Goal: Answer question/provide support: Share knowledge or assist other users

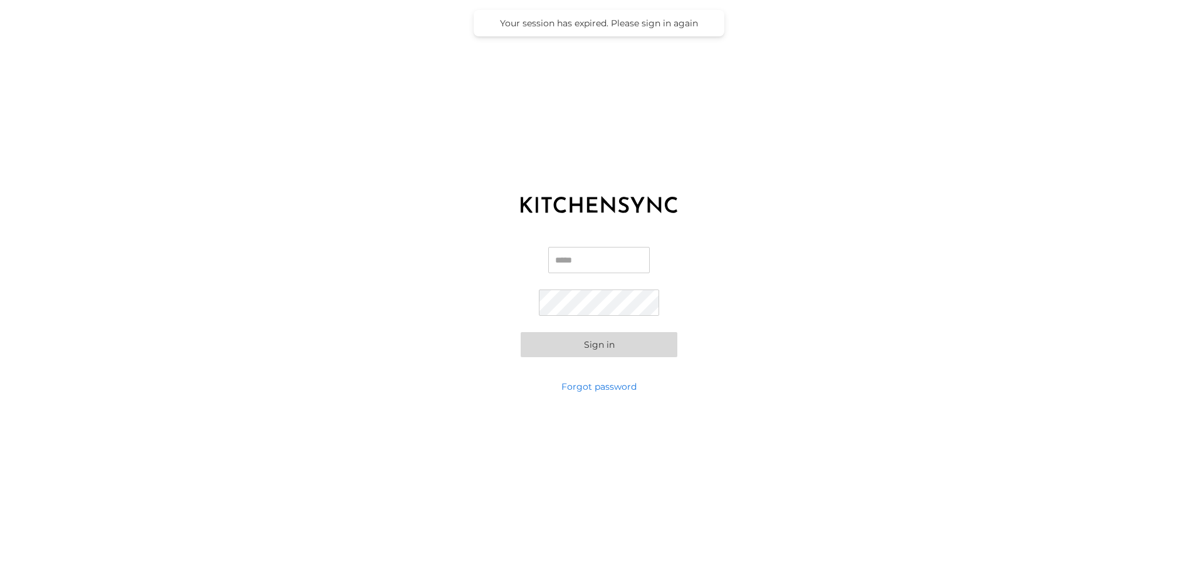
click at [585, 262] on input "Email" at bounding box center [599, 260] width 102 height 26
click at [605, 264] on input "*" at bounding box center [599, 260] width 102 height 26
paste input "**********"
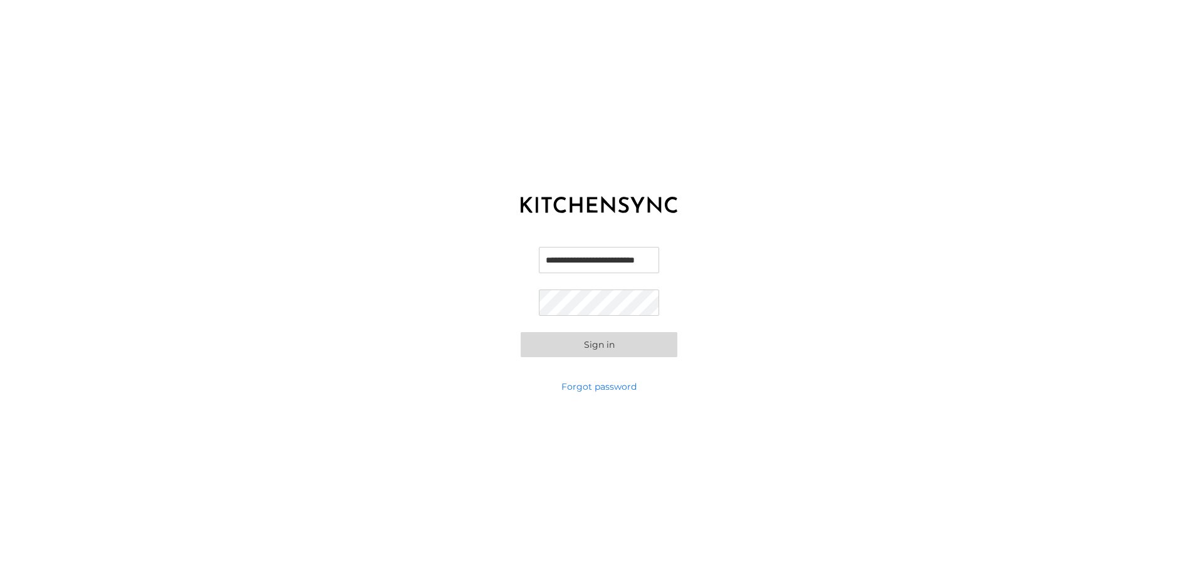
type input "**********"
click at [394, 290] on div "**********" at bounding box center [599, 302] width 1198 height 157
click at [242, 284] on div "**********" at bounding box center [599, 302] width 1198 height 157
click at [659, 343] on button "Sign in" at bounding box center [599, 344] width 157 height 25
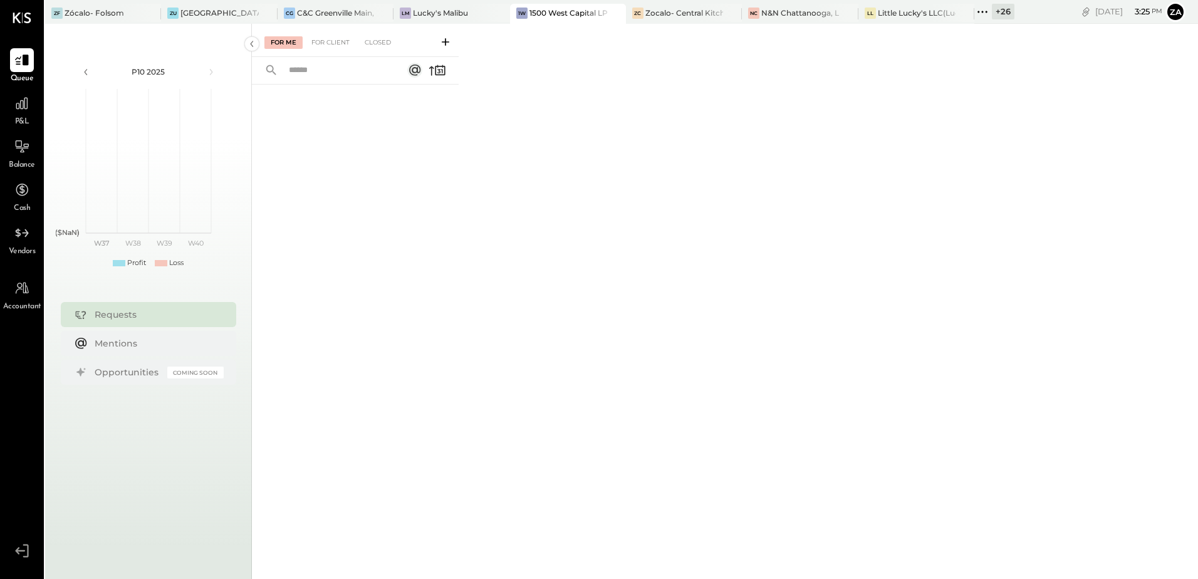
click at [981, 13] on icon at bounding box center [982, 12] width 16 height 16
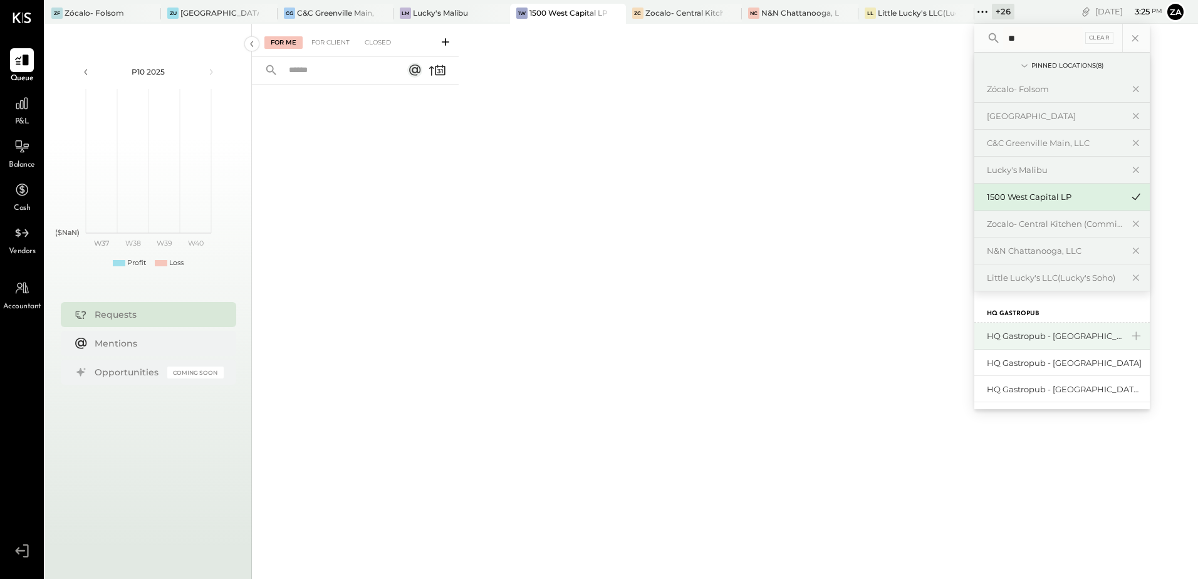
type input "**"
click at [1033, 335] on div "HQ Gastropub - [GEOGRAPHIC_DATA]" at bounding box center [1054, 336] width 135 height 12
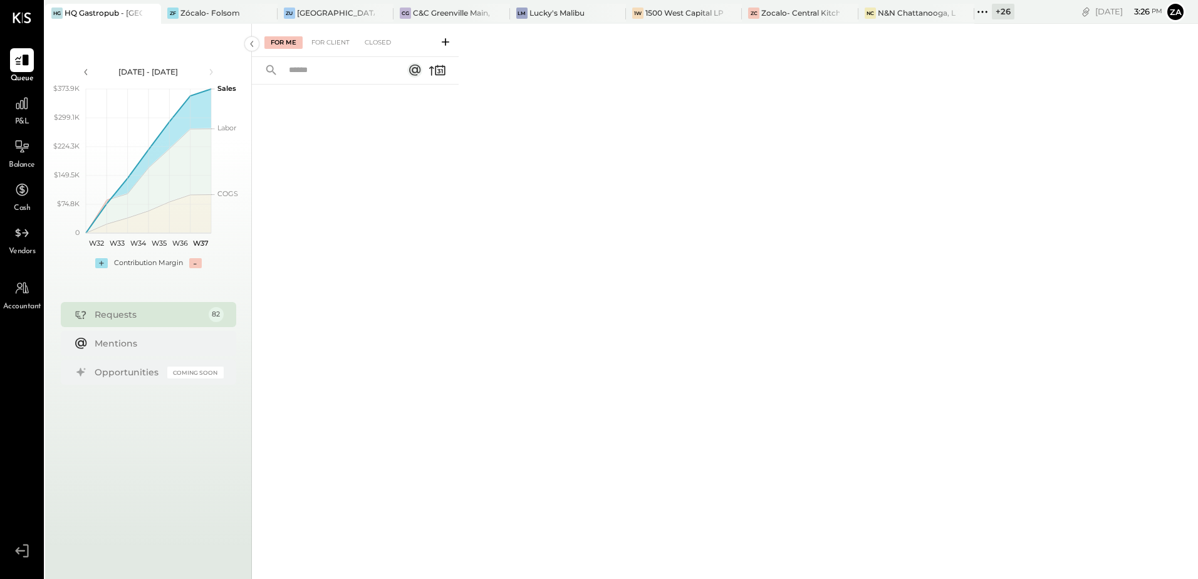
click at [981, 10] on icon at bounding box center [982, 12] width 16 height 16
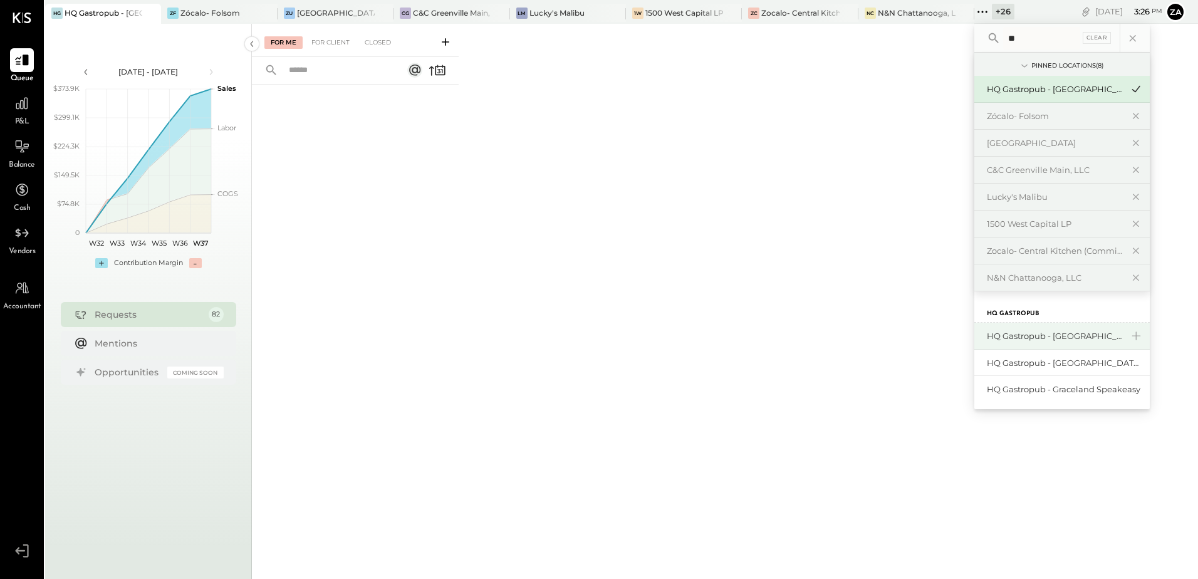
type input "**"
click at [1065, 340] on div "HQ Gastropub - [GEOGRAPHIC_DATA]" at bounding box center [1054, 336] width 135 height 12
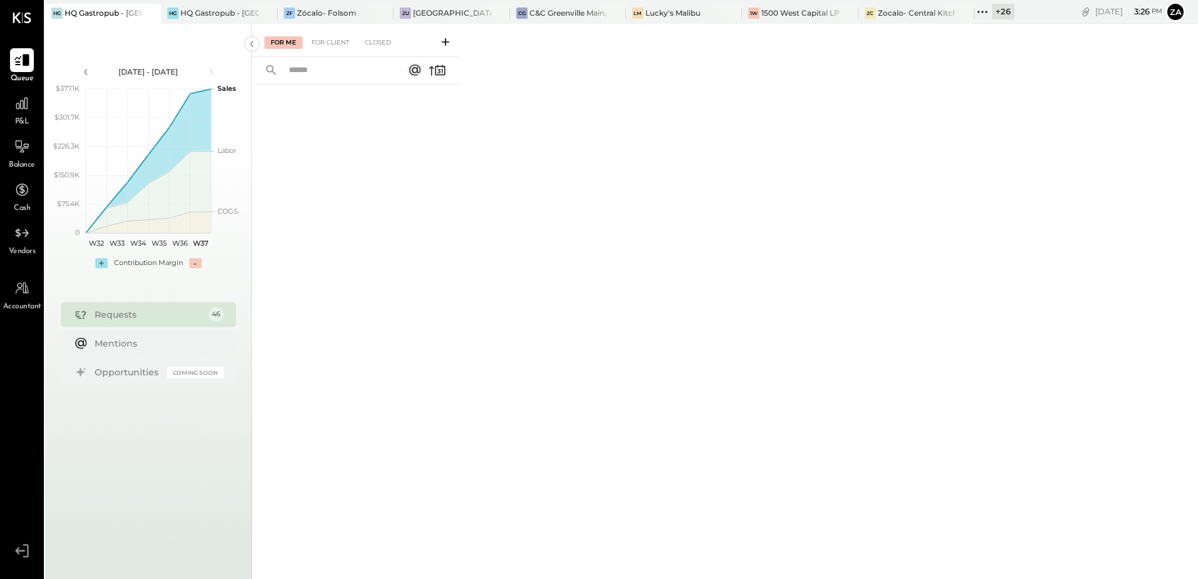
drag, startPoint x: 21, startPoint y: 66, endPoint x: 31, endPoint y: 66, distance: 10.7
click at [21, 66] on icon at bounding box center [22, 60] width 16 height 16
click at [339, 46] on div "For Client" at bounding box center [330, 42] width 51 height 13
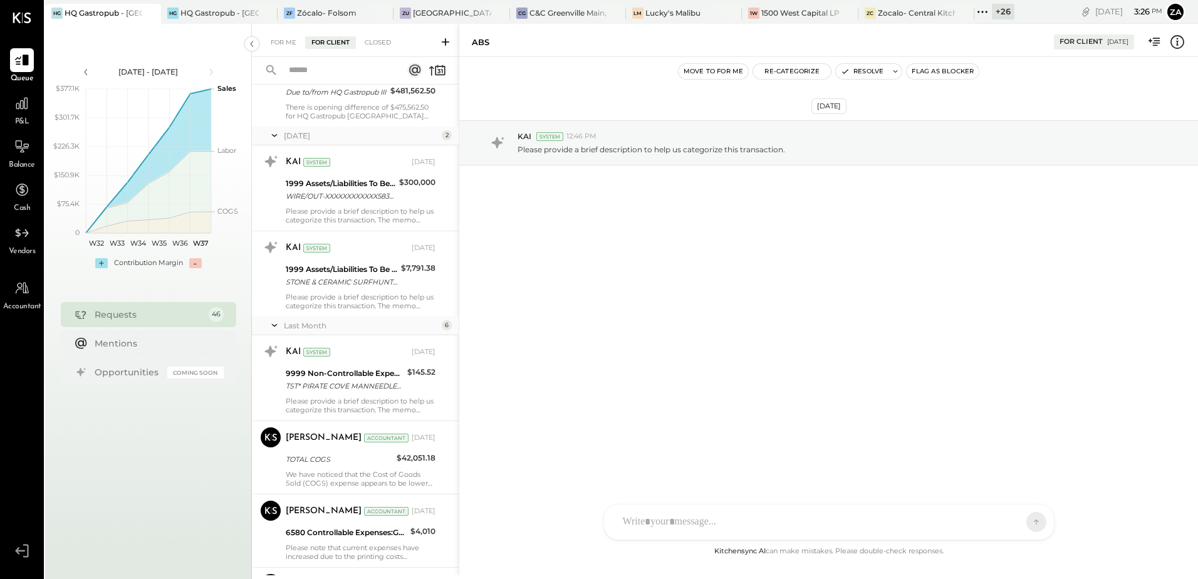
scroll to position [3372, 0]
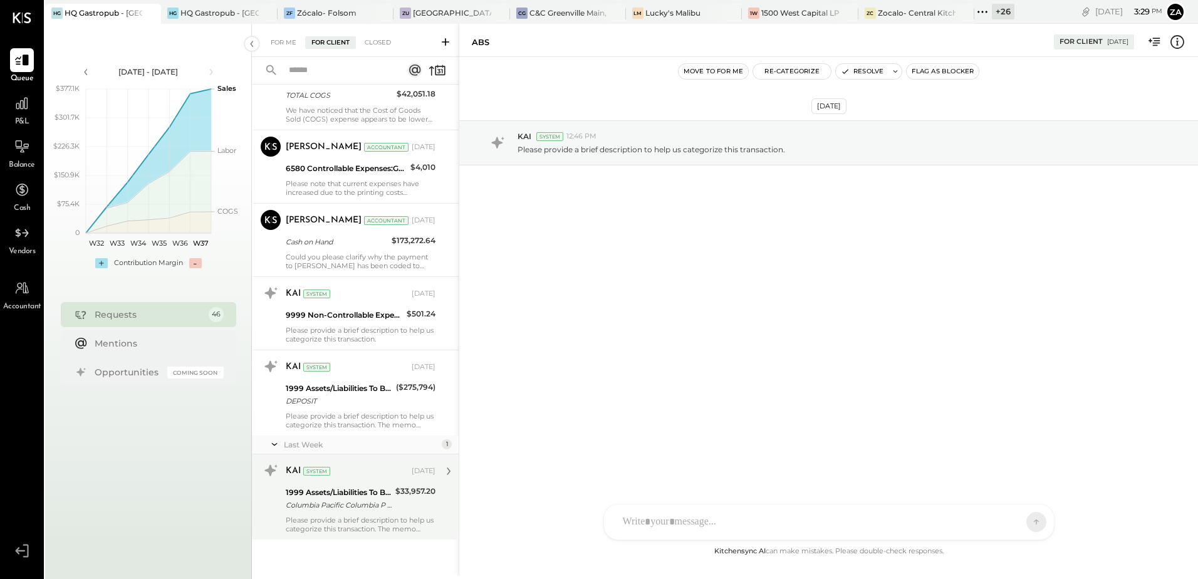
click at [348, 508] on div "Columbia Pacific Columbia P REF # XXXXXXXX1809920 Columbia PacificXXXXXX6611Col…" at bounding box center [339, 505] width 106 height 13
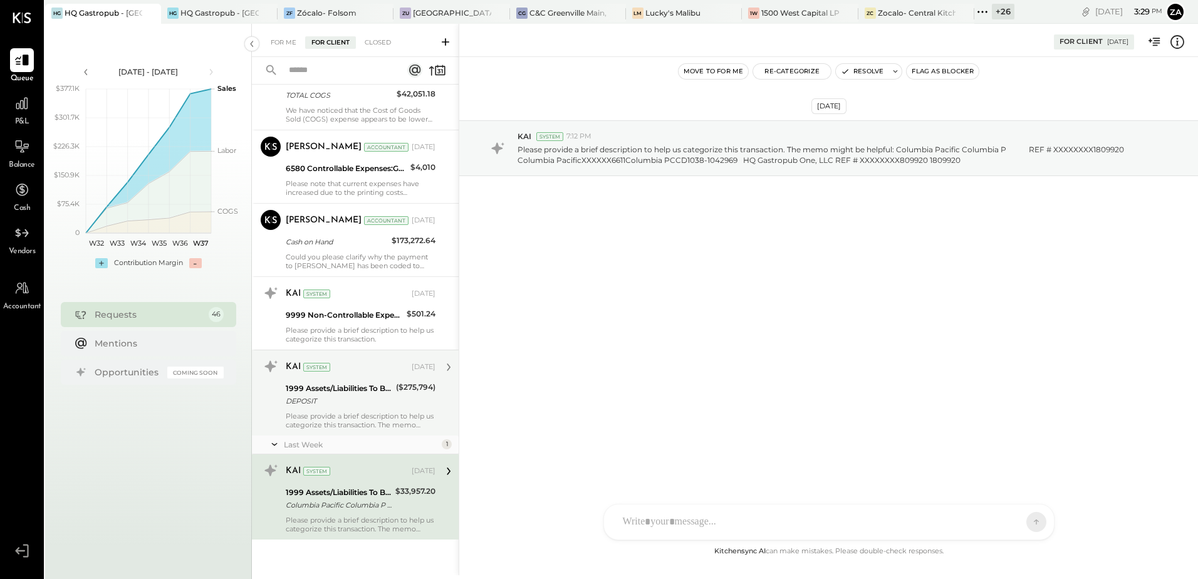
click at [356, 428] on div "Please provide a brief description to help us categorize this transaction. The …" at bounding box center [361, 421] width 150 height 18
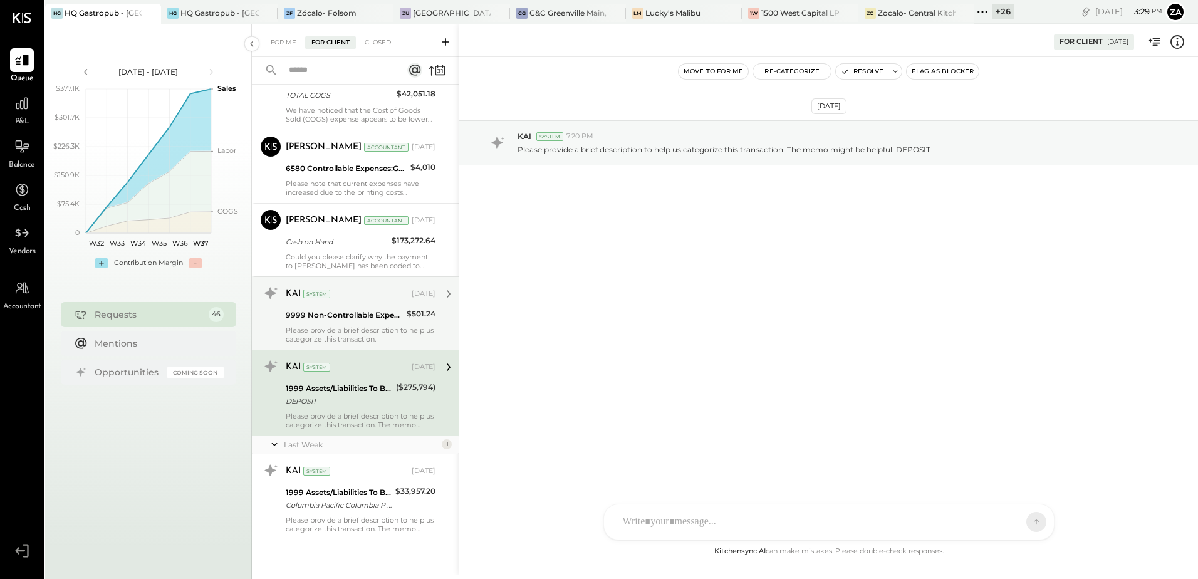
click at [336, 326] on div "Please provide a brief description to help us categorize this transaction." at bounding box center [361, 335] width 150 height 18
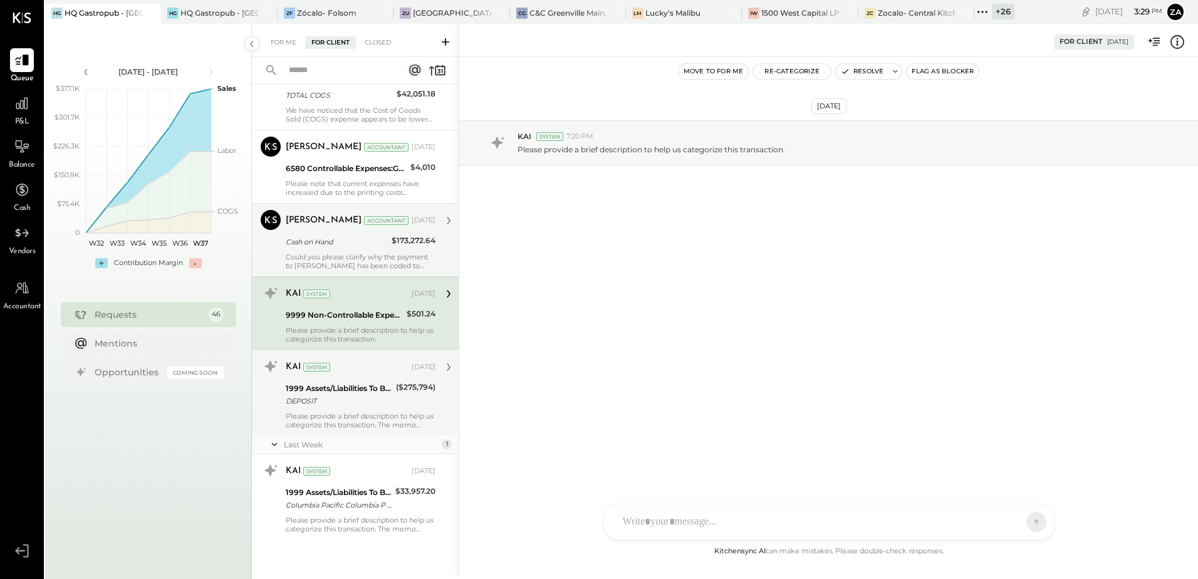
click at [340, 254] on div "Could you please clarify why the payment to [PERSON_NAME] has been coded to Cas…" at bounding box center [361, 262] width 150 height 18
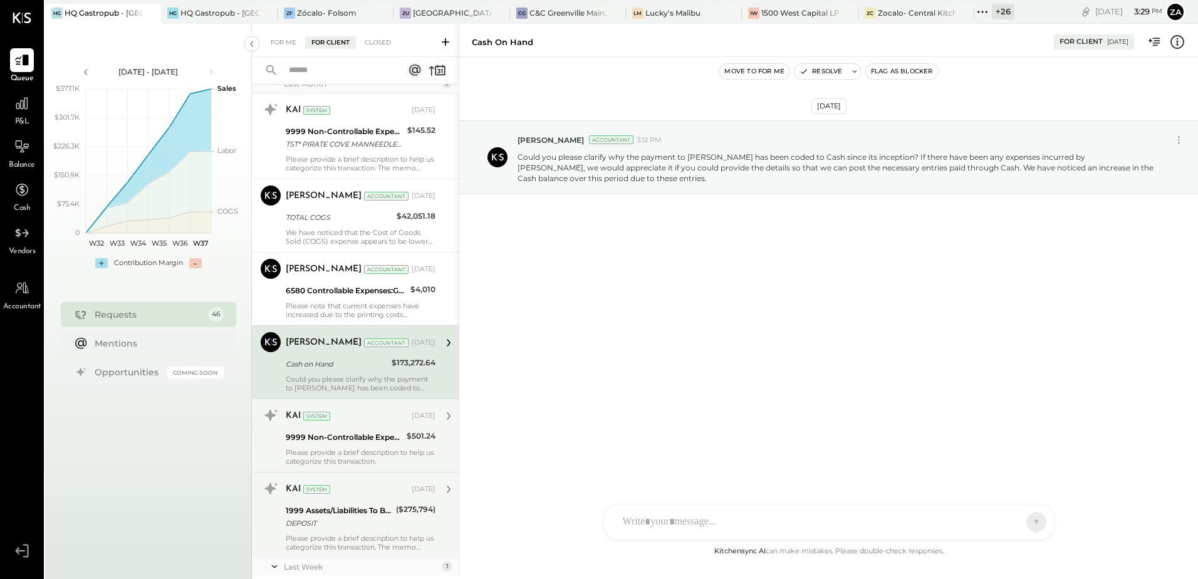
scroll to position [3246, 0]
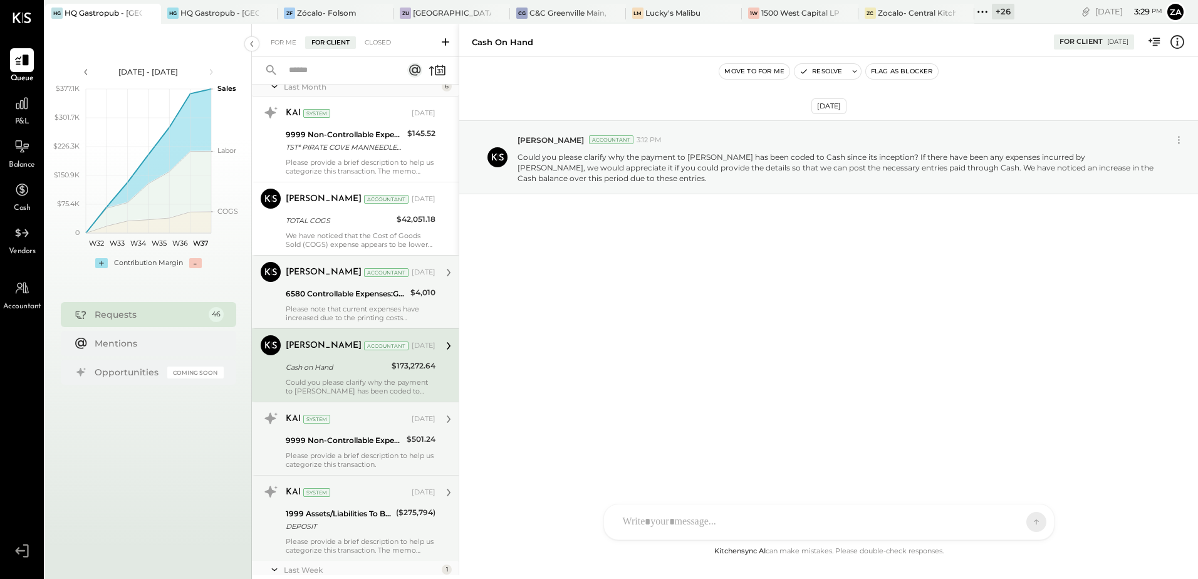
click at [353, 308] on div "Please note that current expenses have increased due to the printing costs asso…" at bounding box center [361, 314] width 150 height 18
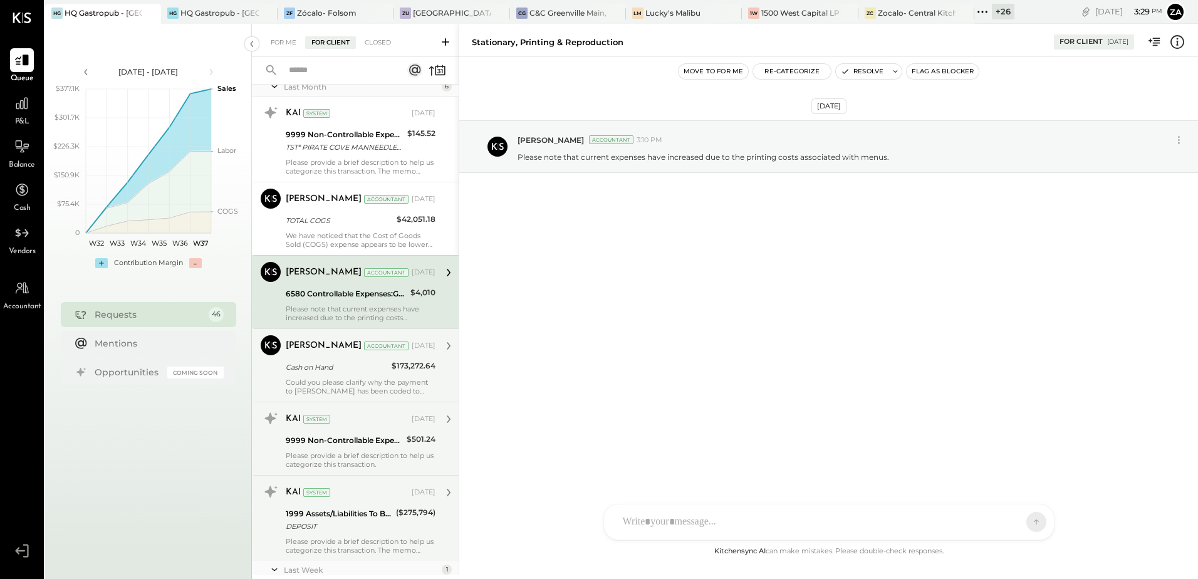
click at [335, 385] on div "Could you please clarify why the payment to [PERSON_NAME] has been coded to Cas…" at bounding box center [361, 387] width 150 height 18
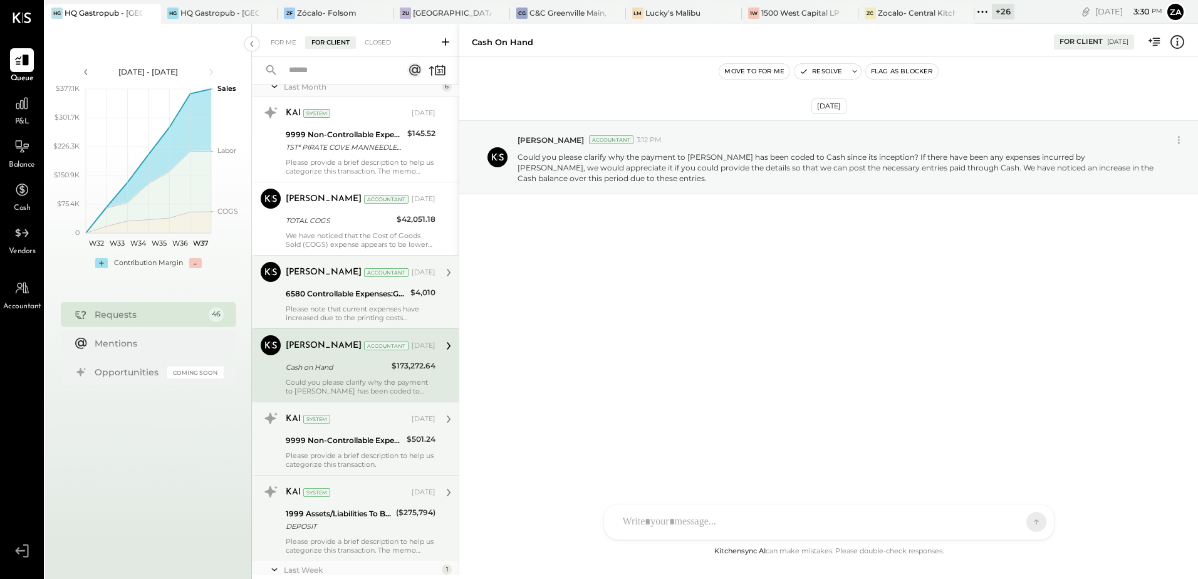
drag, startPoint x: 329, startPoint y: 289, endPoint x: 330, endPoint y: 300, distance: 10.1
click at [329, 289] on div "6580 Controllable Expenses:General & Administrative Expenses:Stationary, Printi…" at bounding box center [346, 294] width 121 height 13
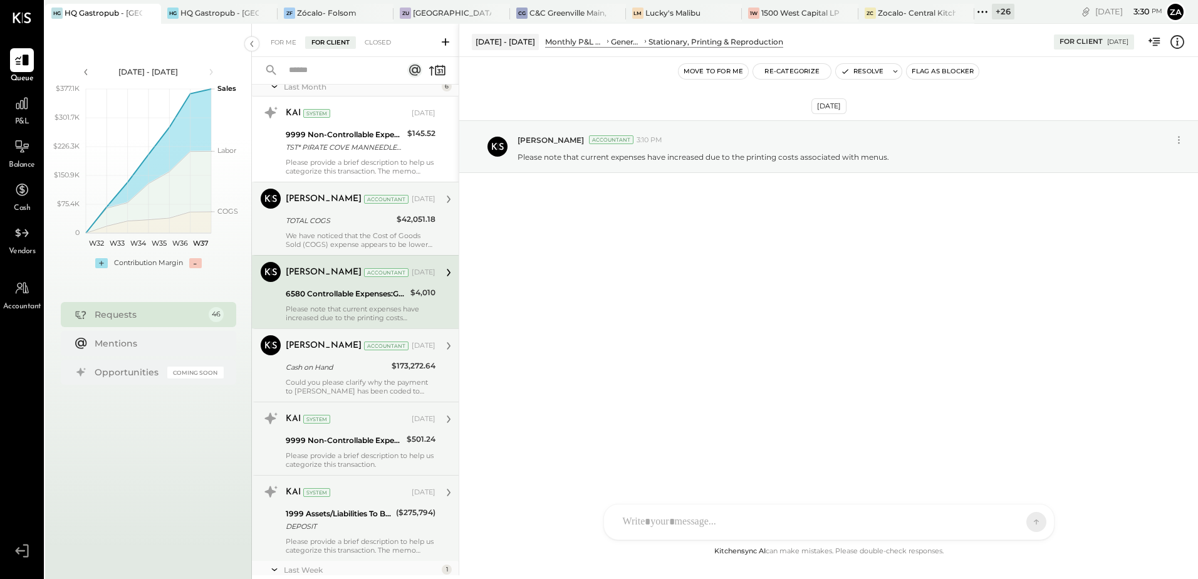
click at [341, 238] on div "We have noticed that the Cost of Goods Sold (COGS) expense appears to be lower …" at bounding box center [361, 240] width 150 height 18
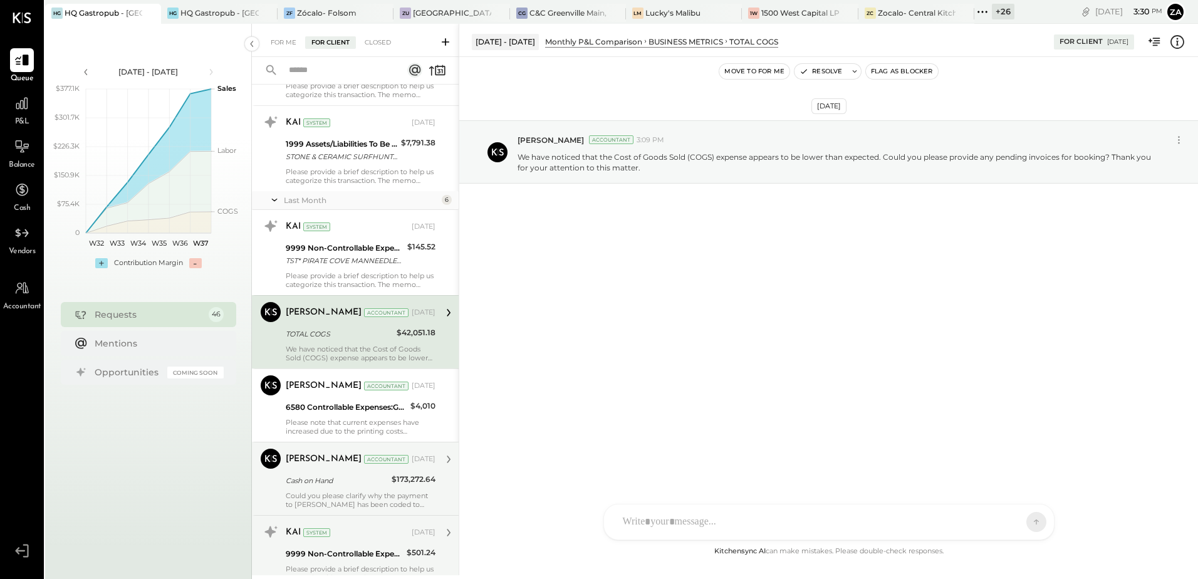
scroll to position [3121, 0]
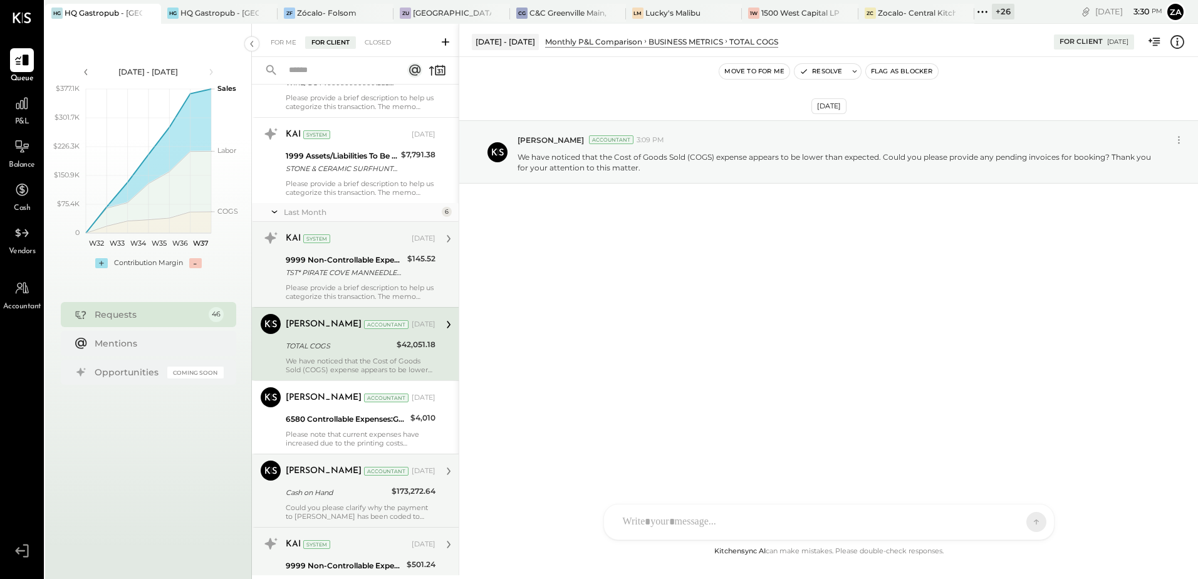
click at [340, 268] on div "TST* PIRATE COVE MANNEEDLES CA" at bounding box center [345, 272] width 118 height 13
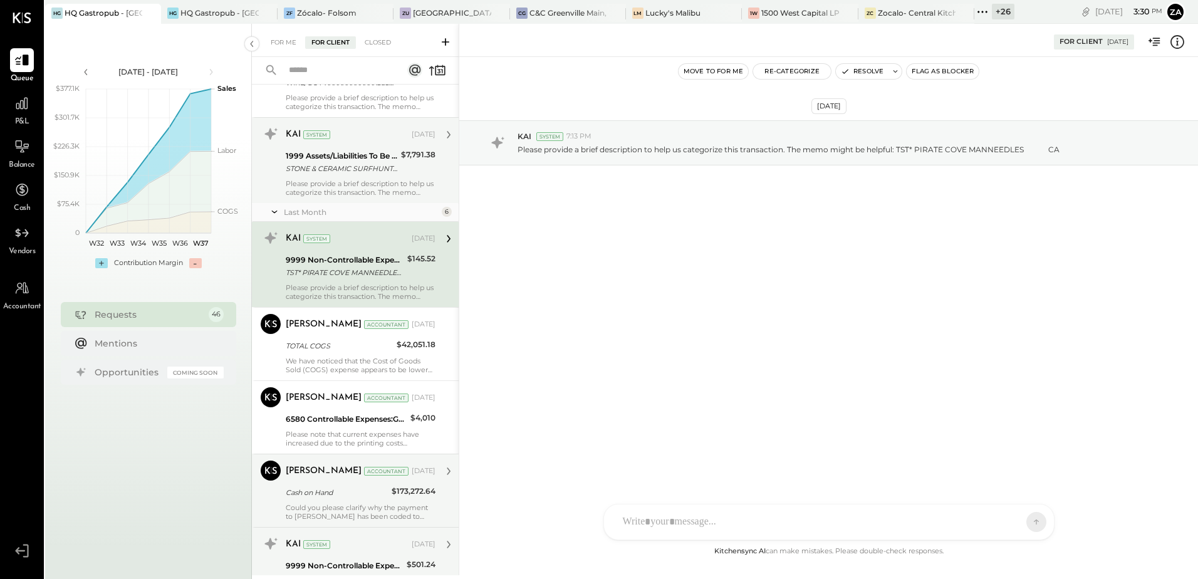
click at [344, 189] on div "Please provide a brief description to help us categorize this transaction. The …" at bounding box center [361, 188] width 150 height 18
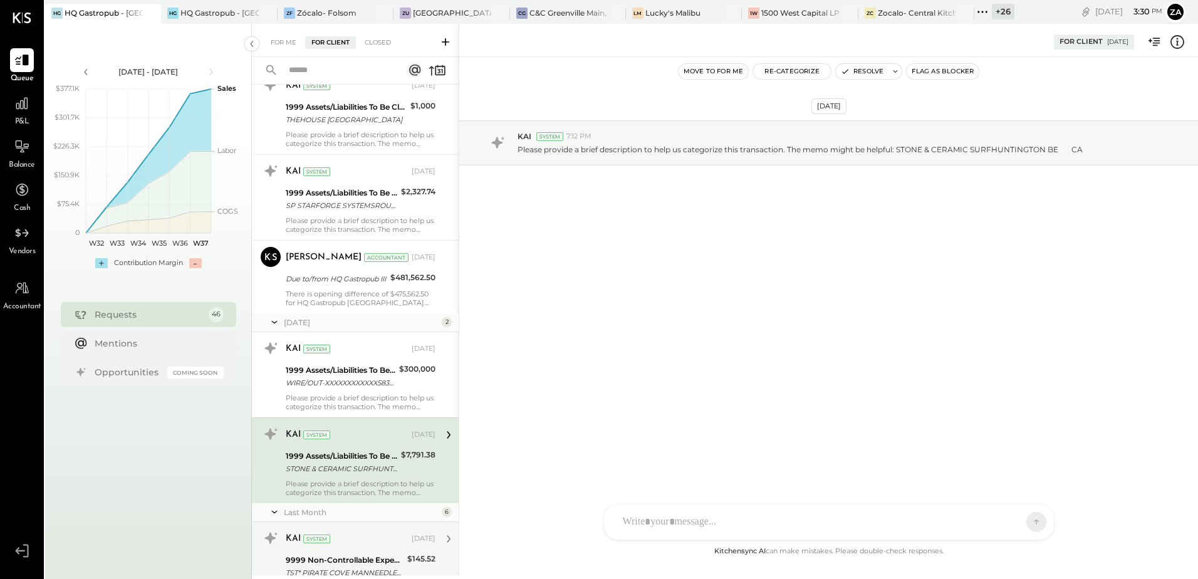
scroll to position [2808, 0]
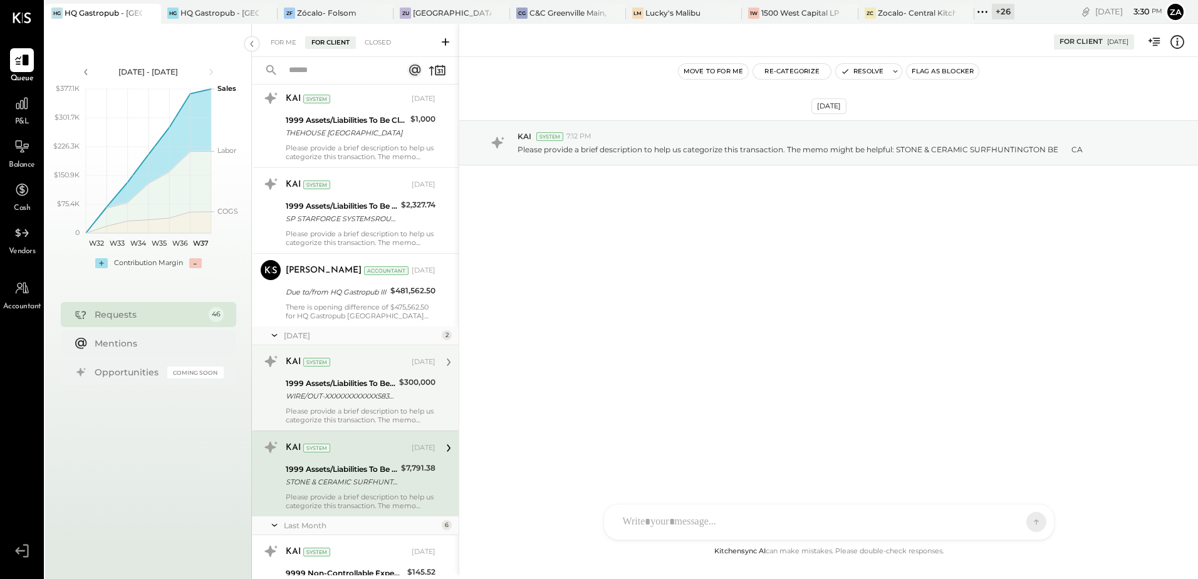
click at [360, 394] on div "WIRE/OUT-XXXXXXXXXXXX5838;BNF [PERSON_NAME] MECHANICAL HVAC INC 001062027" at bounding box center [341, 396] width 110 height 13
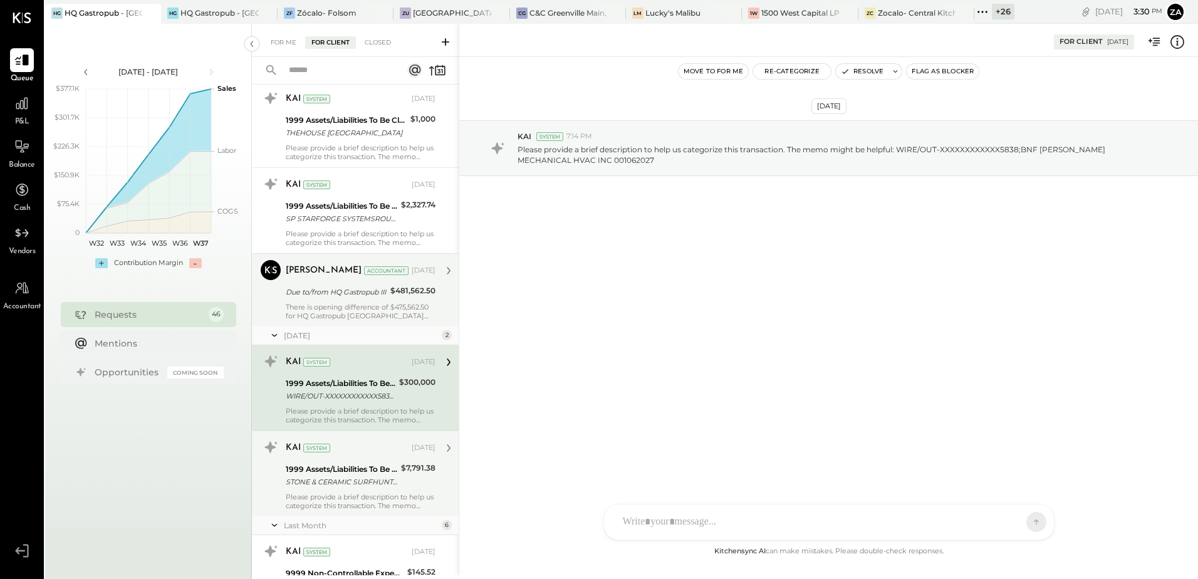
click at [342, 315] on div "There is opening difference of $475,562.50 for HQ Gastropub [GEOGRAPHIC_DATA] l…" at bounding box center [361, 312] width 150 height 18
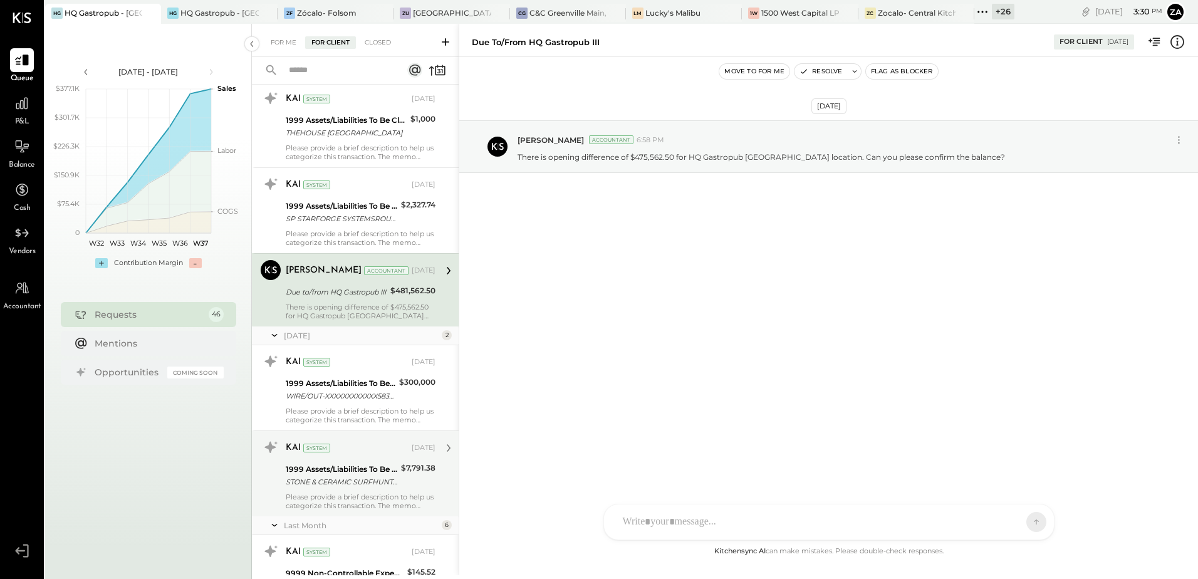
scroll to position [2683, 0]
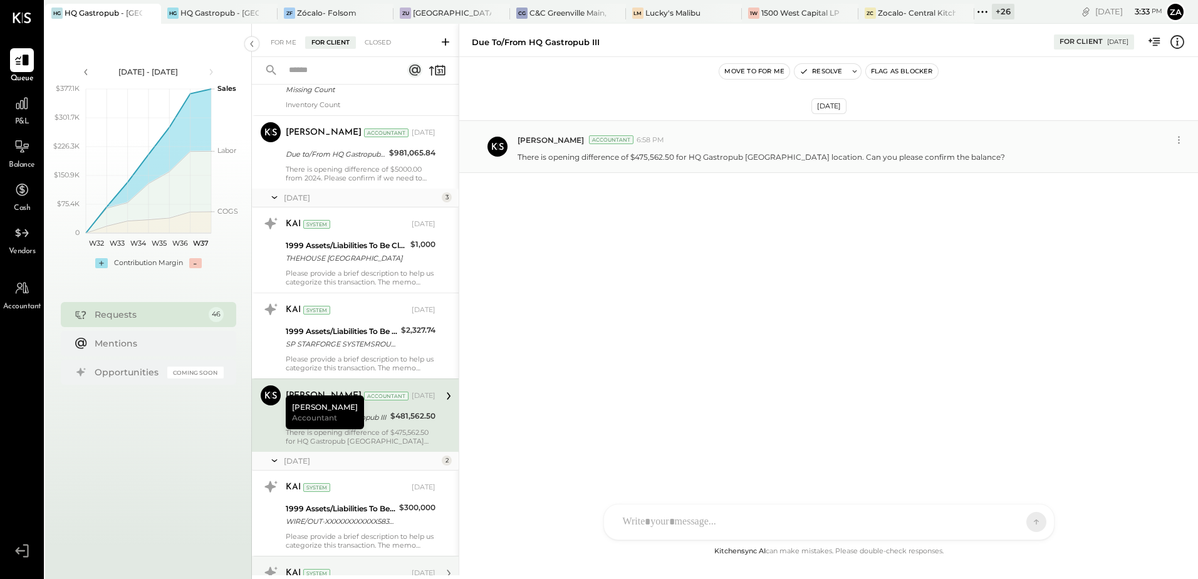
click at [654, 162] on div "[PERSON_NAME] Accountant 6:58 PM There is opening difference of $475,562.50 for…" at bounding box center [828, 146] width 739 height 53
click at [654, 162] on p "There is opening difference of $475,562.50 for HQ Gastropub [GEOGRAPHIC_DATA] l…" at bounding box center [762, 157] width 488 height 11
copy p "475,562.50"
click at [335, 432] on div "There is opening difference of $475,562.50 for HQ Gastropub [GEOGRAPHIC_DATA] l…" at bounding box center [361, 437] width 150 height 18
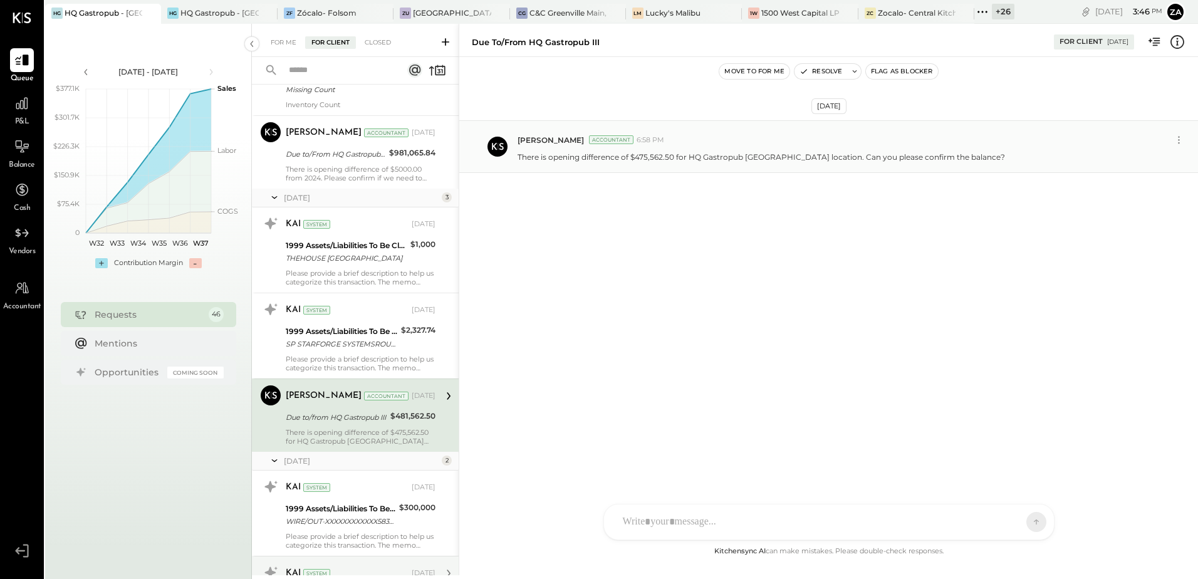
click at [653, 157] on p "There is opening difference of $475,562.50 for HQ Gastropub [GEOGRAPHIC_DATA] l…" at bounding box center [762, 157] width 488 height 11
click at [377, 418] on div "Due to/from HQ Gastropub III" at bounding box center [336, 417] width 101 height 13
click at [1180, 45] on icon at bounding box center [1177, 42] width 16 height 16
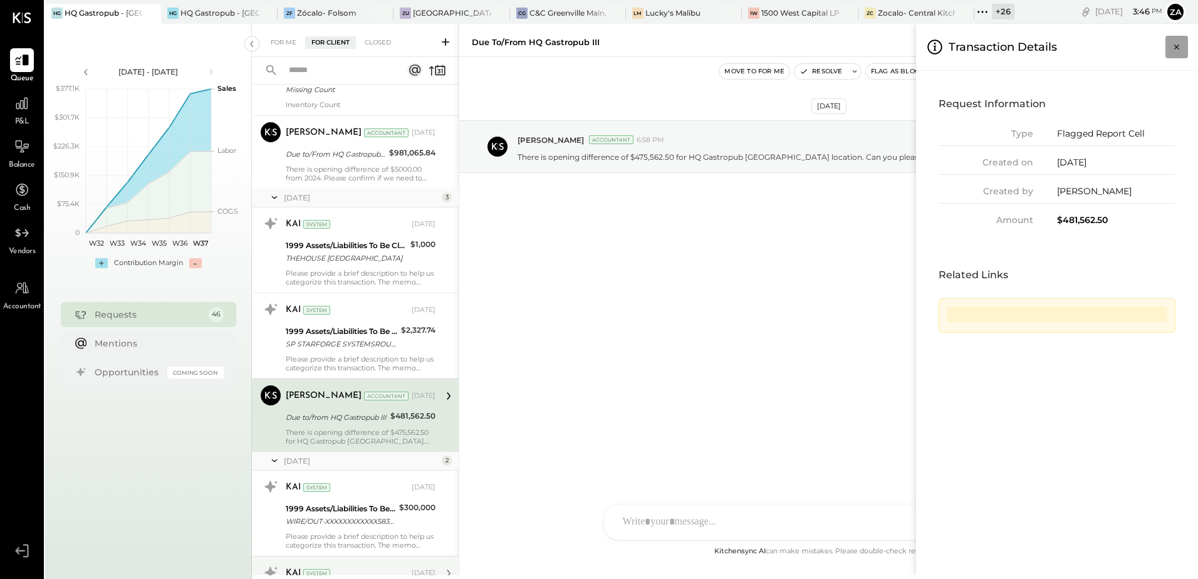
click at [1181, 43] on icon "Close panel" at bounding box center [1177, 47] width 13 height 13
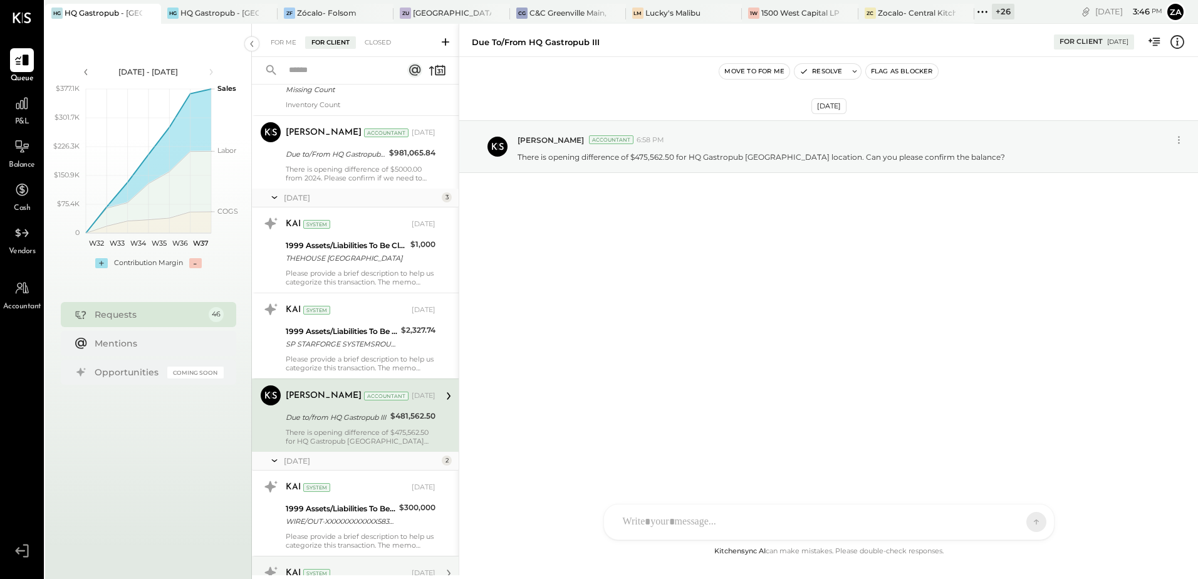
click at [449, 399] on icon at bounding box center [449, 396] width 16 height 16
click at [445, 396] on icon at bounding box center [449, 396] width 16 height 16
click at [373, 432] on div "There is opening difference of $475,562.50 for HQ Gastropub [GEOGRAPHIC_DATA] l…" at bounding box center [361, 437] width 150 height 18
click at [275, 460] on icon at bounding box center [274, 460] width 13 height 31
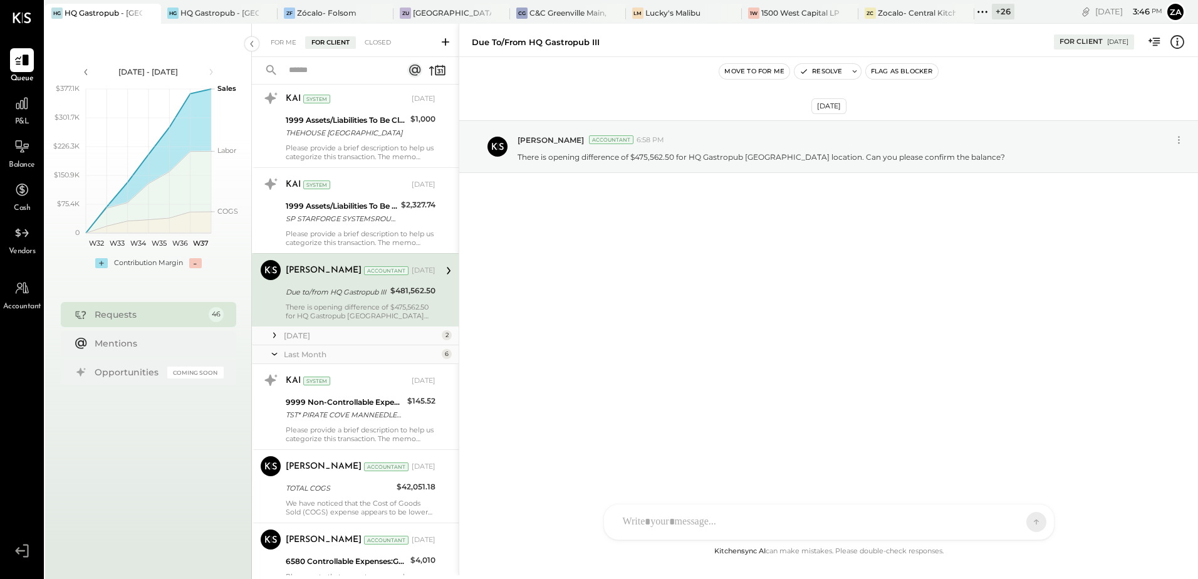
click at [271, 355] on icon at bounding box center [274, 353] width 13 height 31
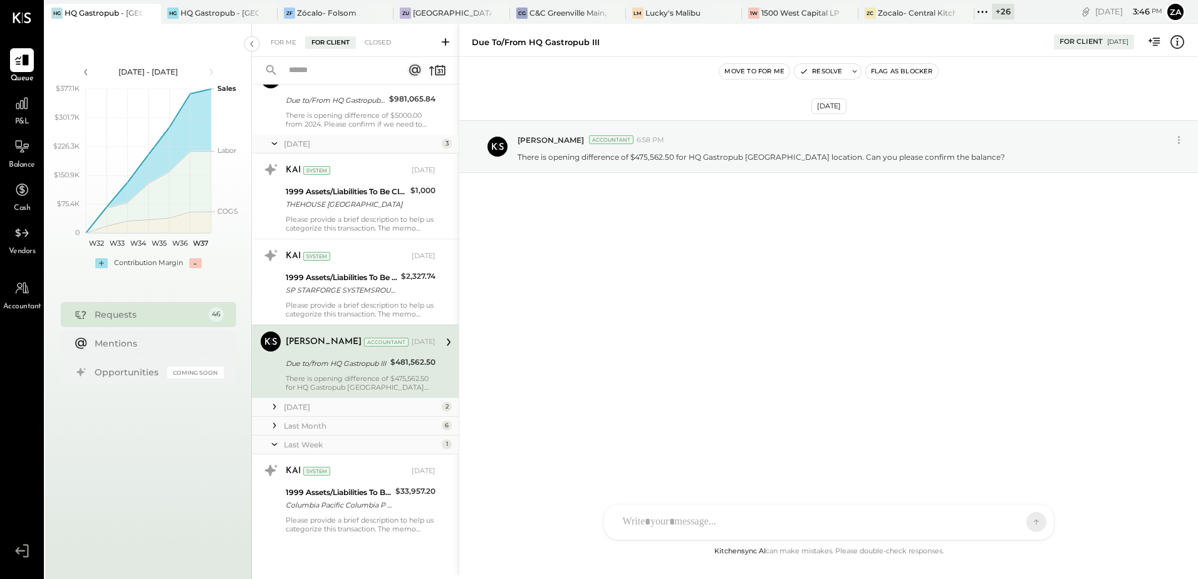
click at [273, 409] on icon at bounding box center [274, 406] width 13 height 13
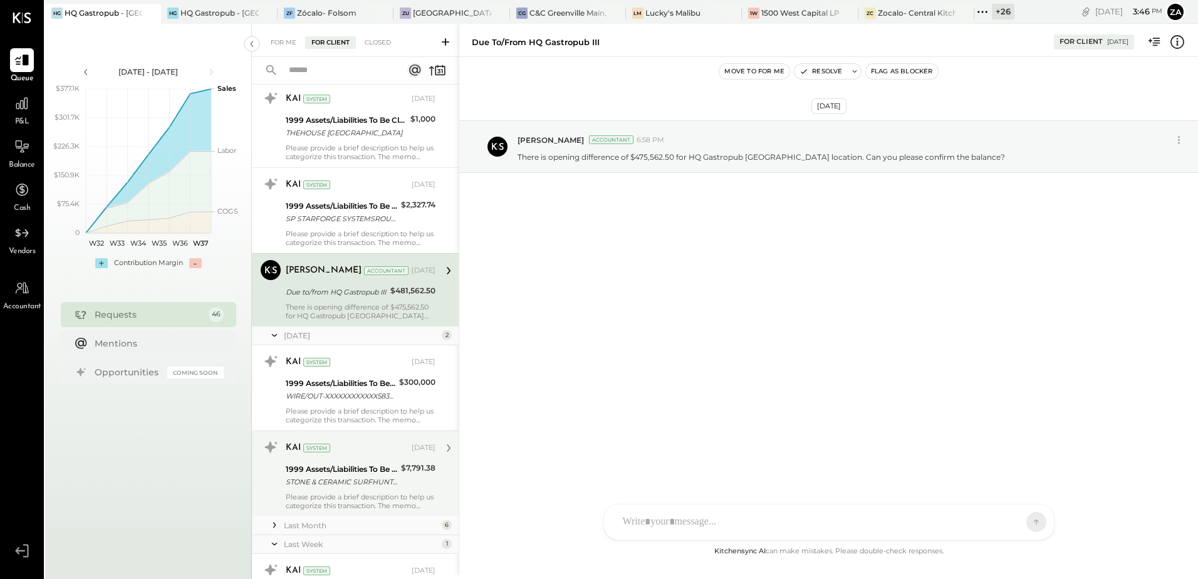
click at [275, 524] on icon at bounding box center [274, 525] width 13 height 13
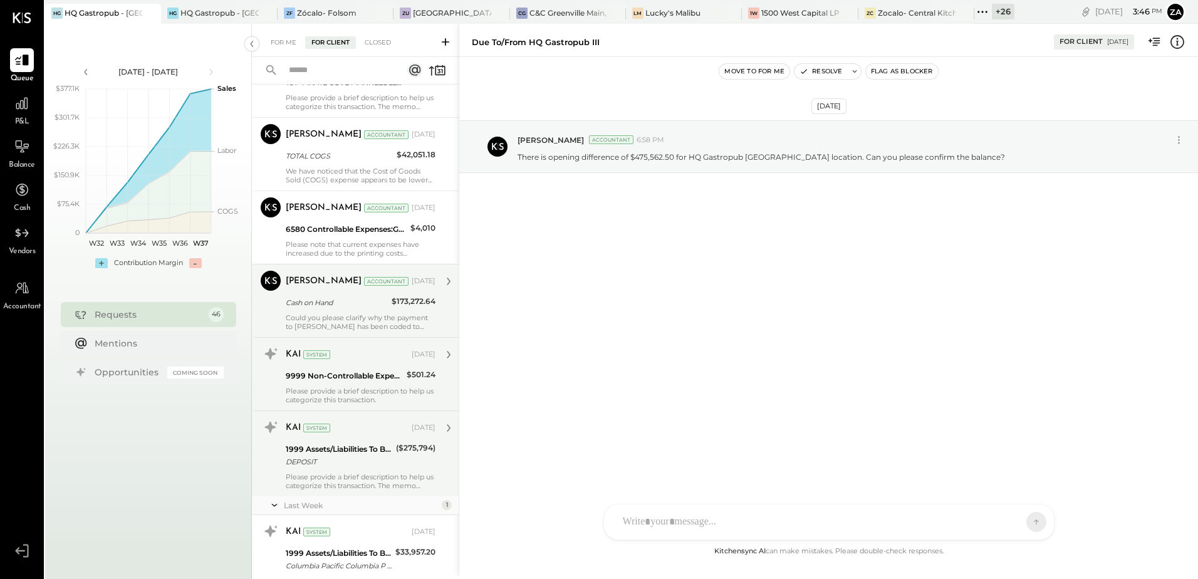
scroll to position [3372, 0]
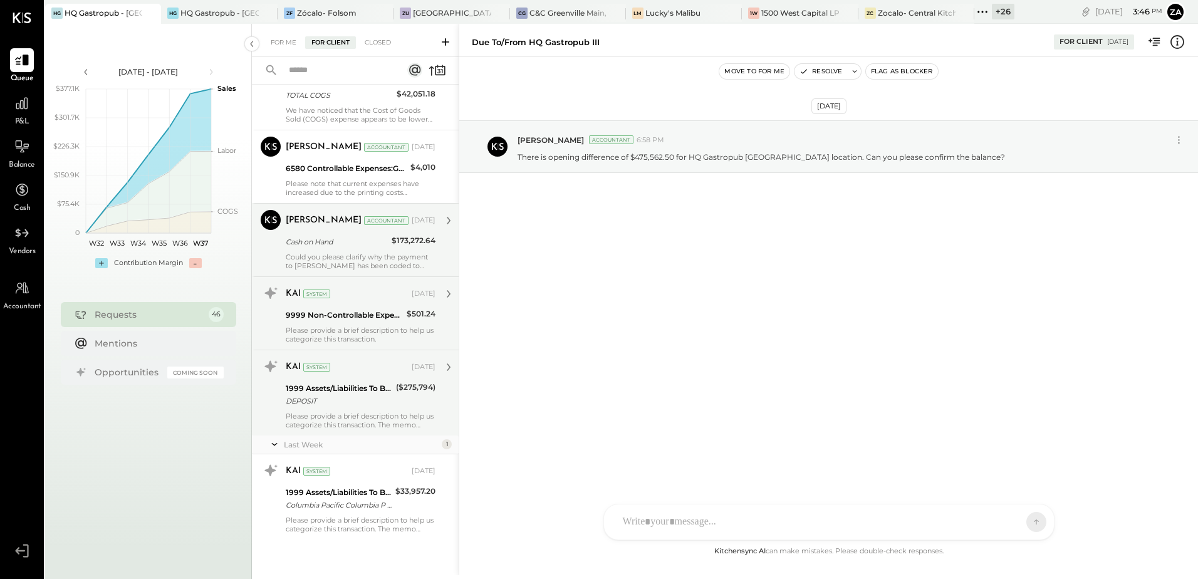
click at [350, 260] on div "Could you please clarify why the payment to [PERSON_NAME] has been coded to Cas…" at bounding box center [361, 262] width 150 height 18
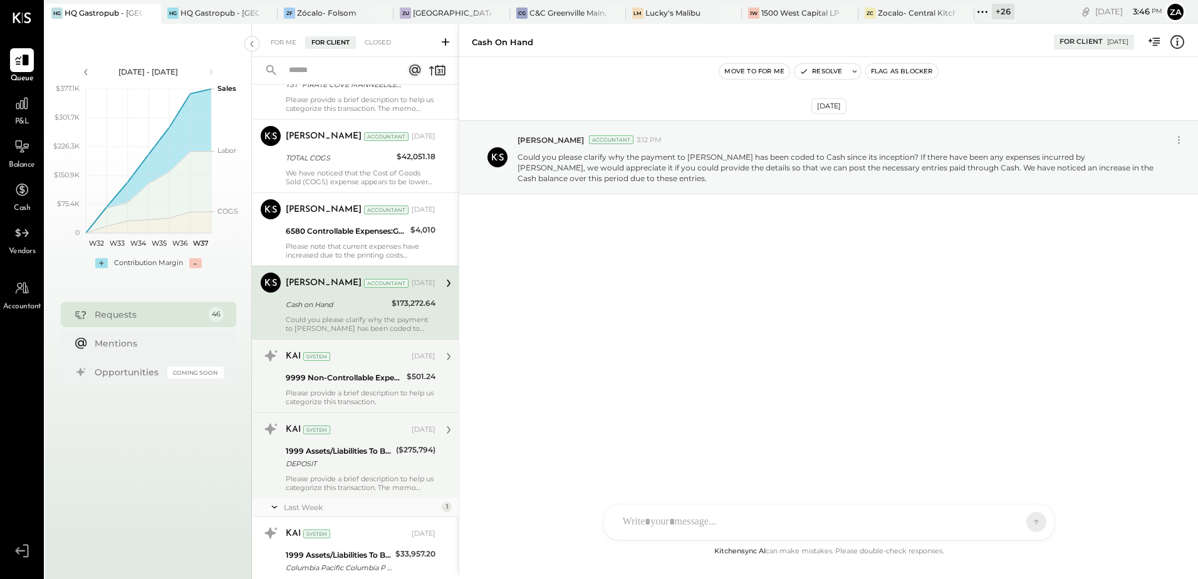
scroll to position [3058, 0]
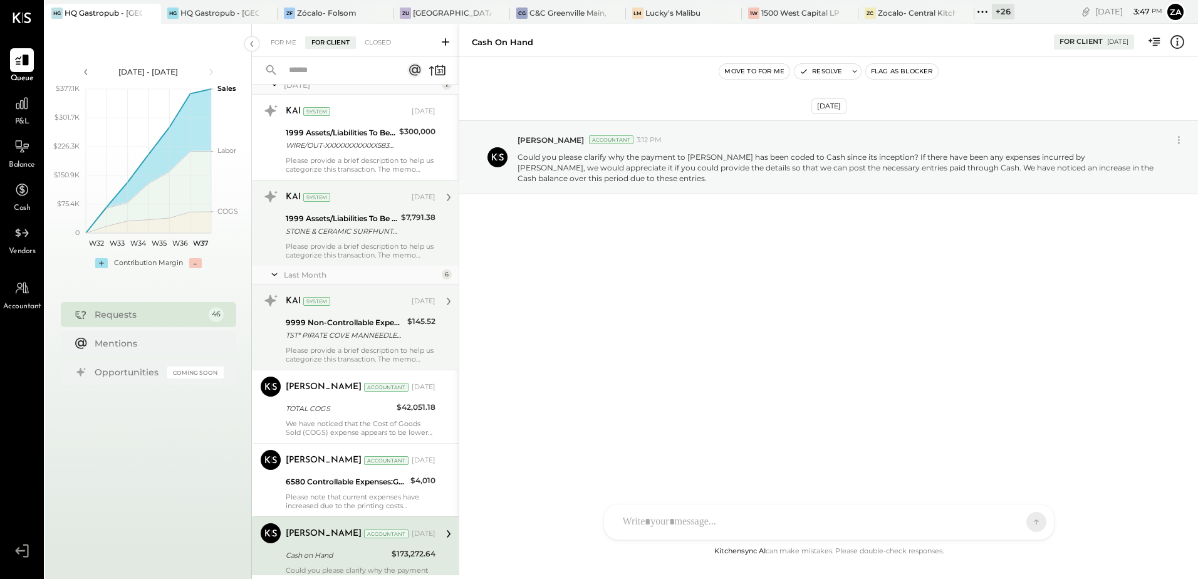
click at [360, 360] on div "Please provide a brief description to help us categorize this transaction. The …" at bounding box center [361, 355] width 150 height 18
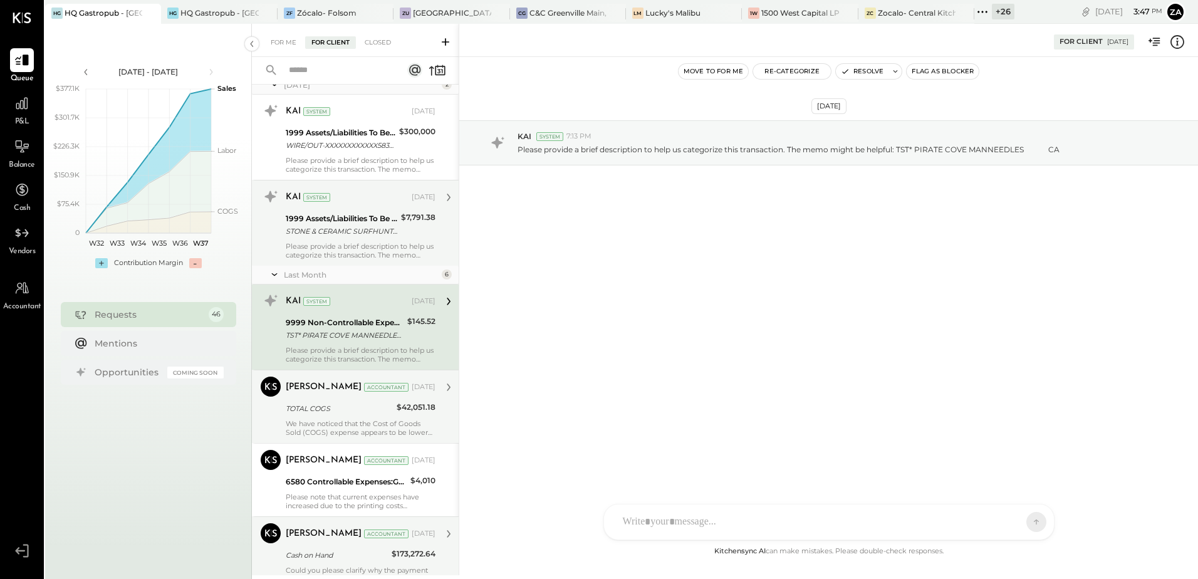
click at [336, 415] on div "TOTAL COGS" at bounding box center [339, 408] width 107 height 15
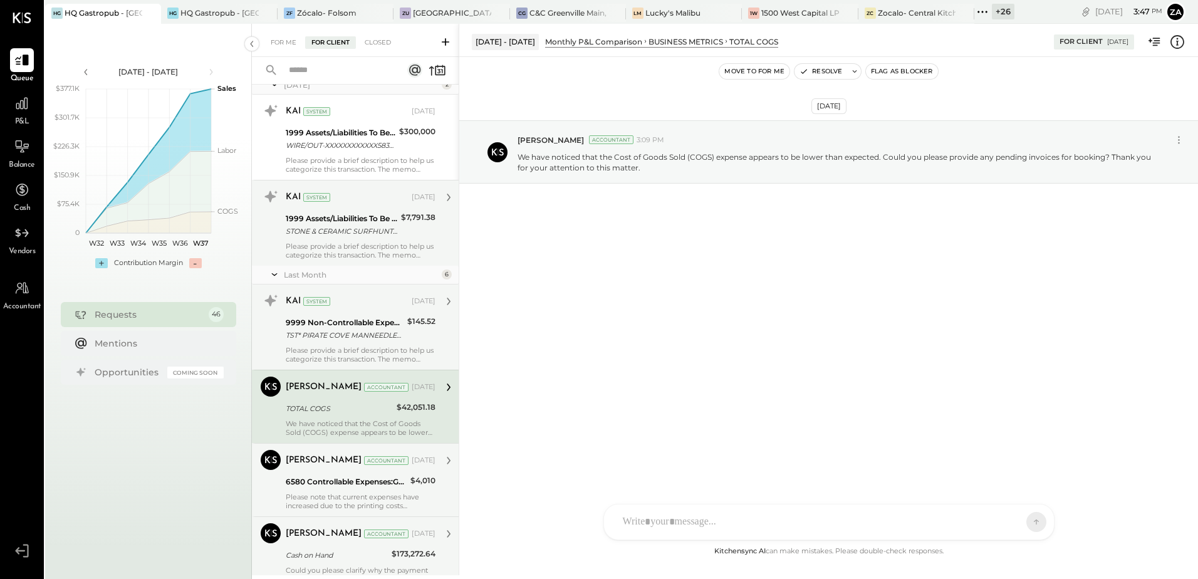
click at [336, 496] on div "Please note that current expenses have increased due to the printing costs asso…" at bounding box center [361, 502] width 150 height 18
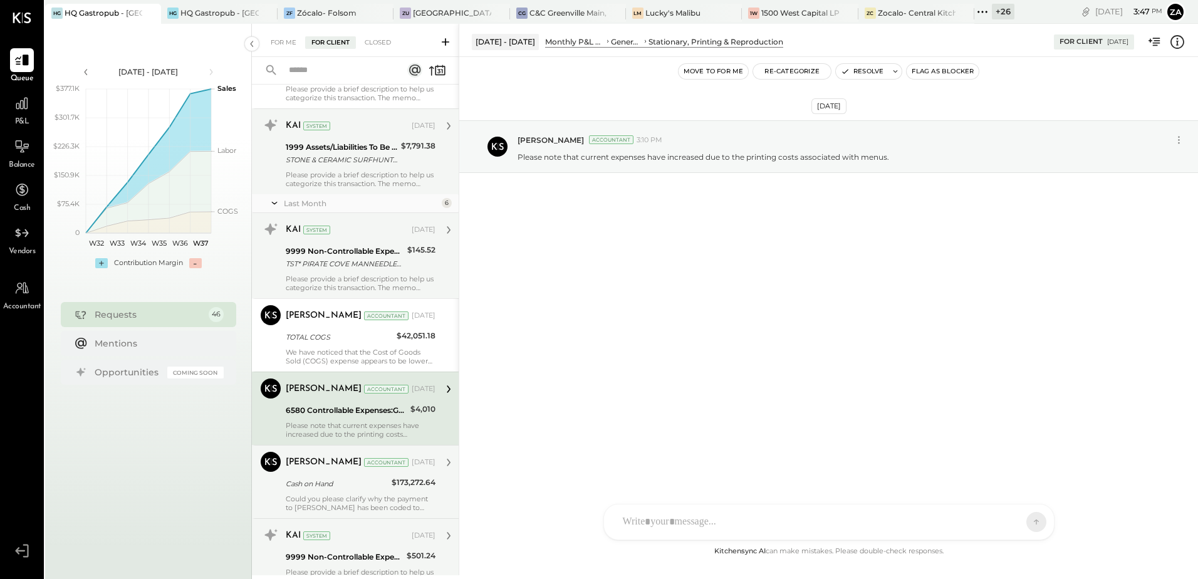
scroll to position [3246, 0]
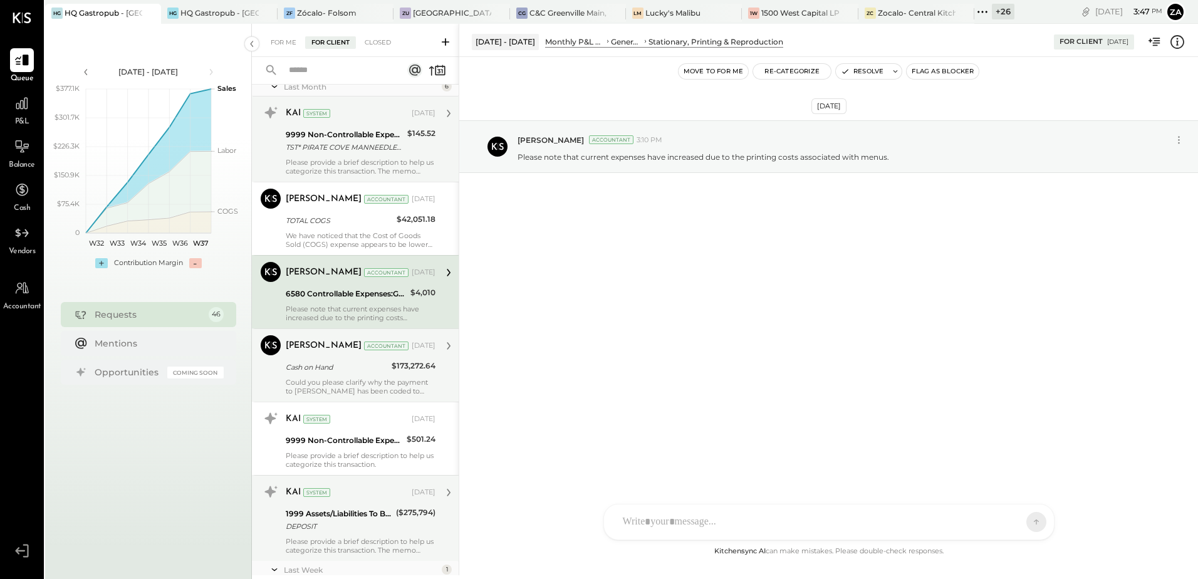
click at [353, 383] on div "Could you please clarify why the payment to [PERSON_NAME] has been coded to Cas…" at bounding box center [361, 387] width 150 height 18
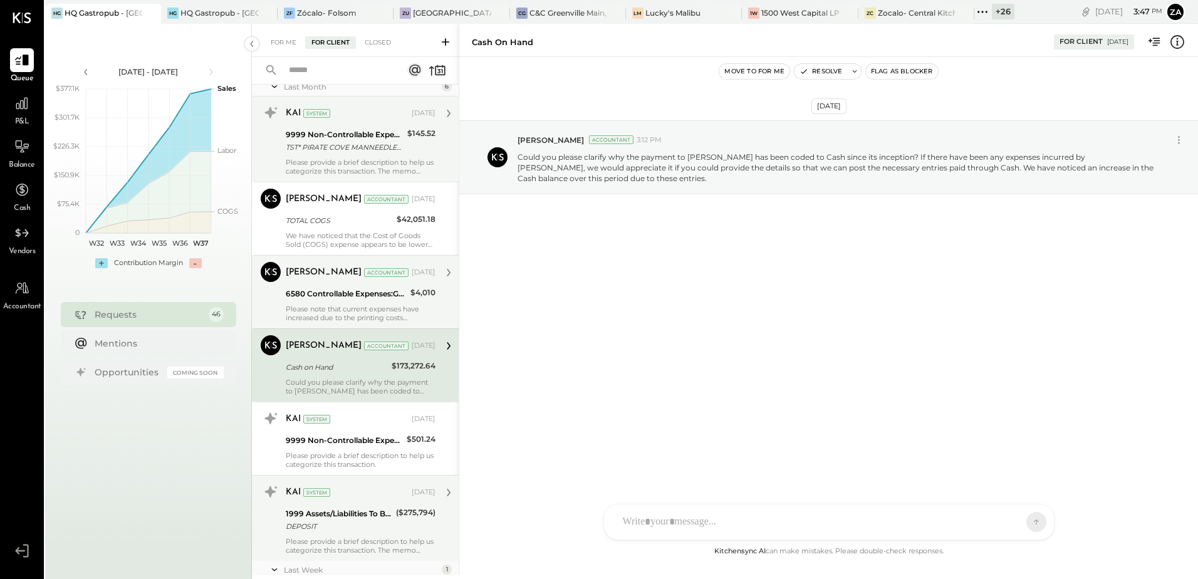
scroll to position [3058, 0]
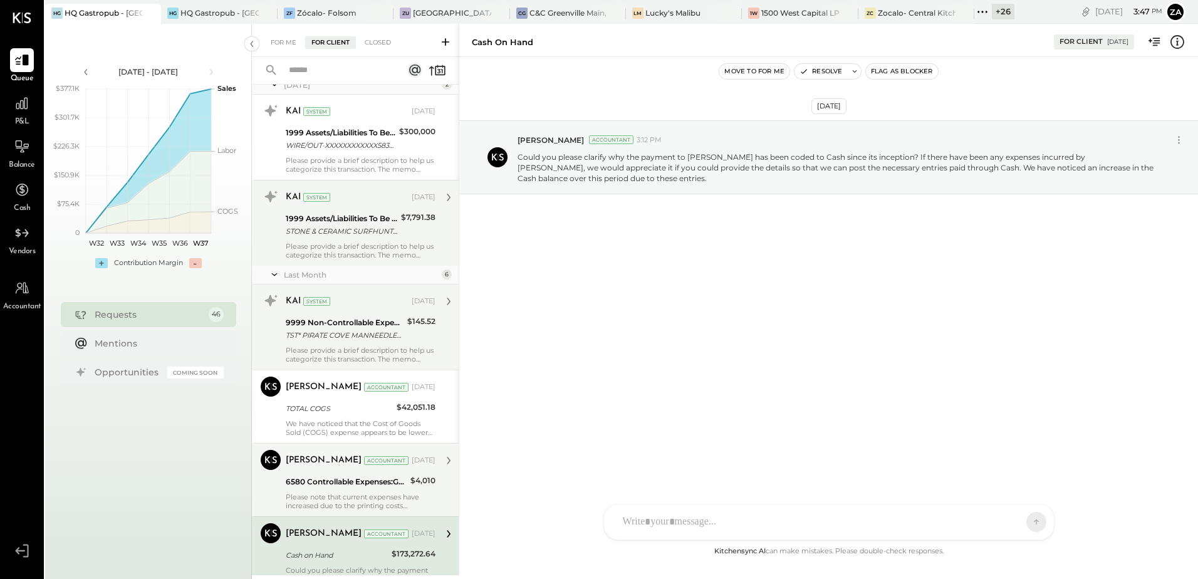
click at [349, 348] on div "Please provide a brief description to help us categorize this transaction. The …" at bounding box center [361, 355] width 150 height 18
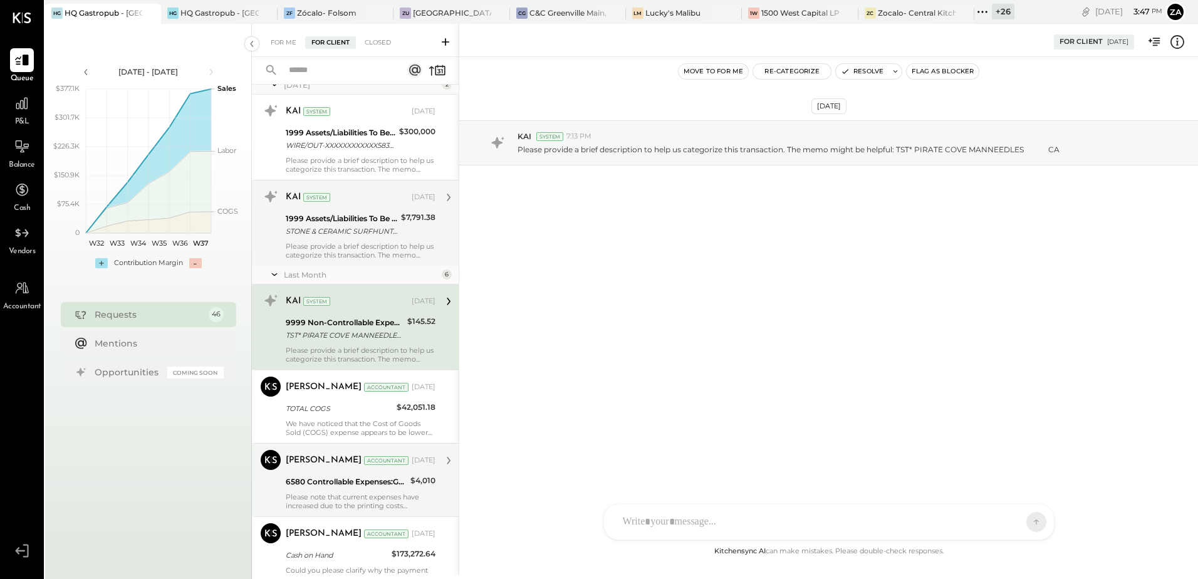
click at [350, 245] on div "Please provide a brief description to help us categorize this transaction. The …" at bounding box center [361, 251] width 150 height 18
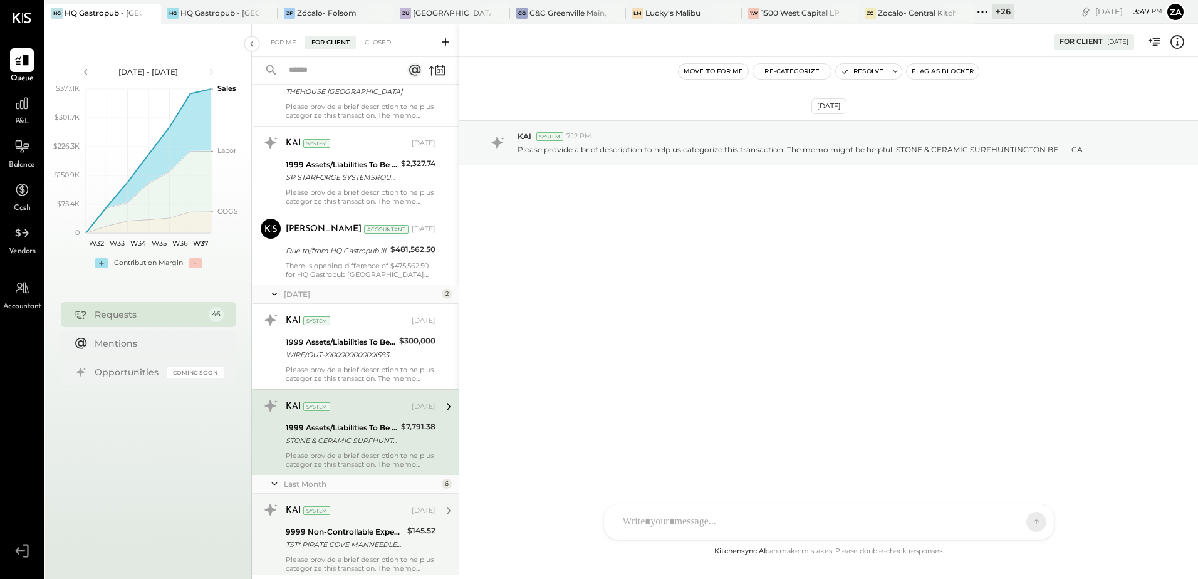
scroll to position [2808, 0]
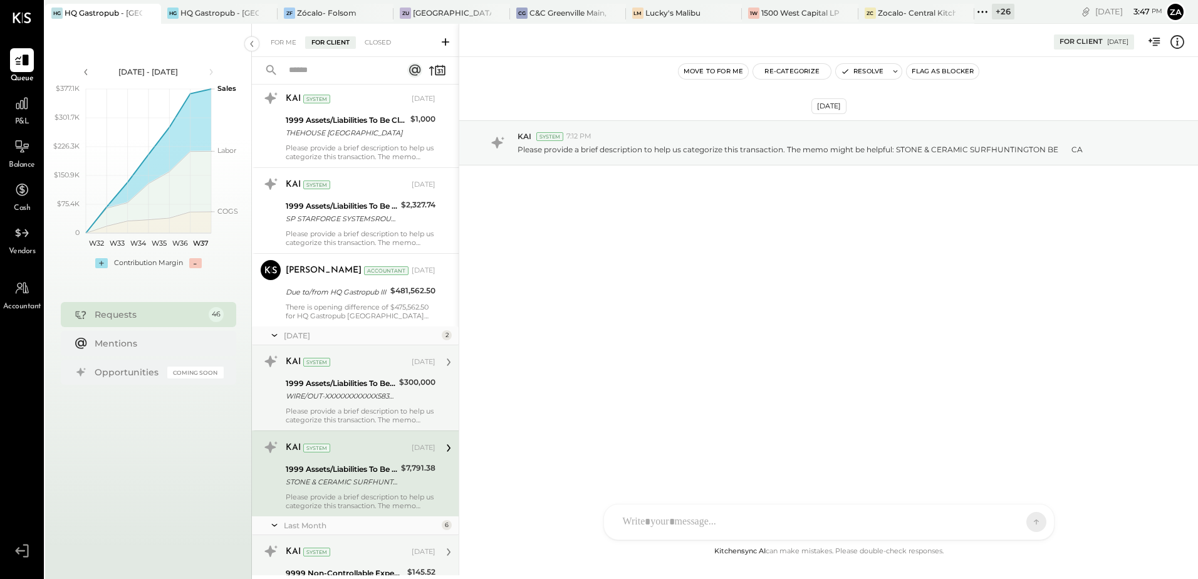
click at [357, 397] on div "WIRE/OUT-XXXXXXXXXXXX5838;BNF [PERSON_NAME] MECHANICAL HVAC INC 001062027" at bounding box center [341, 396] width 110 height 13
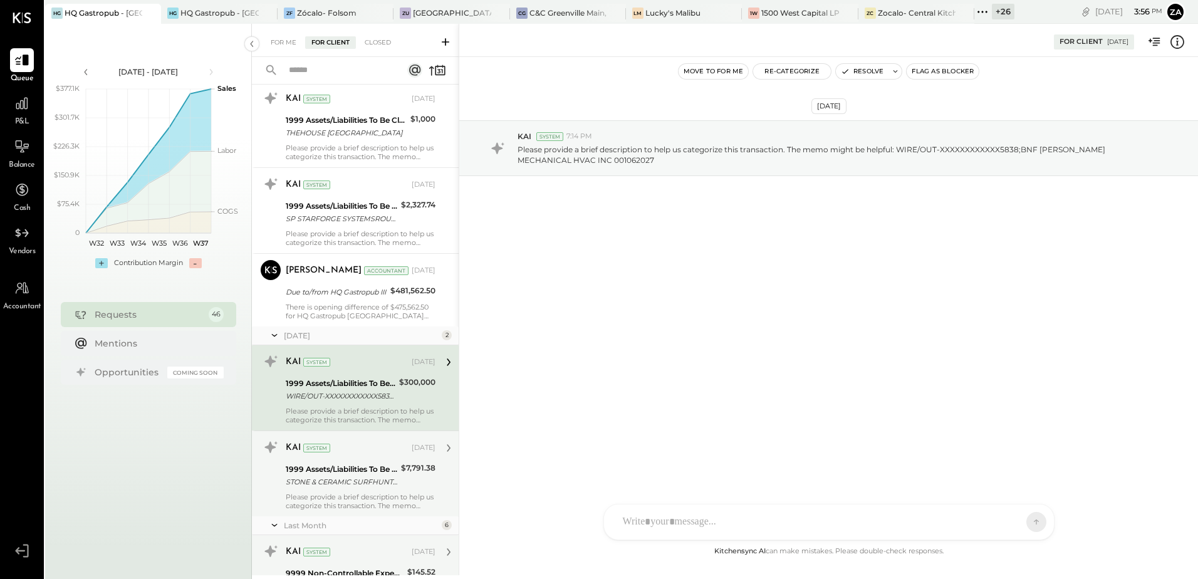
click at [323, 63] on input "text" at bounding box center [337, 70] width 113 height 21
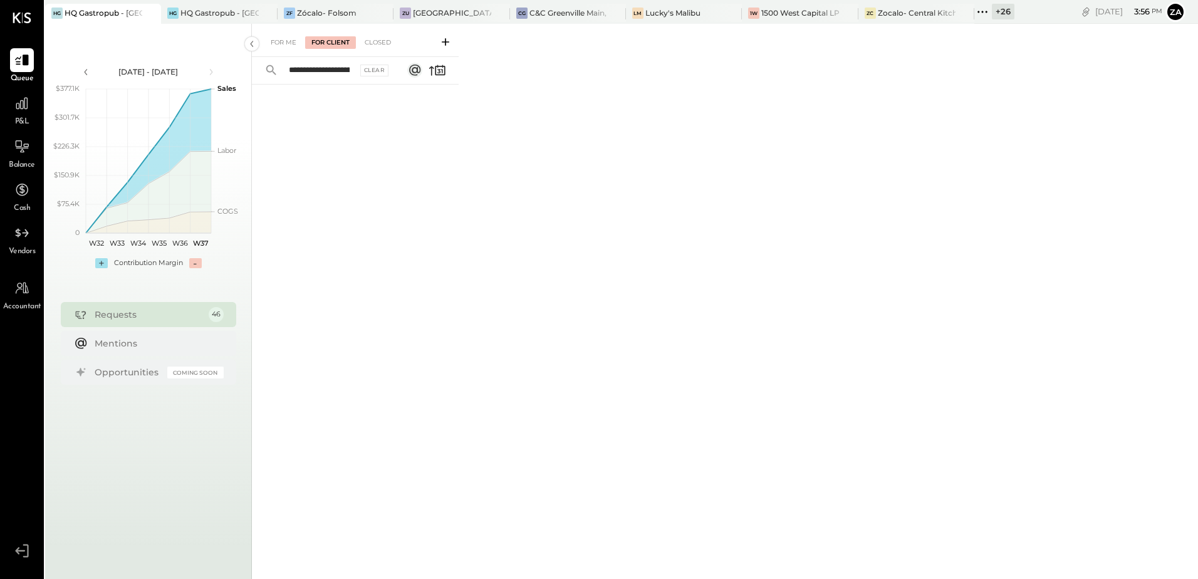
scroll to position [0, 112]
type input "*"
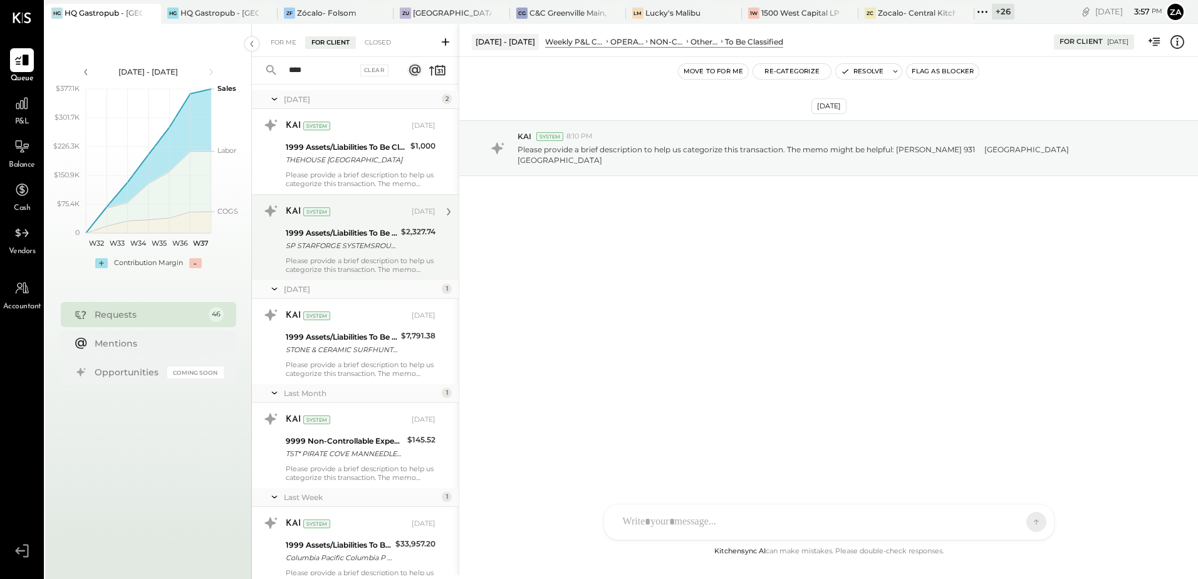
scroll to position [273, 0]
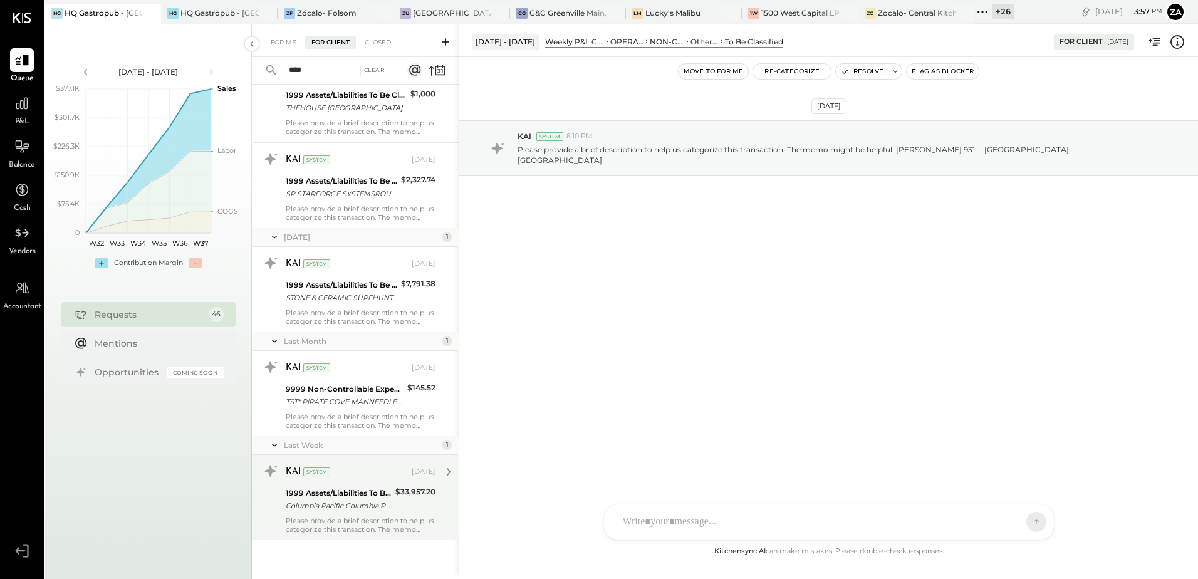
click at [362, 506] on div "Columbia Pacific Columbia P REF # XXXXXXXX1809920 Columbia PacificXXXXXX6611Col…" at bounding box center [339, 505] width 106 height 13
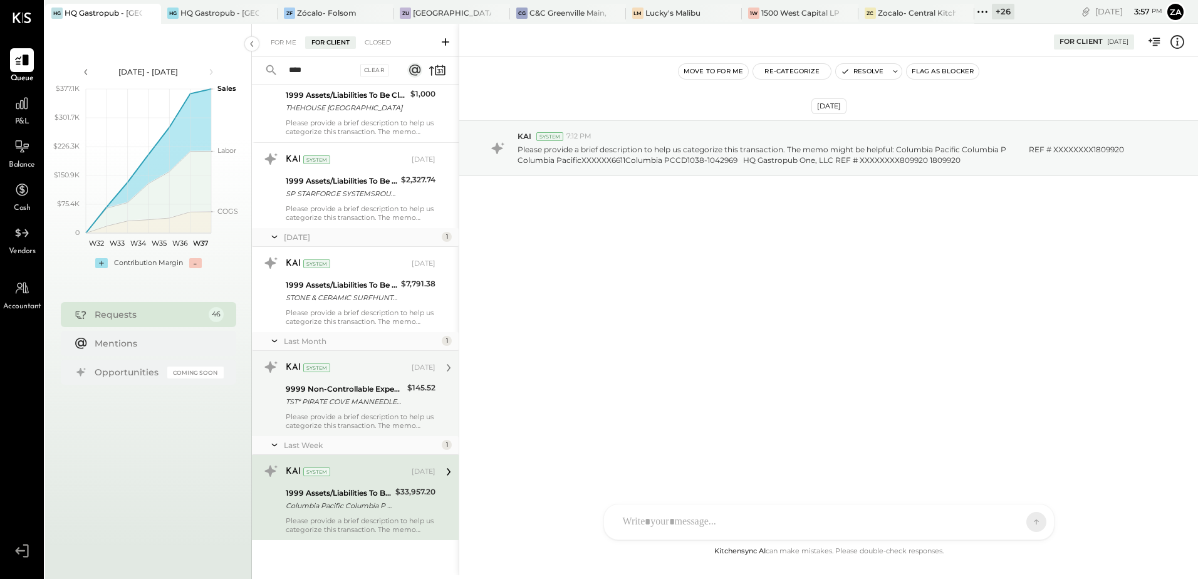
click at [348, 418] on div "Please provide a brief description to help us categorize this transaction. The …" at bounding box center [361, 421] width 150 height 18
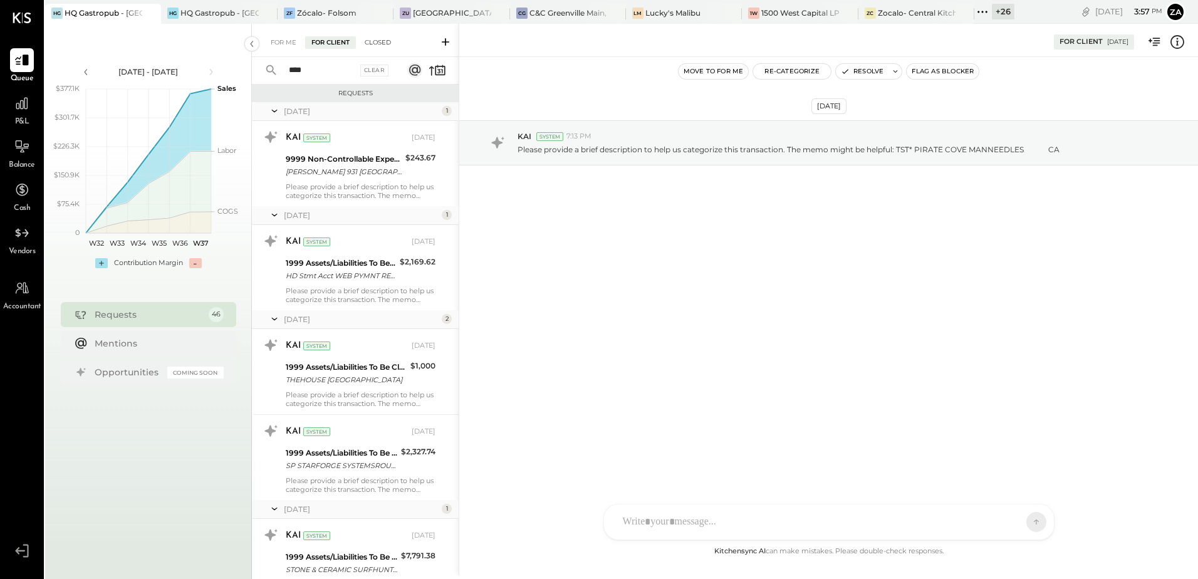
click at [372, 41] on div "Closed" at bounding box center [377, 42] width 39 height 13
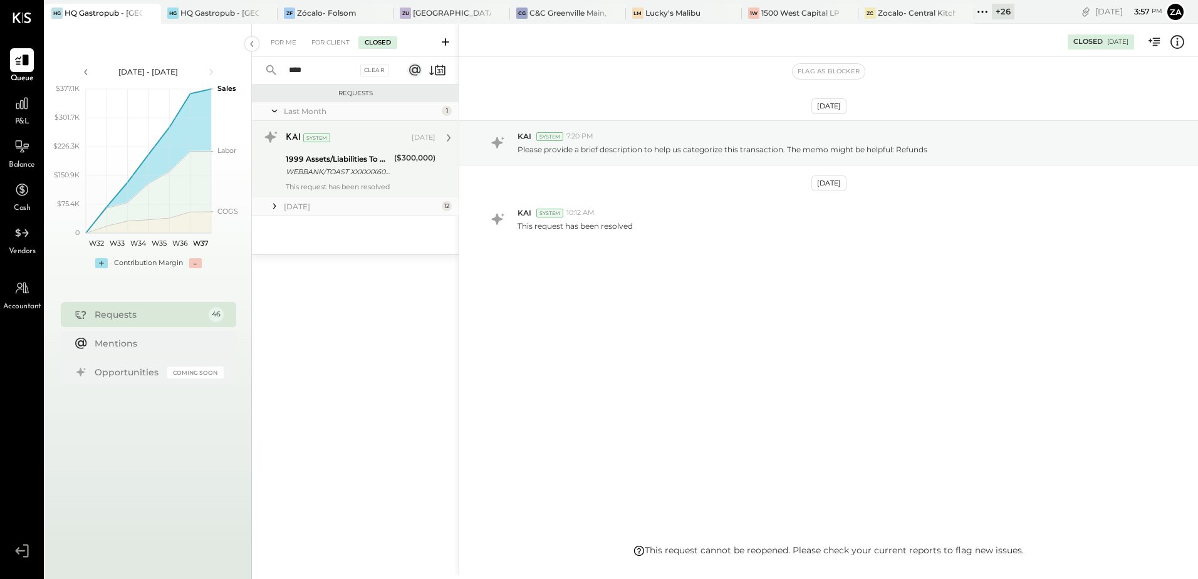
click at [362, 181] on div "KAI System [DATE] 1999 Assets/Liabilities To Be Classified WEBBANK/TOAST XXXXXX…" at bounding box center [361, 159] width 150 height 64
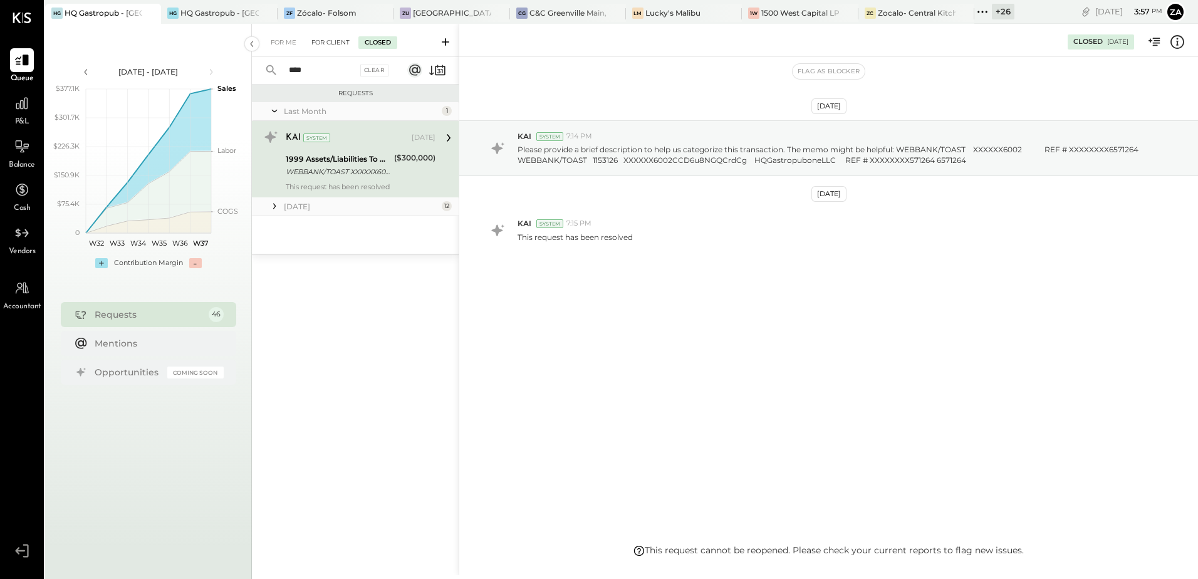
click at [331, 37] on div "For Client" at bounding box center [330, 42] width 51 height 13
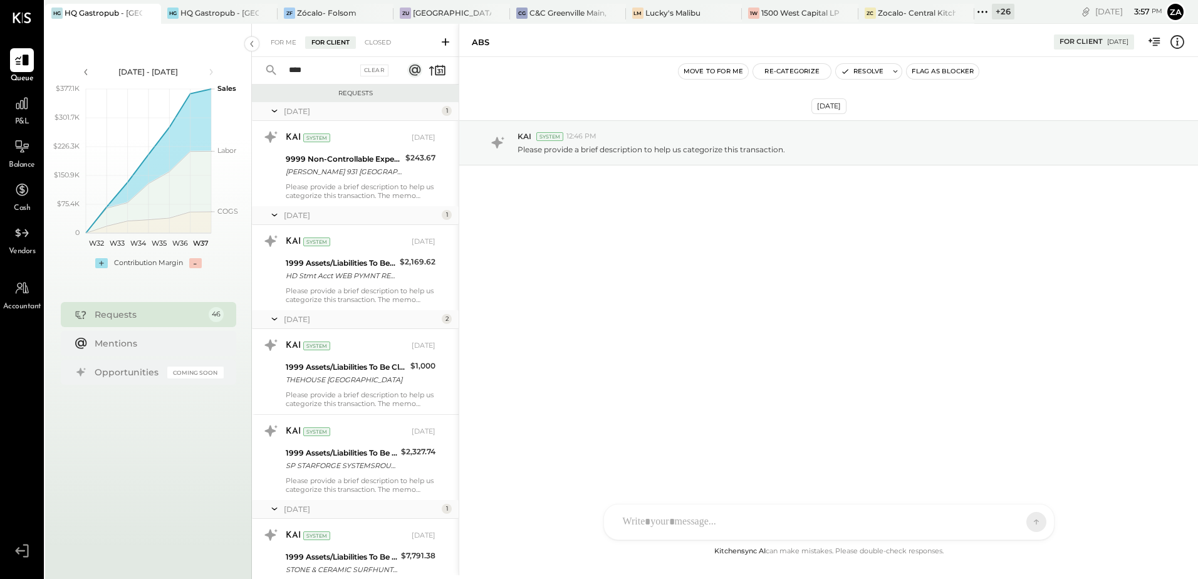
click at [338, 73] on input "text" at bounding box center [319, 70] width 76 height 21
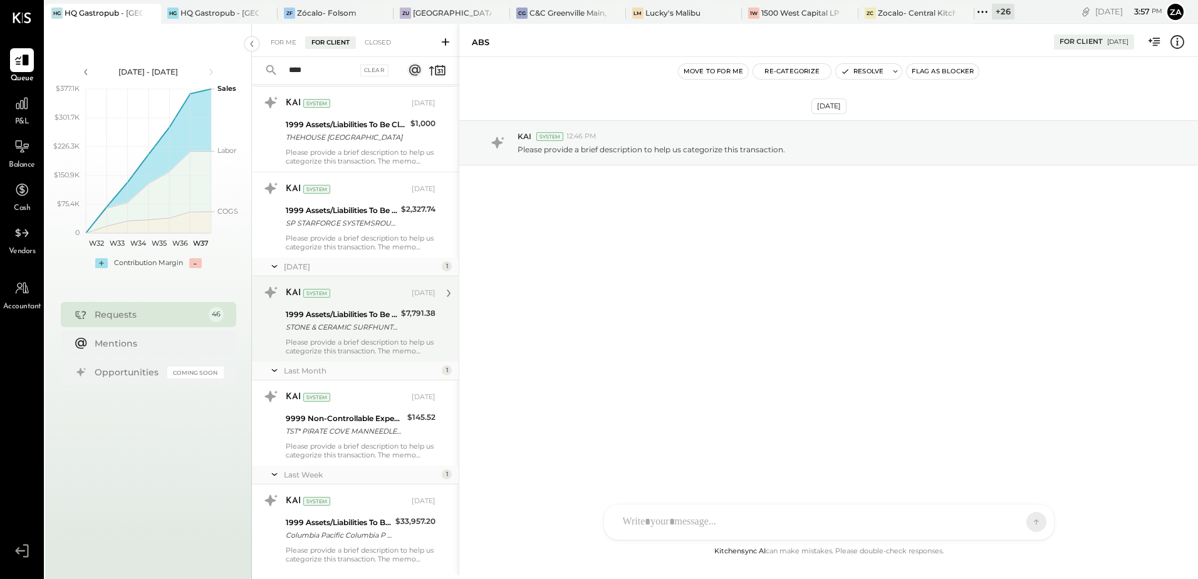
scroll to position [273, 0]
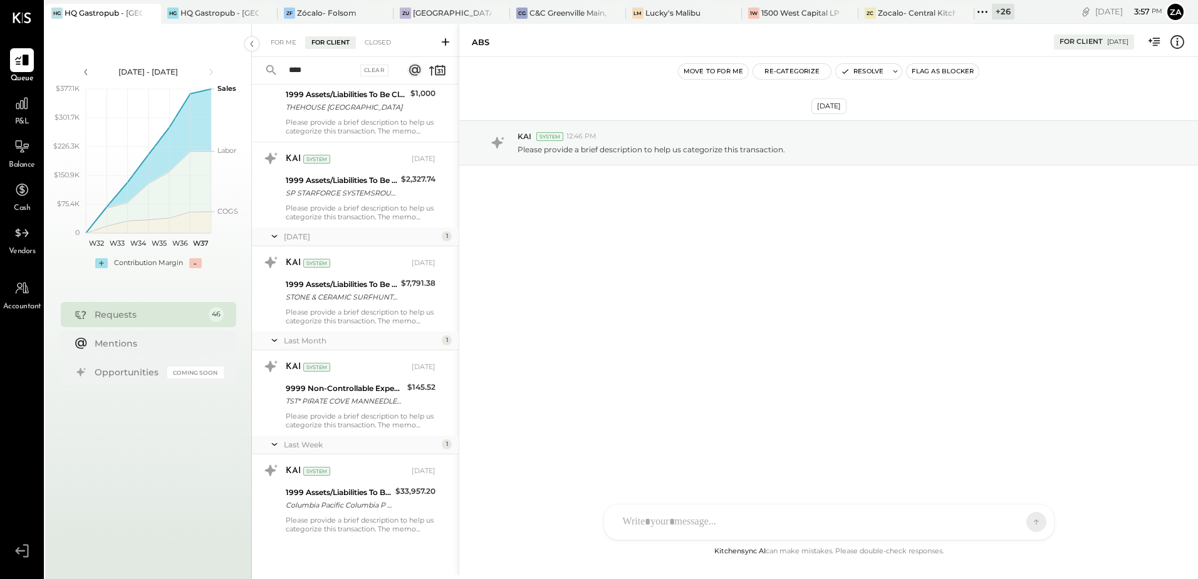
click at [273, 237] on icon at bounding box center [275, 236] width 6 height 3
click at [276, 323] on icon at bounding box center [274, 321] width 13 height 13
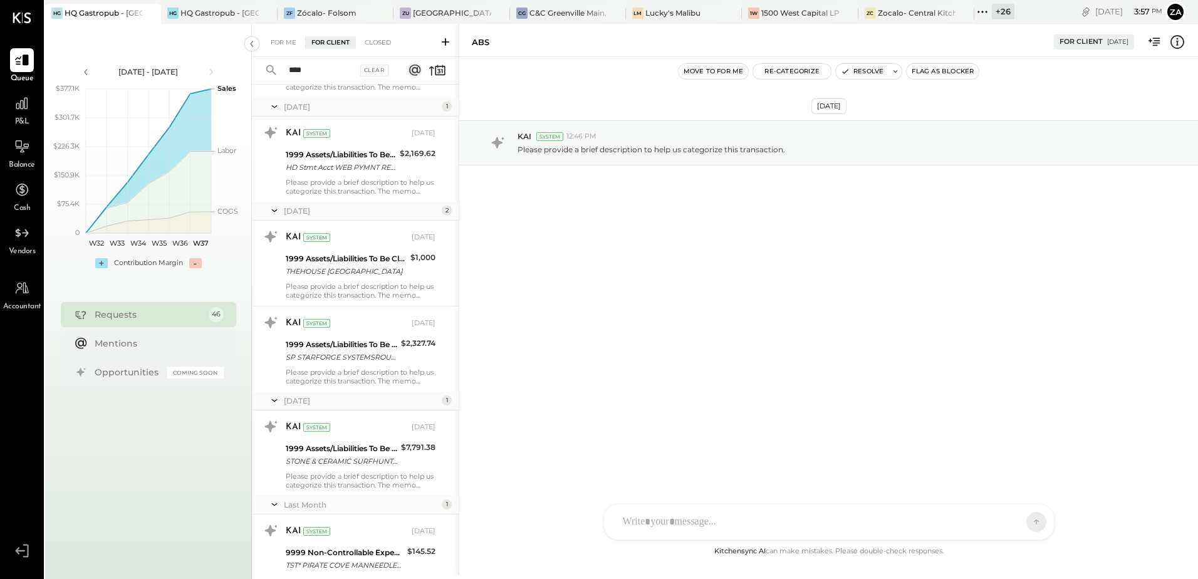
scroll to position [0, 0]
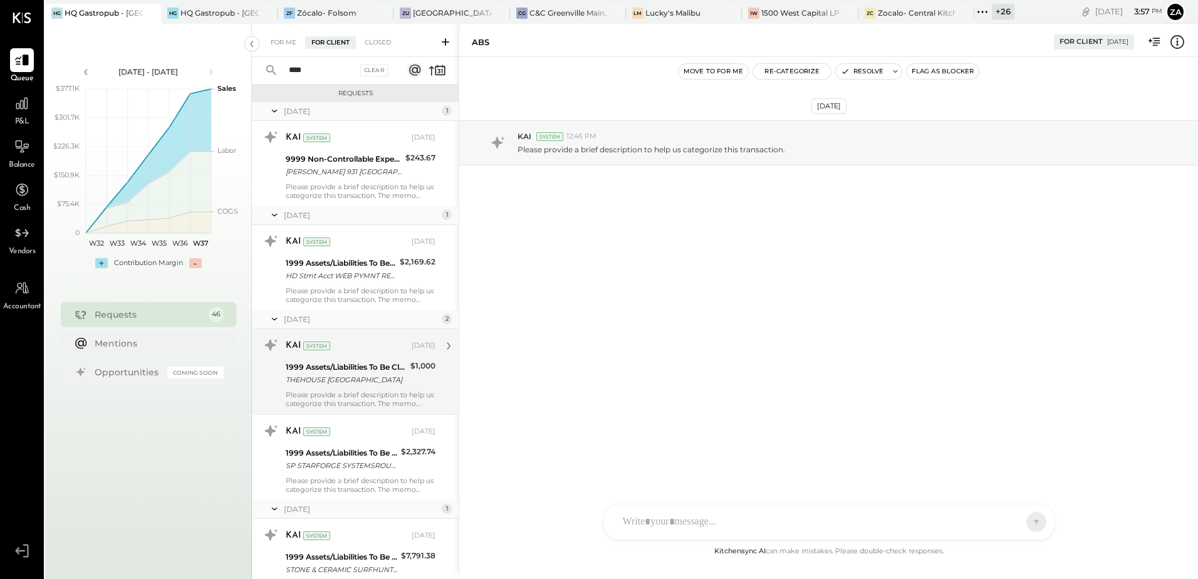
click at [360, 378] on div "THEHOUSE [GEOGRAPHIC_DATA]" at bounding box center [346, 379] width 121 height 13
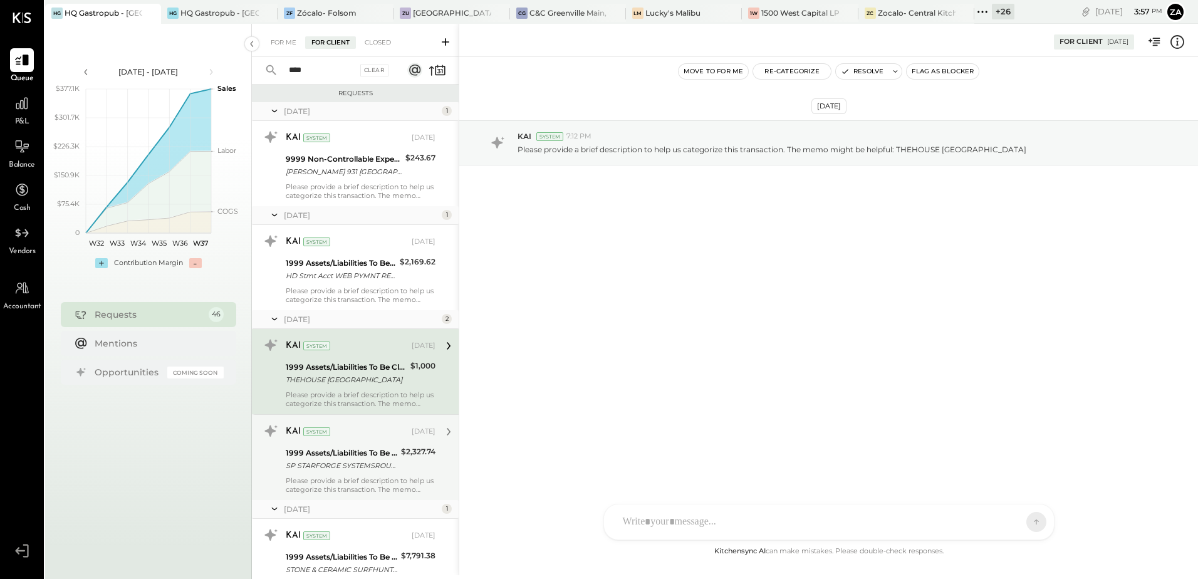
click at [357, 477] on div "Please provide a brief description to help us categorize this transaction. The …" at bounding box center [361, 485] width 150 height 18
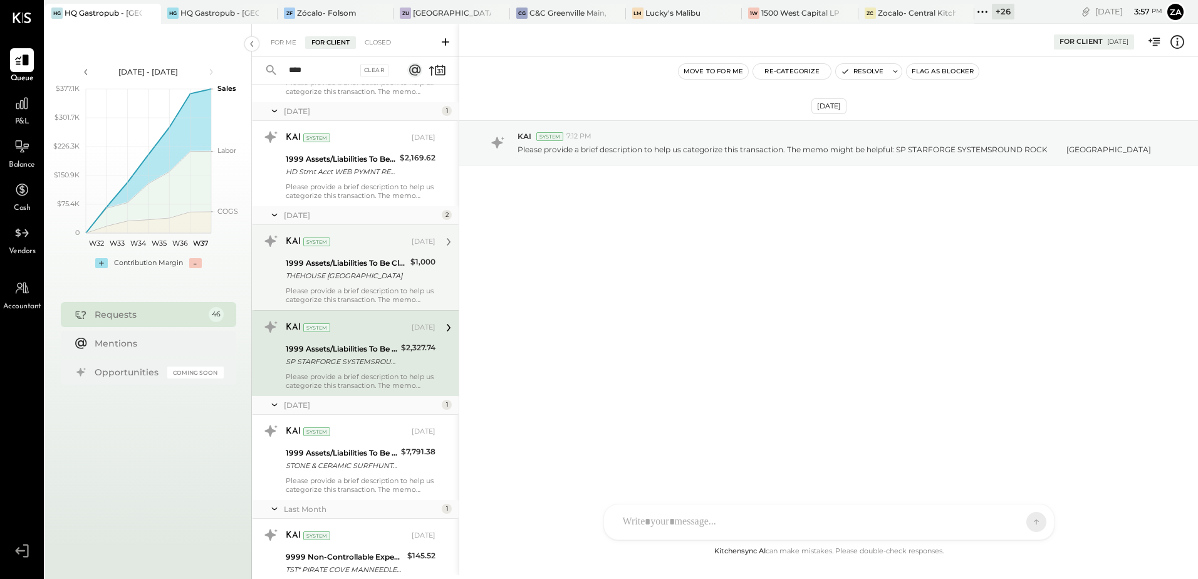
scroll to position [251, 0]
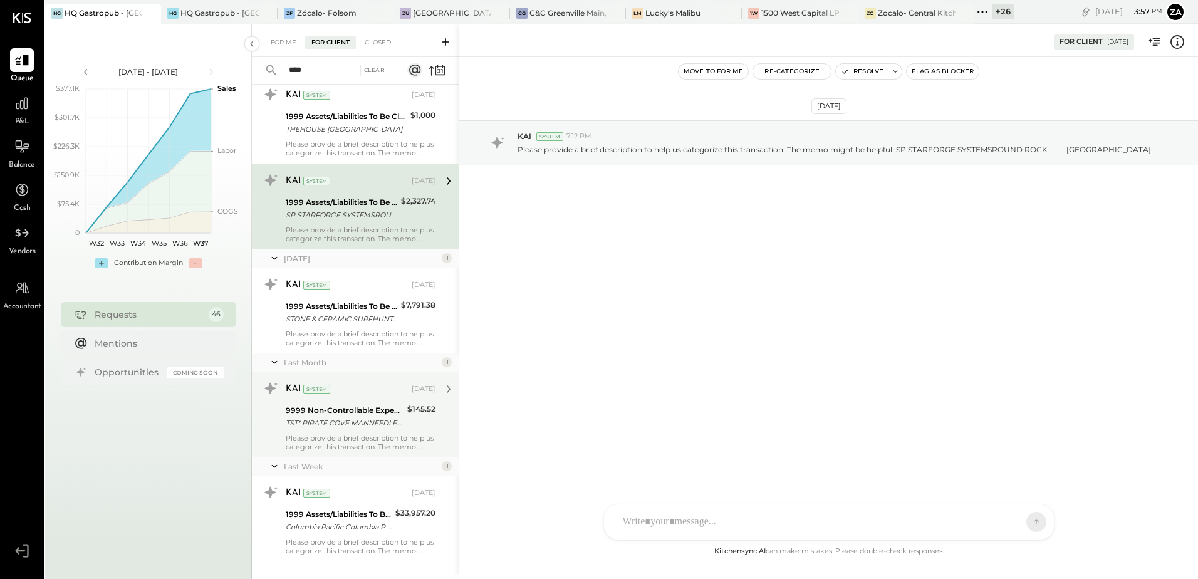
click at [345, 438] on div "Please provide a brief description to help us categorize this transaction. The …" at bounding box center [361, 443] width 150 height 18
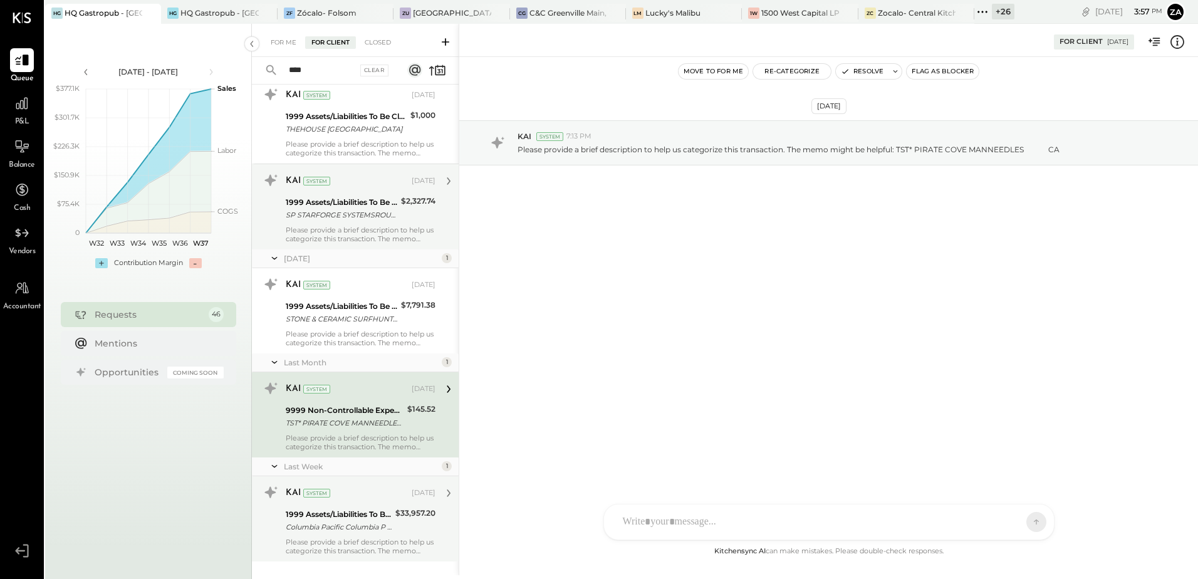
click at [342, 538] on div "Please provide a brief description to help us categorize this transaction. The …" at bounding box center [361, 547] width 150 height 18
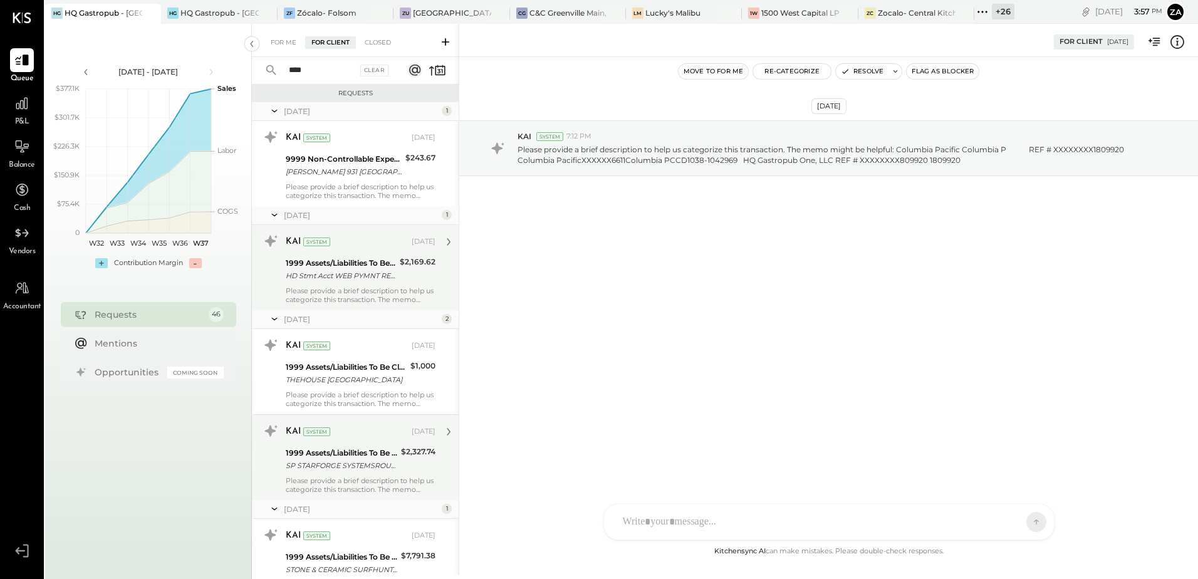
click at [348, 298] on div "Please provide a brief description to help us categorize this transaction. The …" at bounding box center [361, 295] width 150 height 18
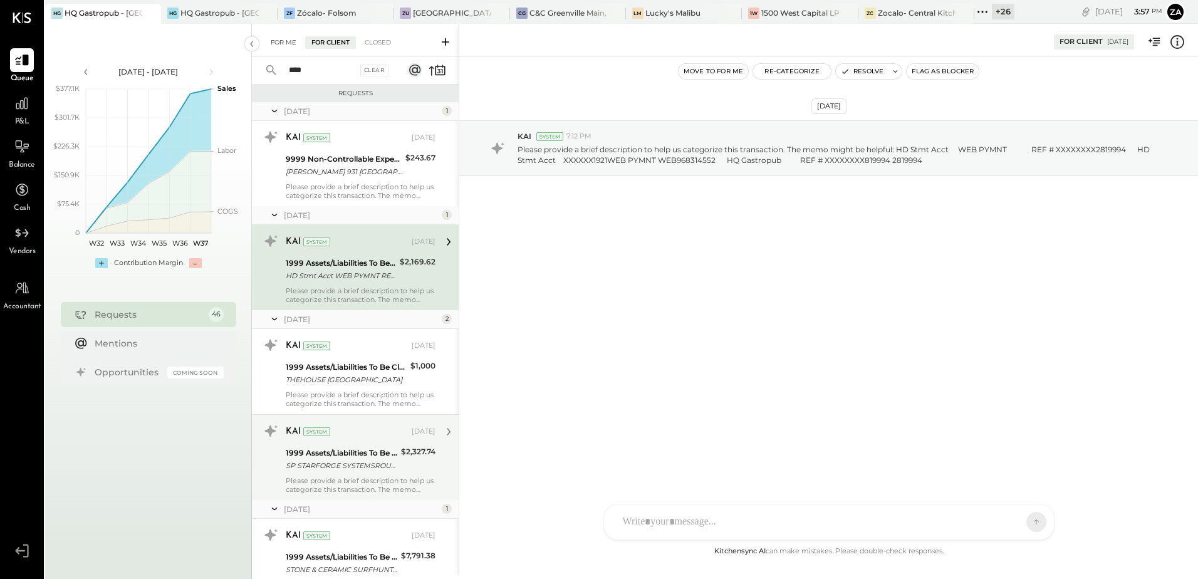
click at [286, 46] on div "For Me" at bounding box center [283, 42] width 38 height 13
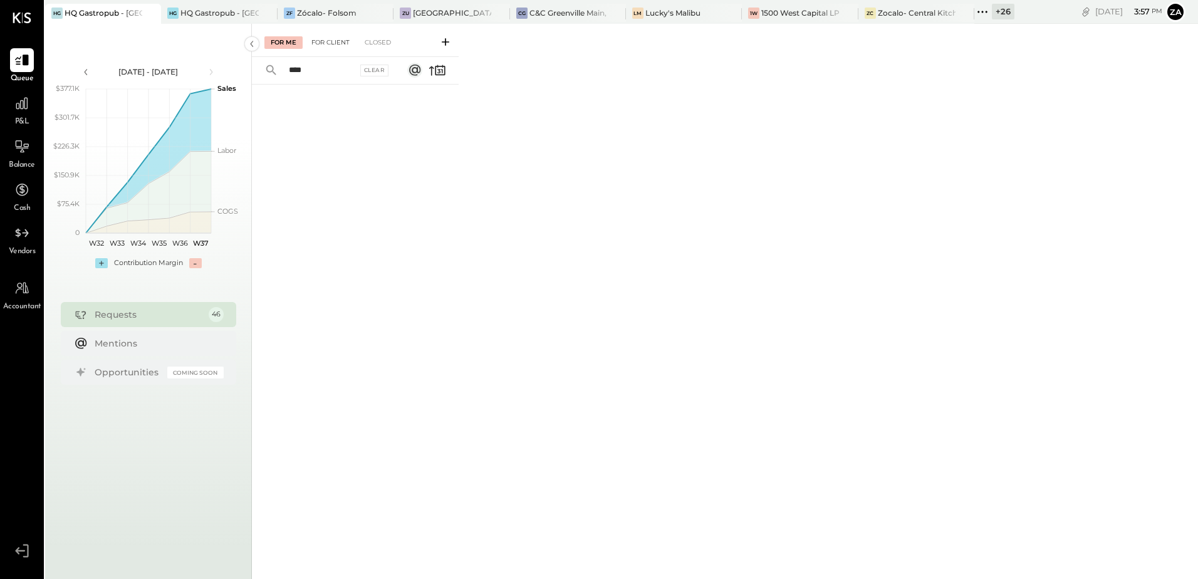
click at [326, 48] on div "For Client" at bounding box center [330, 42] width 51 height 13
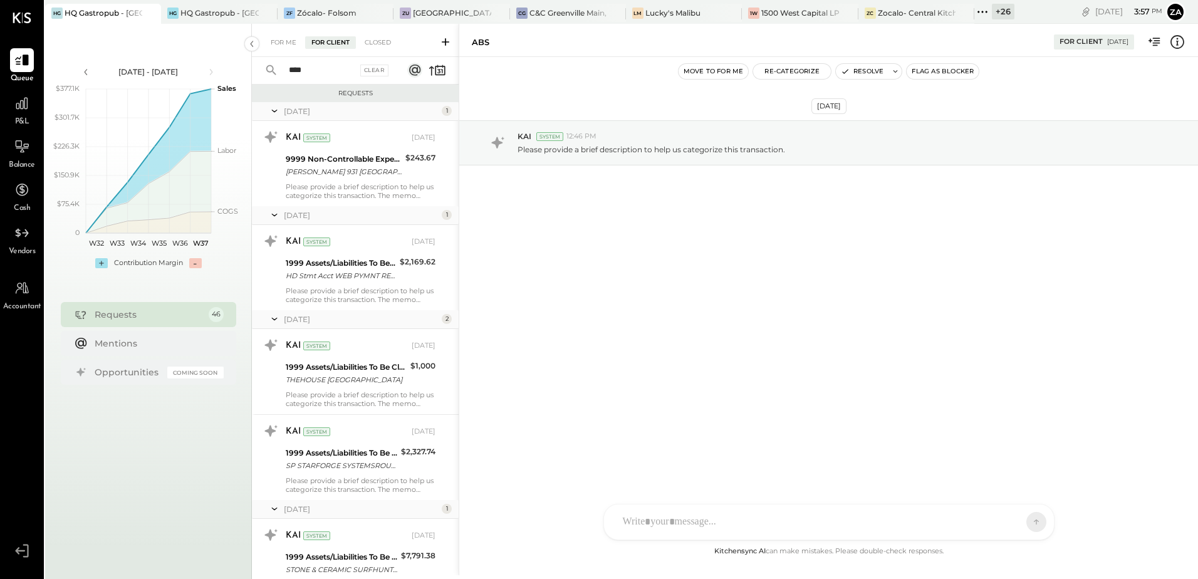
click at [123, 11] on div at bounding box center [139, 13] width 44 height 18
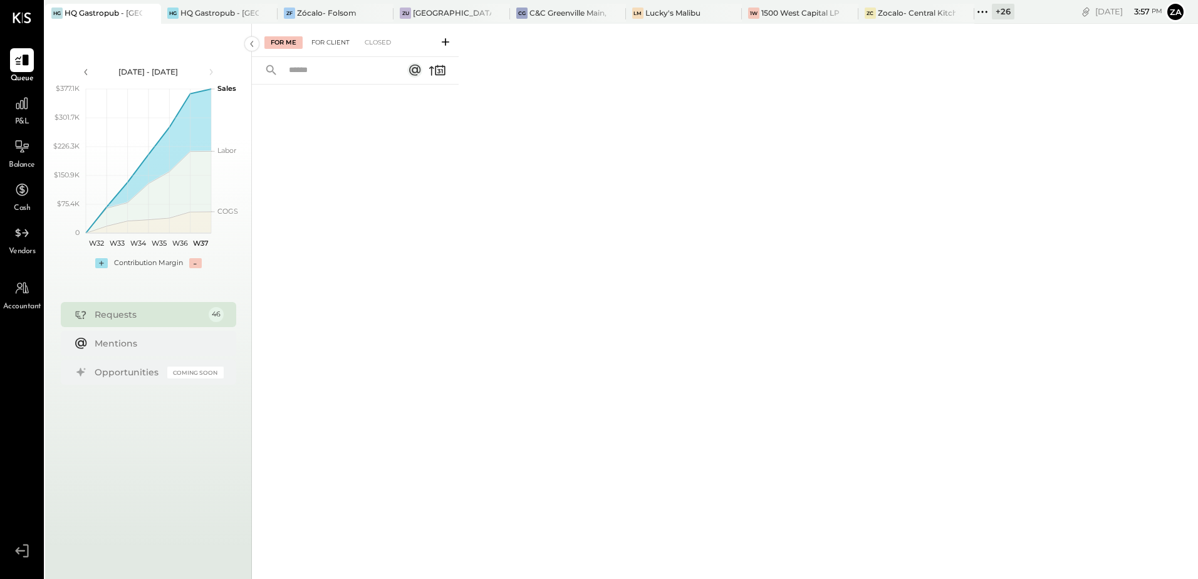
click at [339, 48] on div "For Client" at bounding box center [330, 42] width 51 height 13
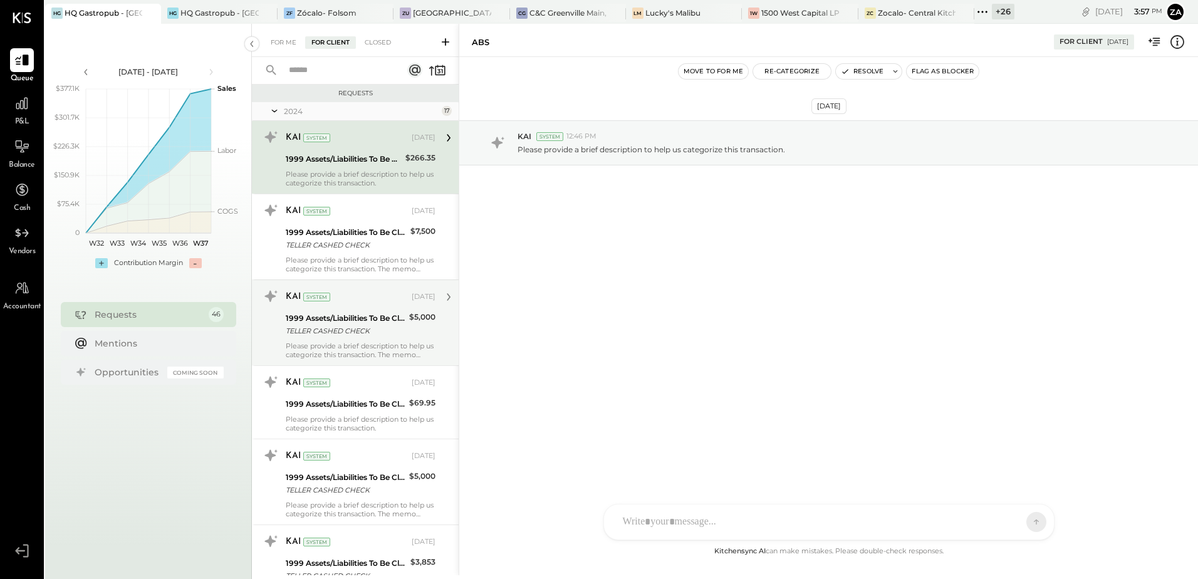
click at [382, 342] on div "Please provide a brief description to help us categorize this transaction. The …" at bounding box center [361, 351] width 150 height 18
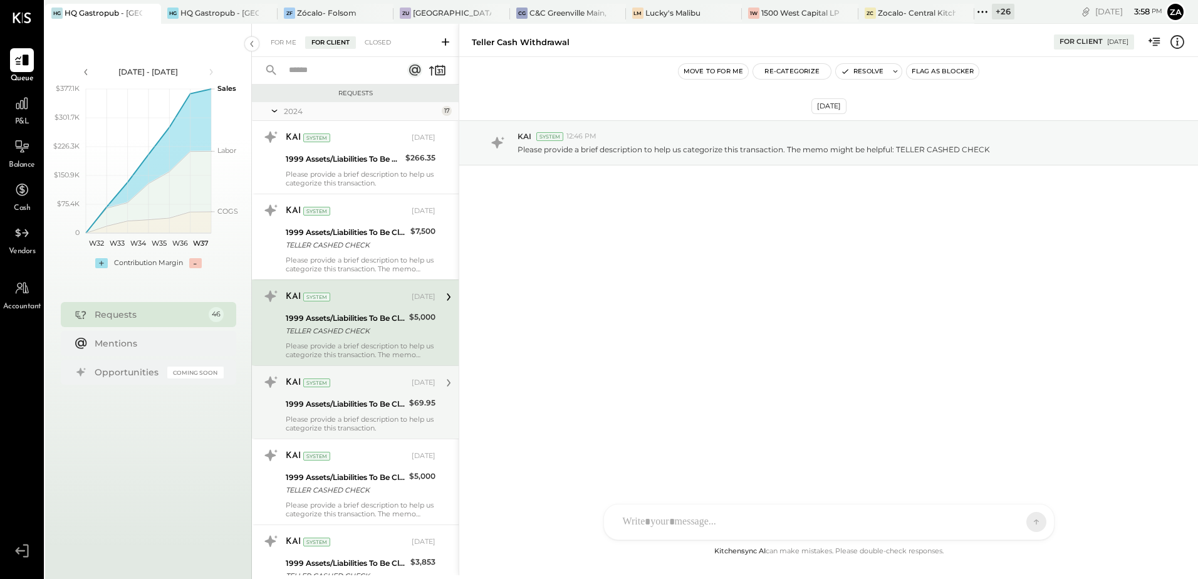
click at [368, 400] on div "1999 Assets/Liabilities To Be Classified" at bounding box center [346, 404] width 120 height 13
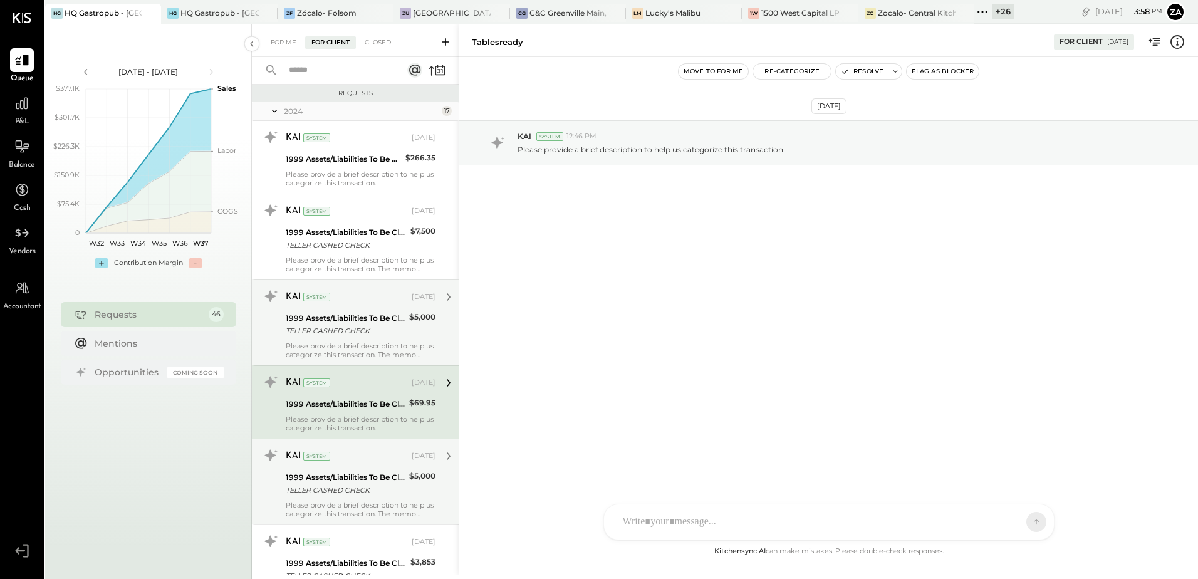
click at [363, 454] on div "KAI System" at bounding box center [347, 456] width 123 height 13
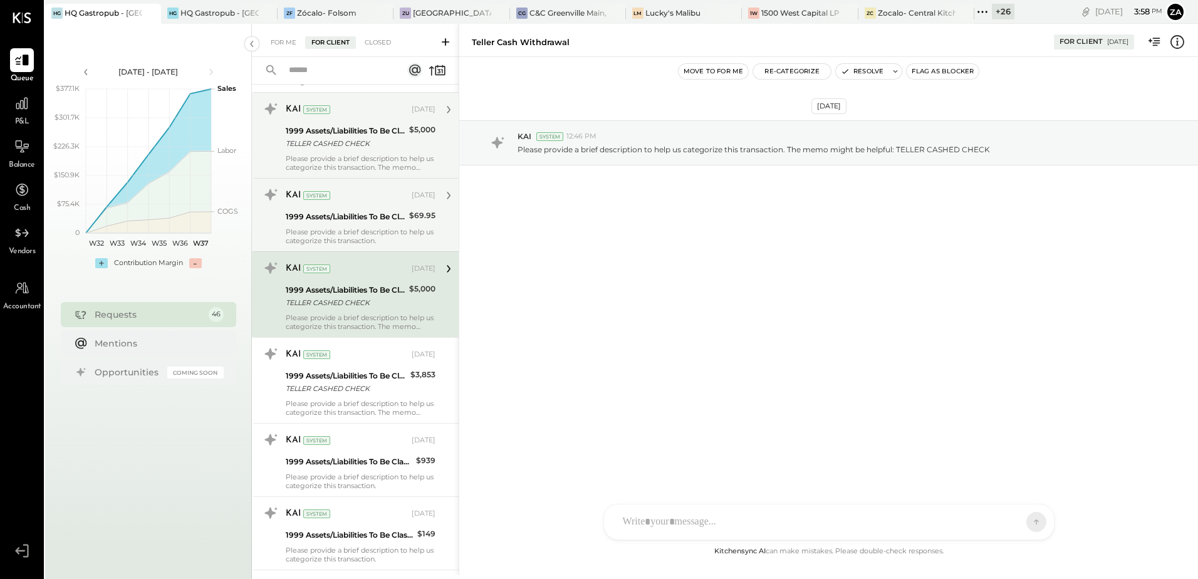
scroll to position [188, 0]
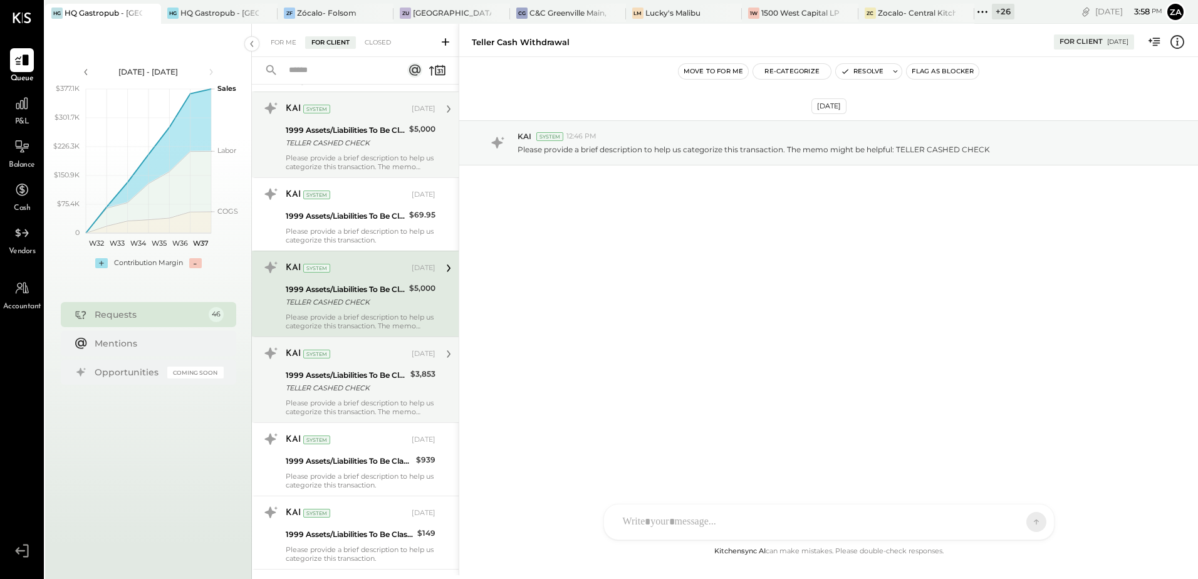
click at [366, 403] on div "Please provide a brief description to help us categorize this transaction. The …" at bounding box center [361, 408] width 150 height 18
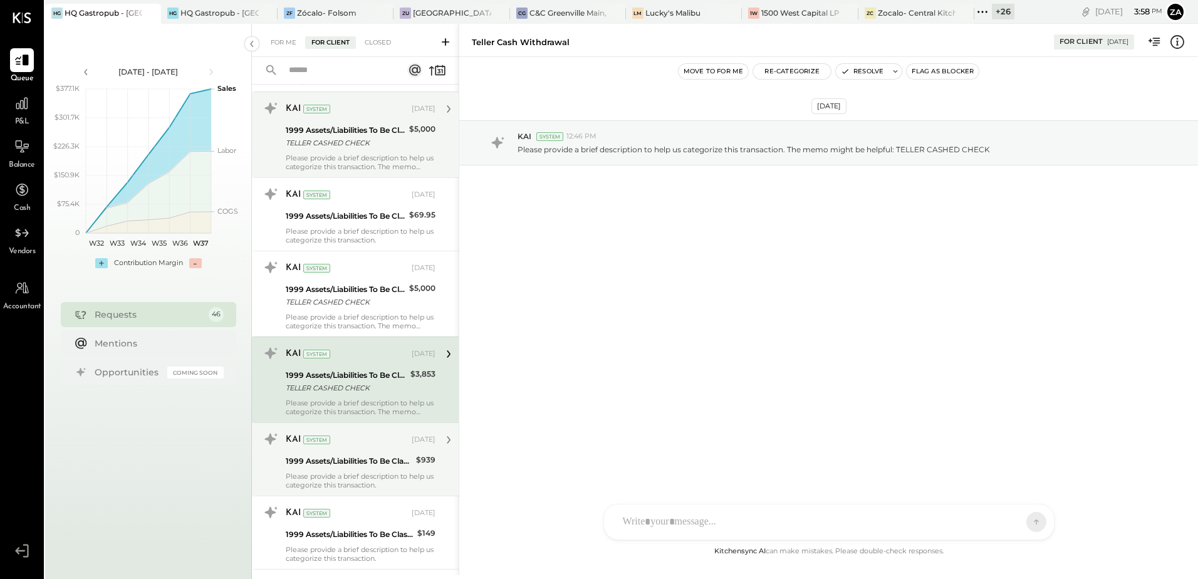
click at [366, 482] on div "Please provide a brief description to help us categorize this transaction." at bounding box center [361, 481] width 150 height 18
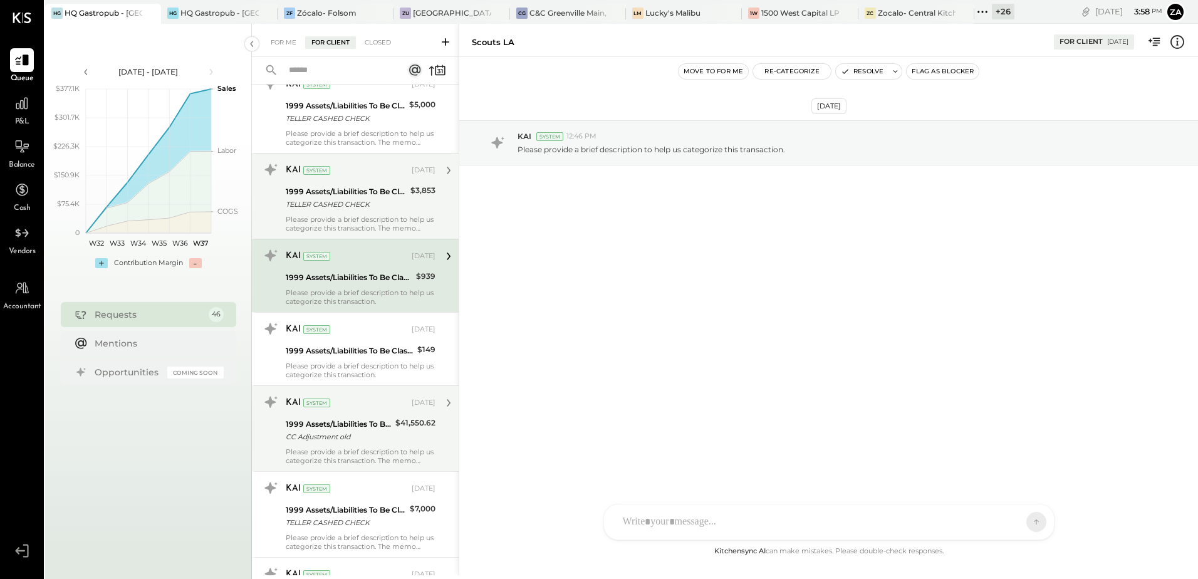
scroll to position [376, 0]
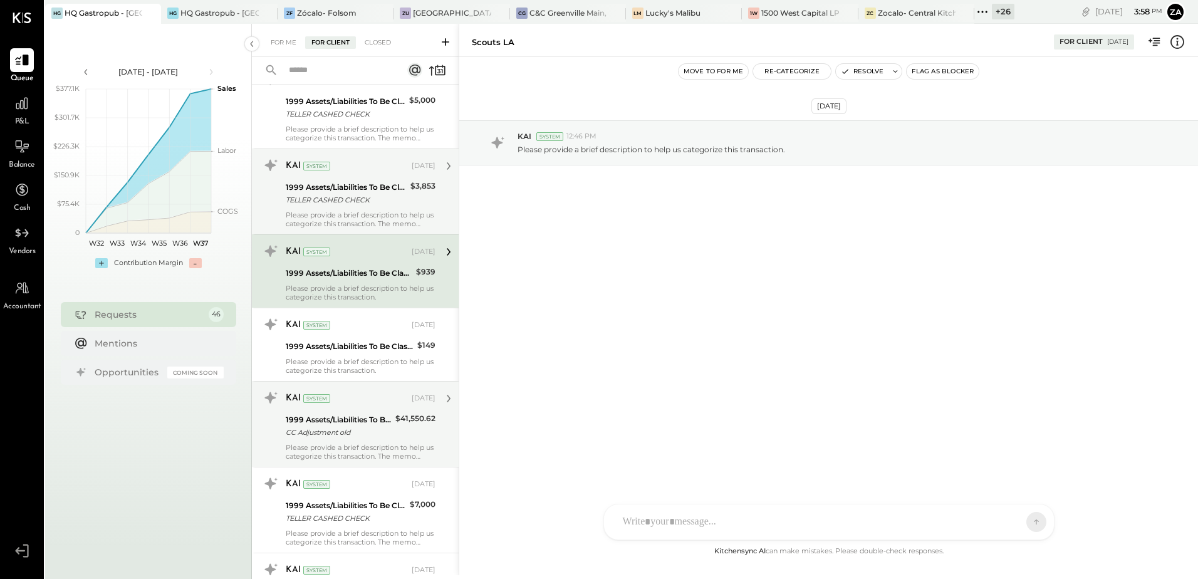
click at [367, 434] on div "CC Adjustment old" at bounding box center [339, 432] width 106 height 13
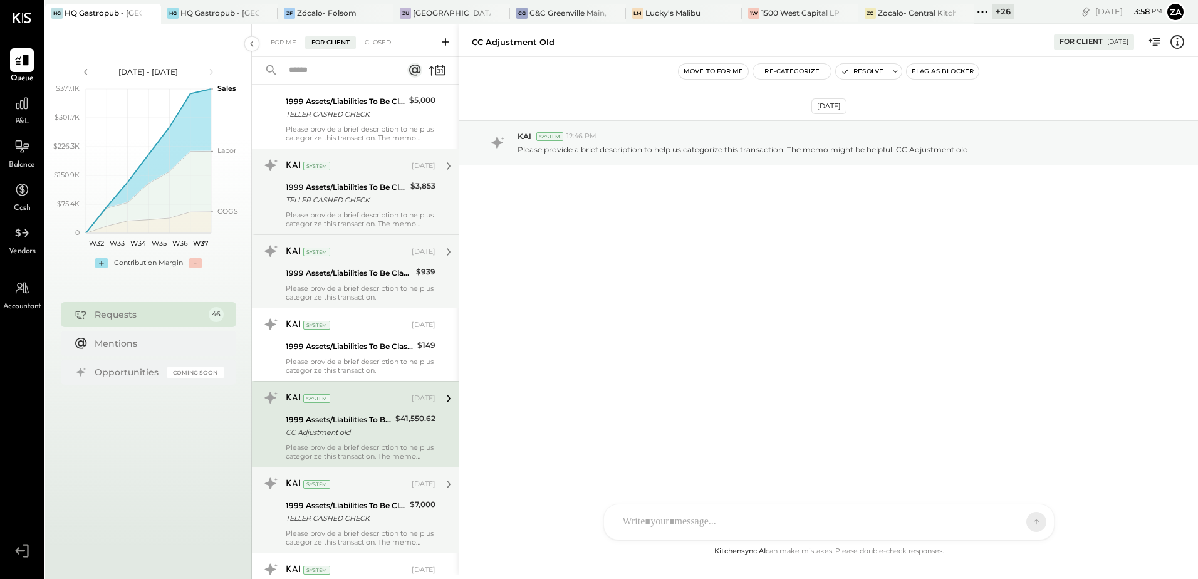
click at [359, 523] on div "TELLER CASHED CHECK" at bounding box center [346, 518] width 120 height 13
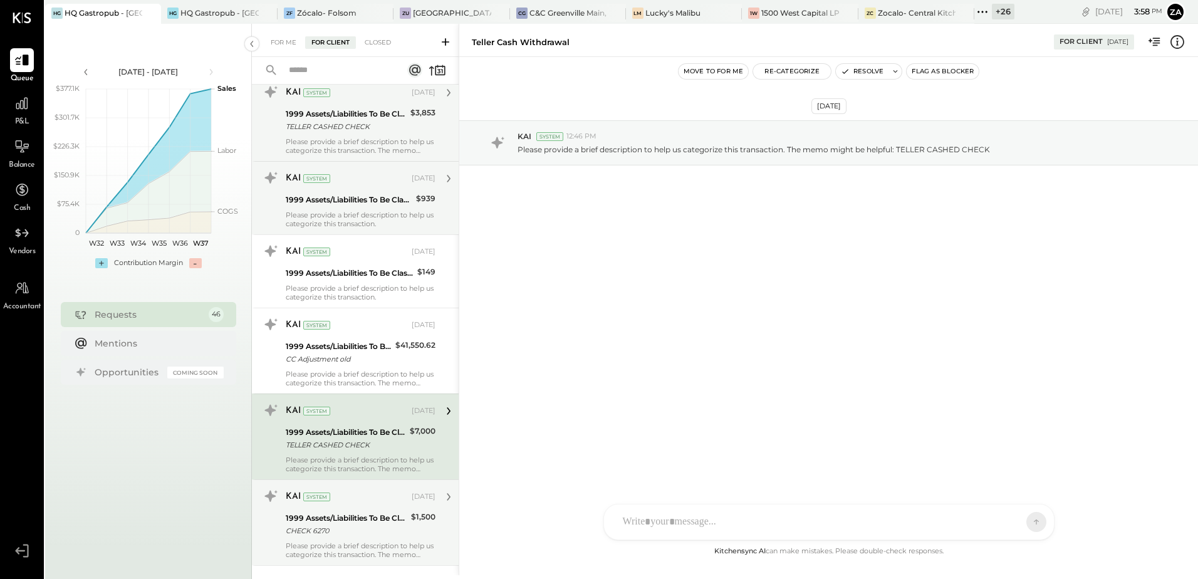
scroll to position [564, 0]
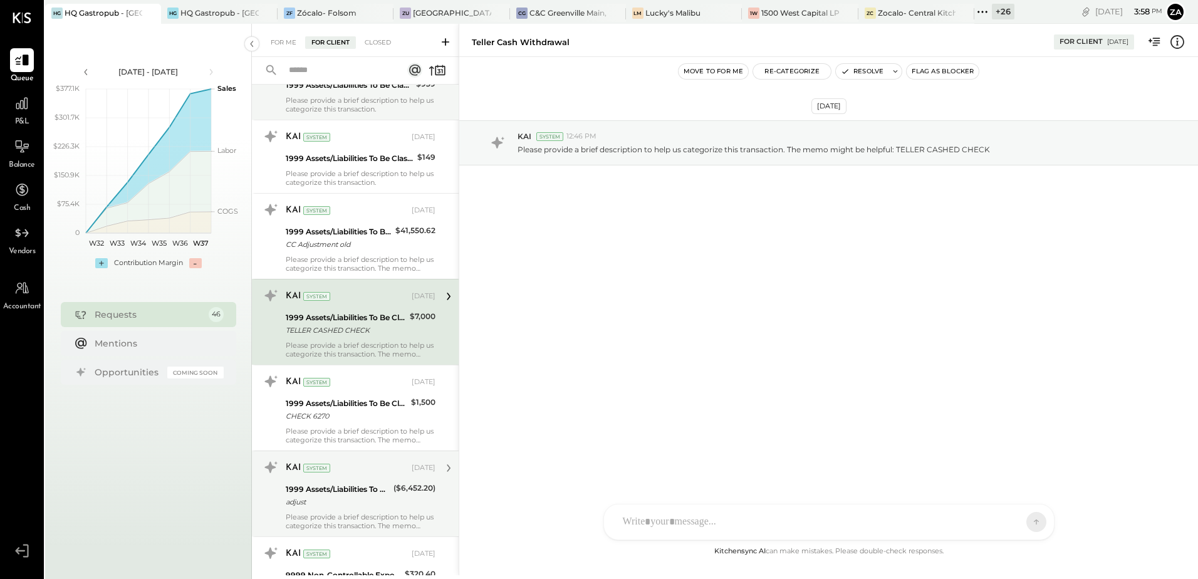
click at [352, 515] on div "Please provide a brief description to help us categorize this transaction. The …" at bounding box center [361, 522] width 150 height 18
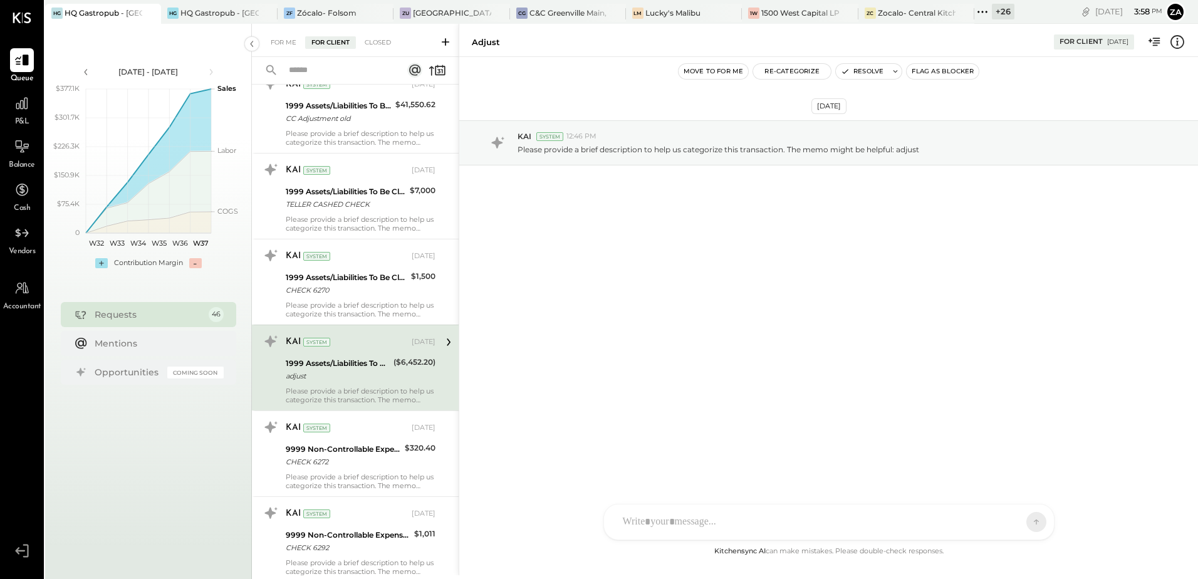
scroll to position [940, 0]
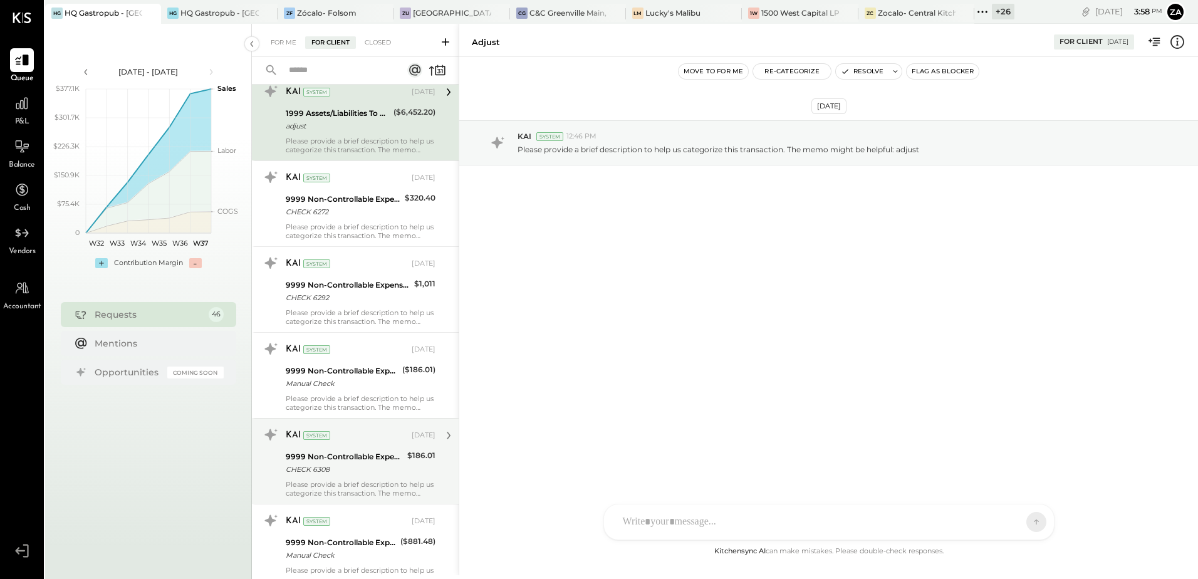
click at [375, 462] on div "9999 Non-Controllable Expenses:Other Income and Expenses:To Be Classified" at bounding box center [345, 457] width 118 height 13
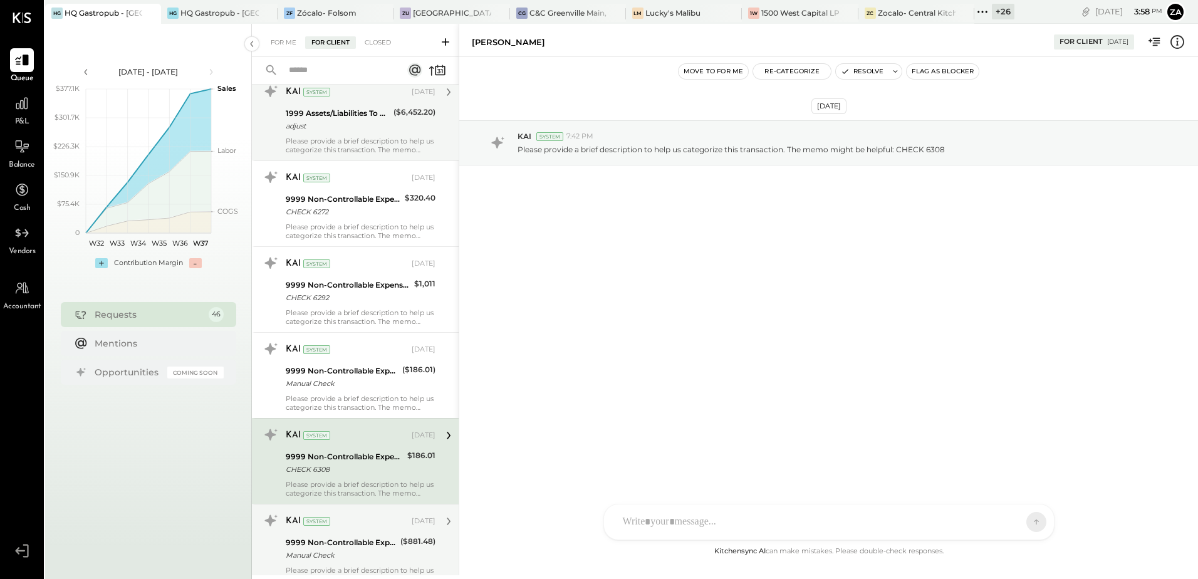
click at [356, 549] on div "Manual Check" at bounding box center [341, 555] width 111 height 13
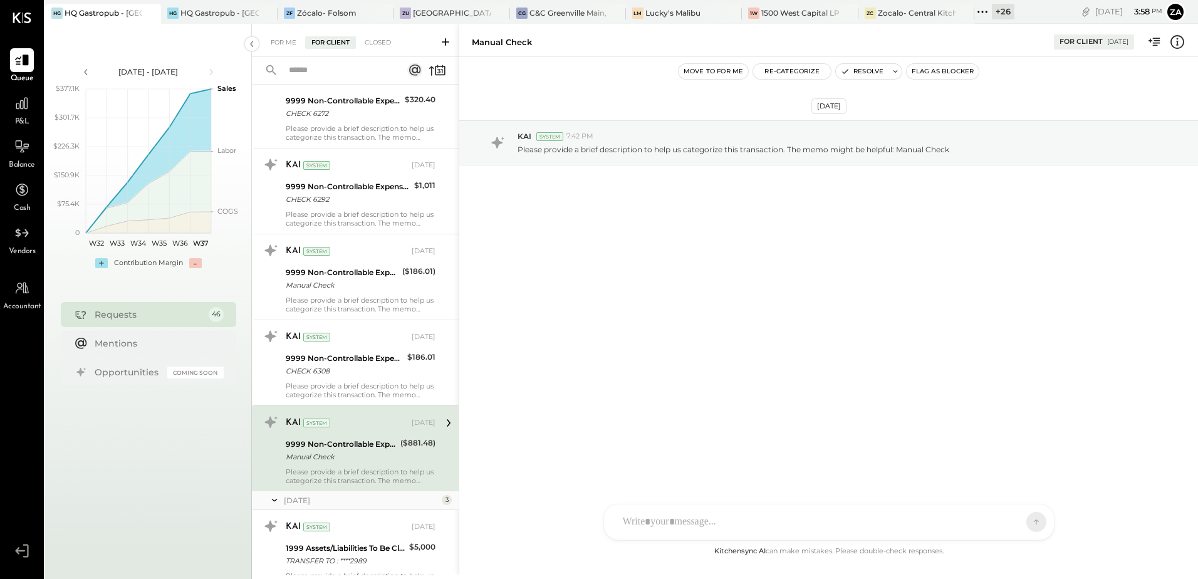
scroll to position [1253, 0]
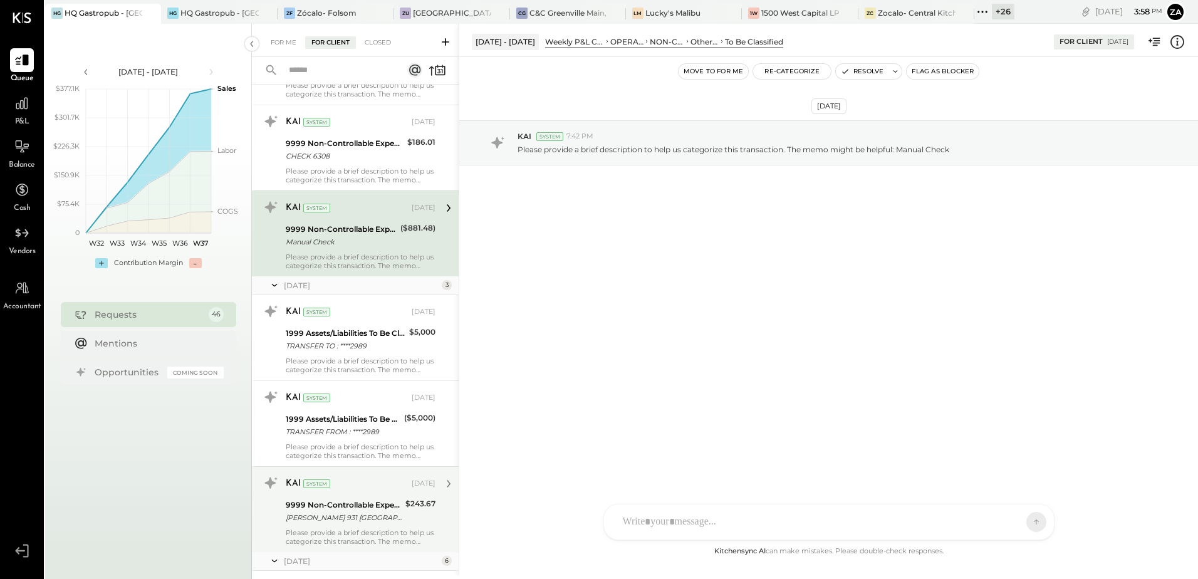
click at [361, 528] on div "Please provide a brief description to help us categorize this transaction. The …" at bounding box center [361, 537] width 150 height 18
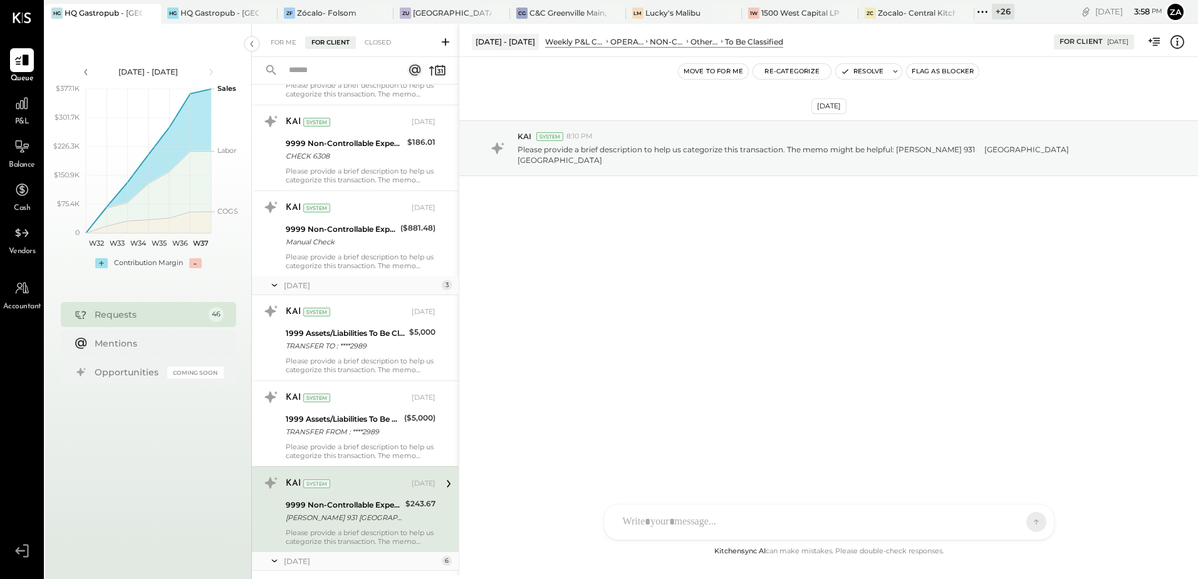
scroll to position [1629, 0]
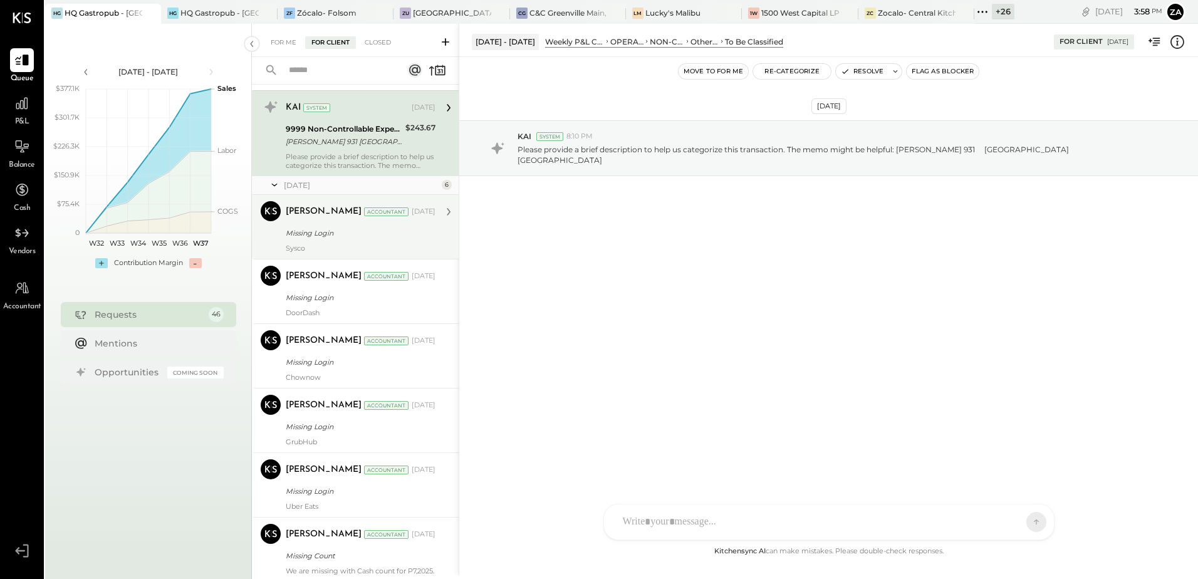
click at [344, 241] on div "Zankhana Vyas Accountant Mar 07, 2025 Missing Login Sysco" at bounding box center [361, 226] width 150 height 51
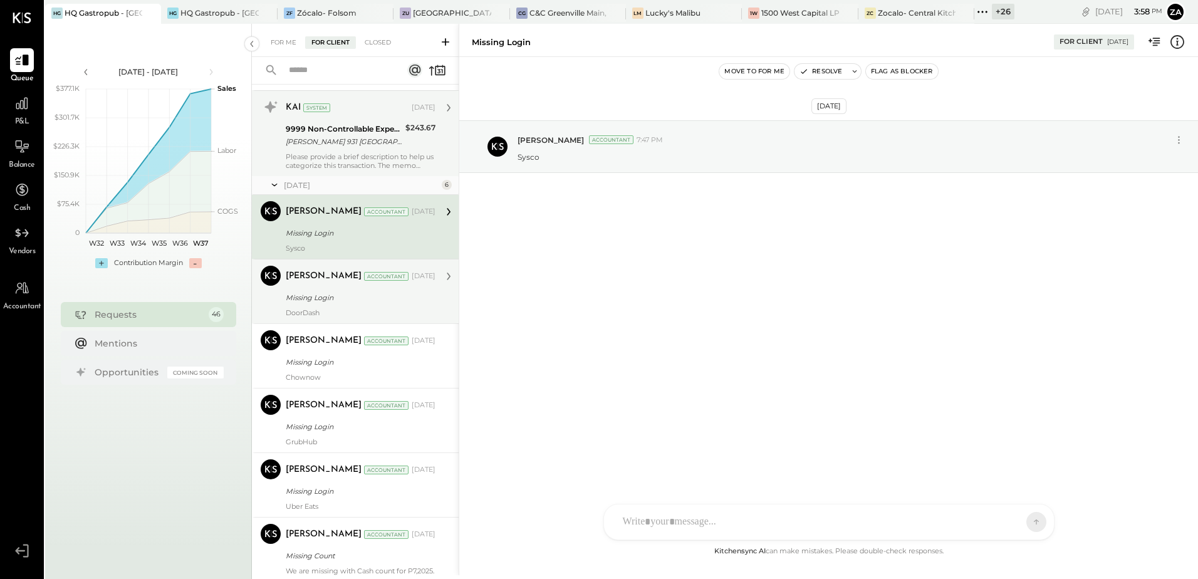
click at [335, 307] on div "Zankhana Vyas Accountant Mar 07, 2025 Missing Login DoorDash" at bounding box center [361, 291] width 150 height 51
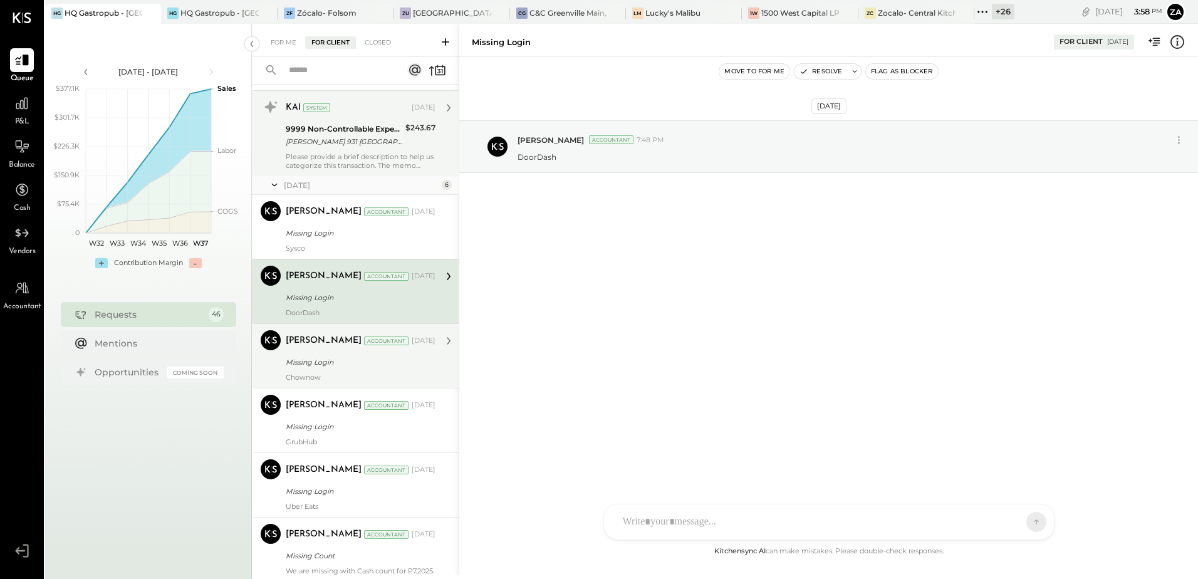
click at [342, 361] on div "Missing Login" at bounding box center [359, 362] width 146 height 13
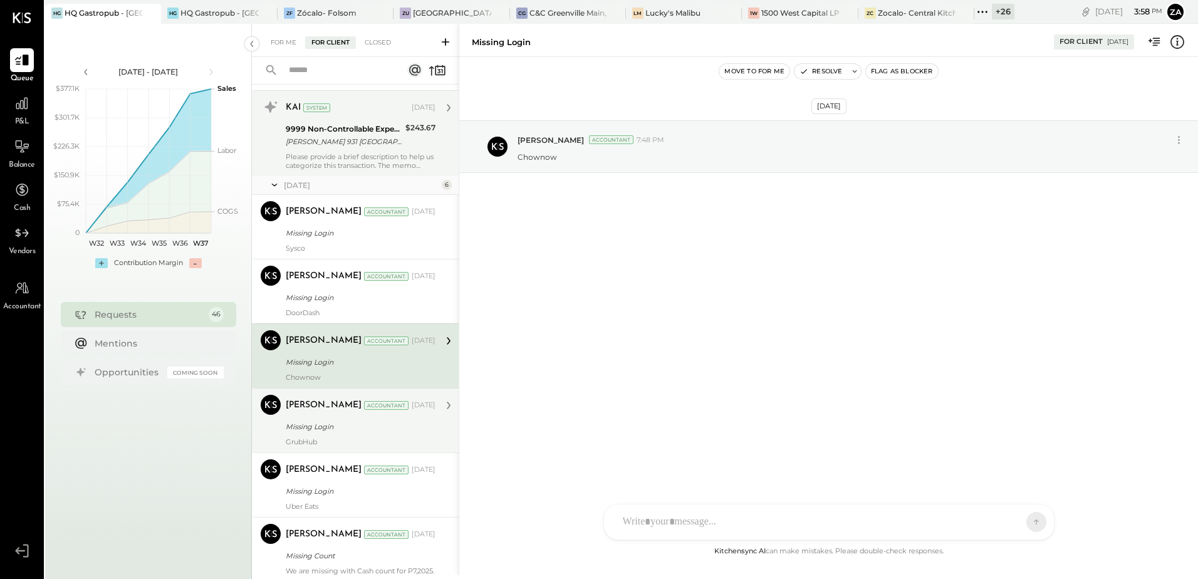
click at [325, 421] on div "Missing Login" at bounding box center [359, 426] width 146 height 13
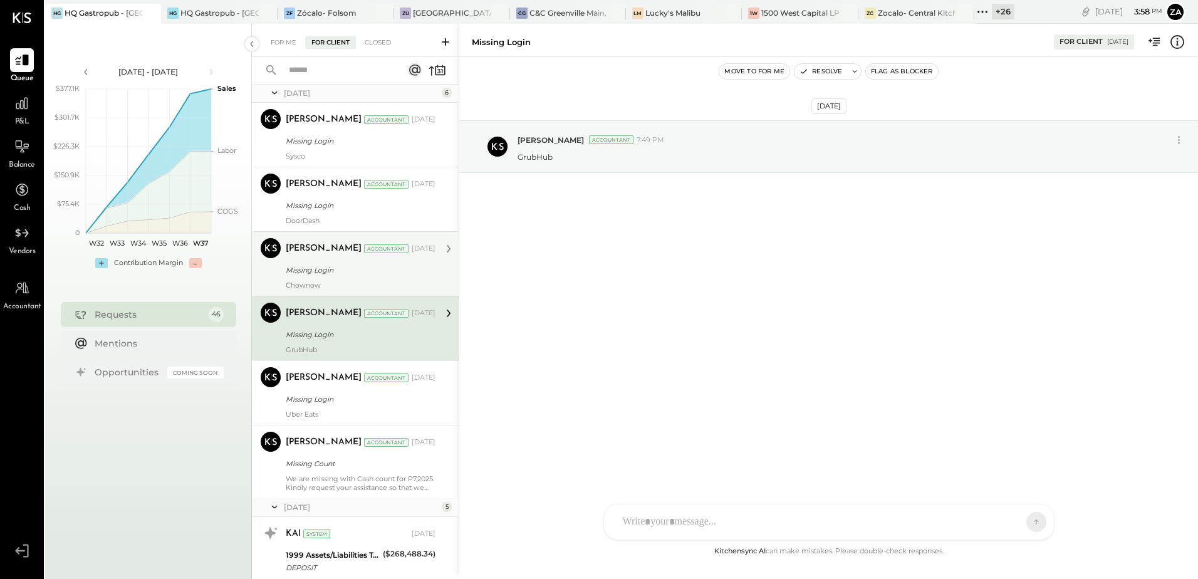
scroll to position [1817, 0]
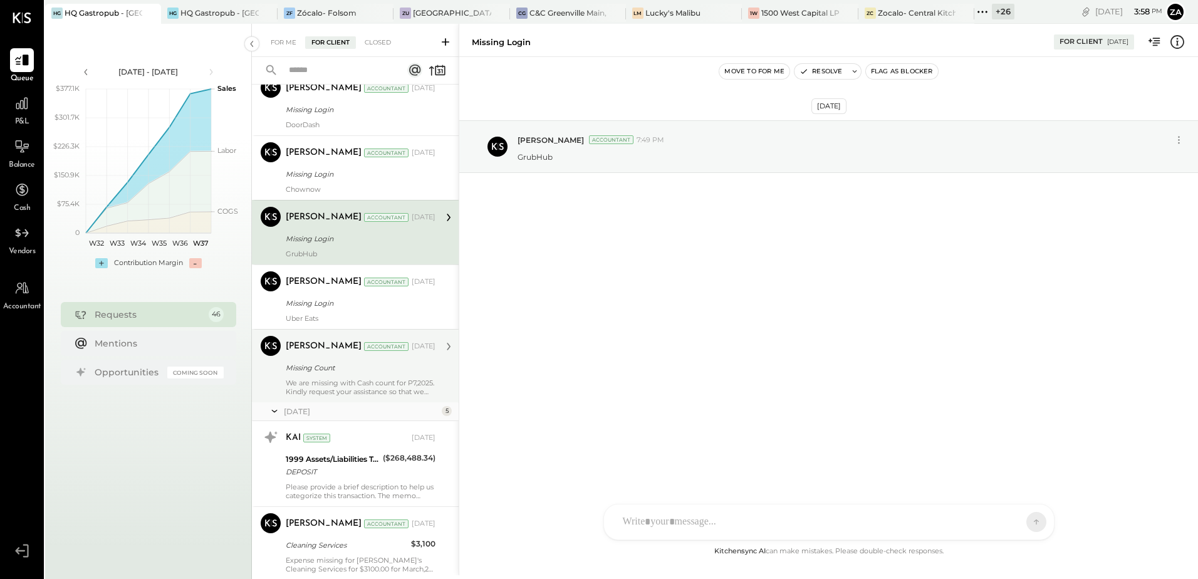
click at [372, 369] on div "Missing Count" at bounding box center [359, 368] width 146 height 13
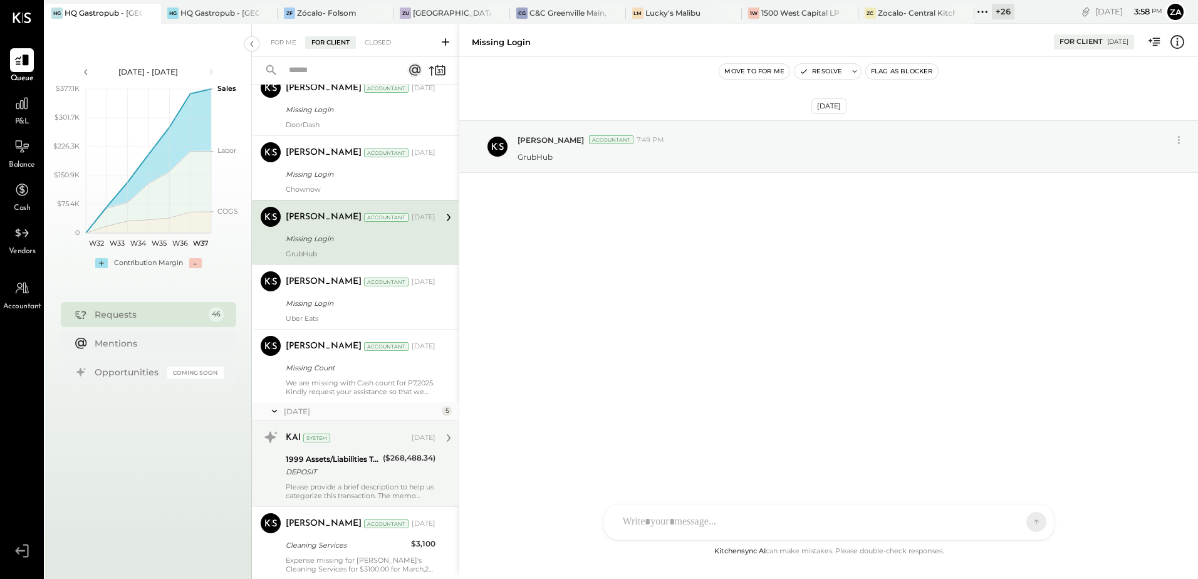
scroll to position [80, 0]
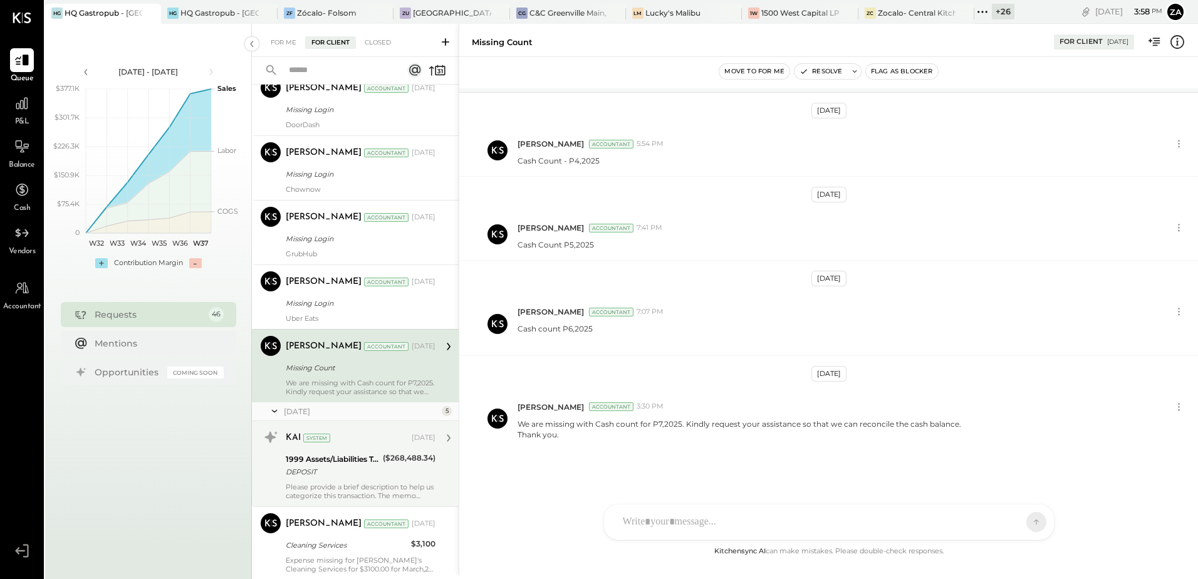
click at [363, 474] on div "DEPOSIT" at bounding box center [332, 472] width 93 height 13
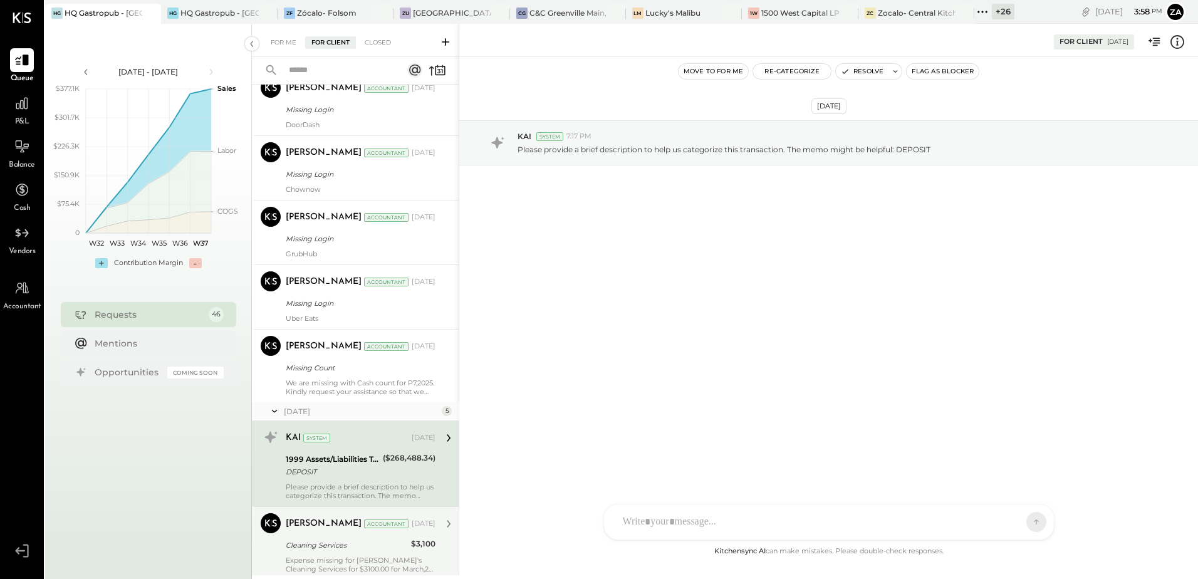
click at [340, 546] on div "Cleaning Services" at bounding box center [347, 545] width 122 height 13
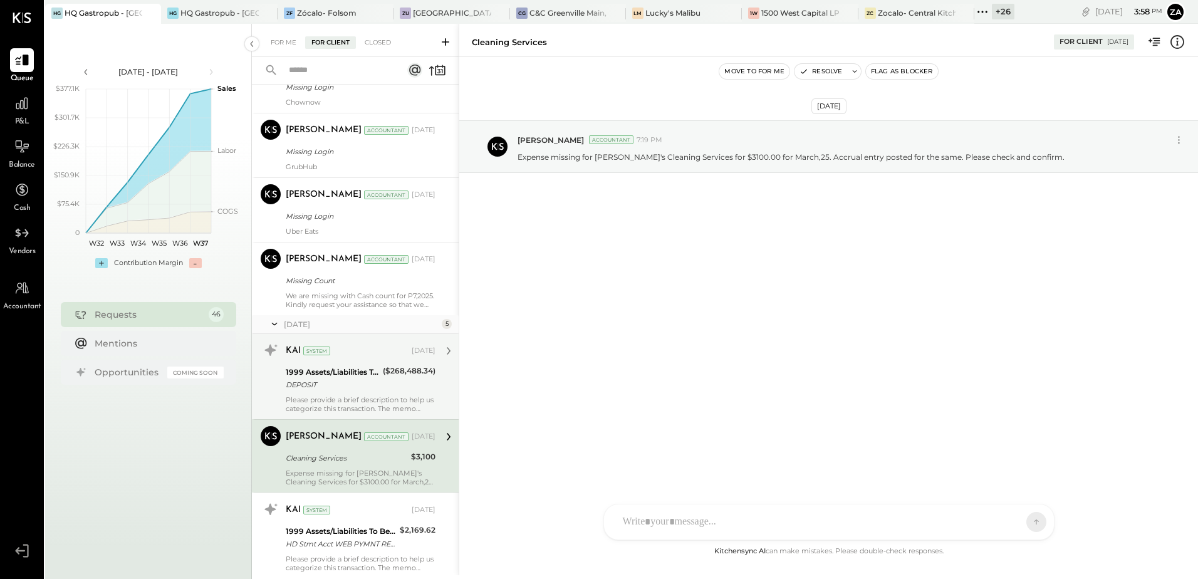
scroll to position [2068, 0]
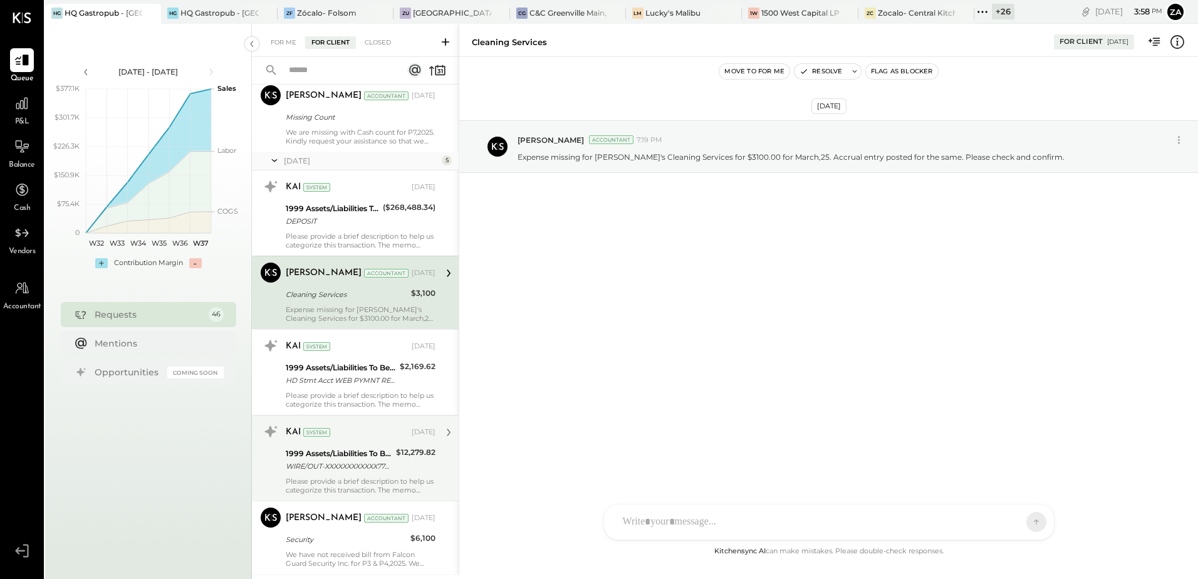
click at [335, 488] on div "Please provide a brief description to help us categorize this transaction. The …" at bounding box center [361, 486] width 150 height 18
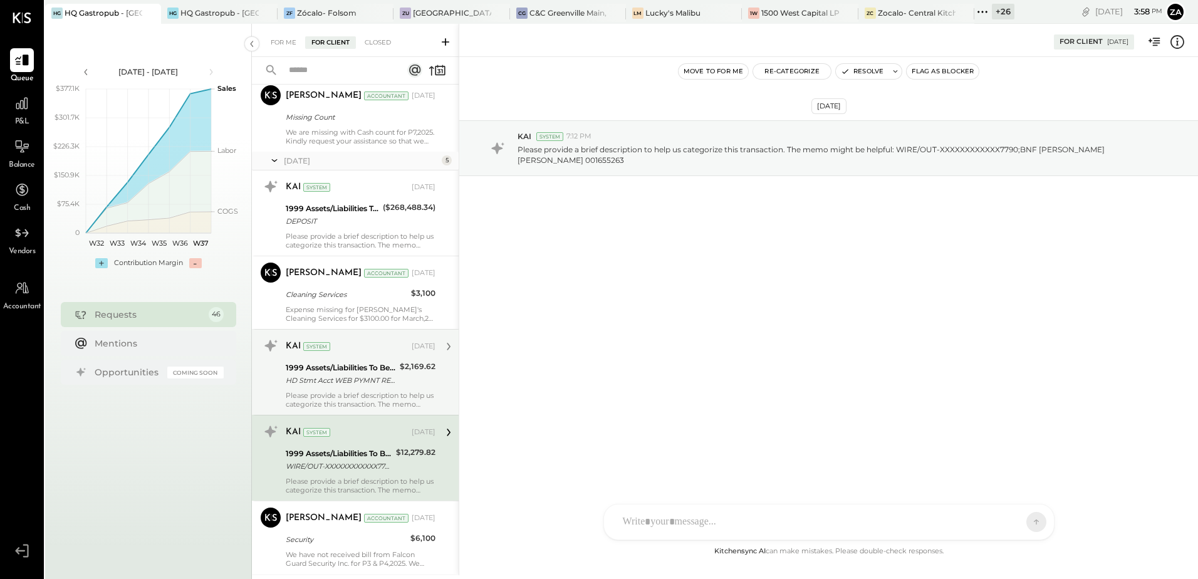
click at [353, 387] on div "1999 Assets/Liabilities To Be Classified HD Stmt Acct WEB PYMNT REF # XXXXXXXX2…" at bounding box center [341, 374] width 110 height 28
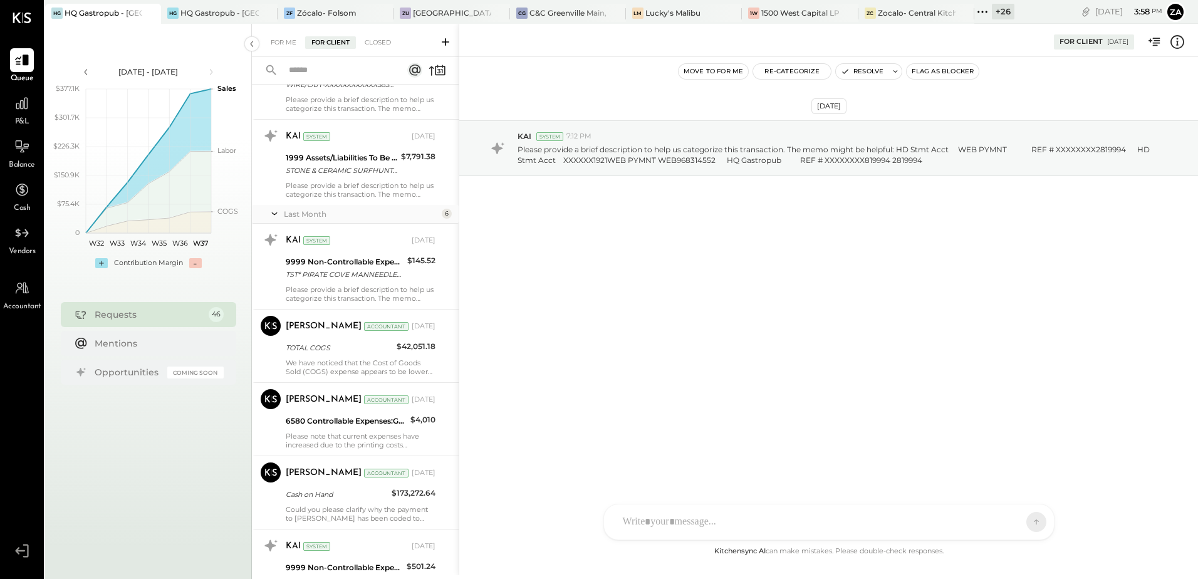
scroll to position [3372, 0]
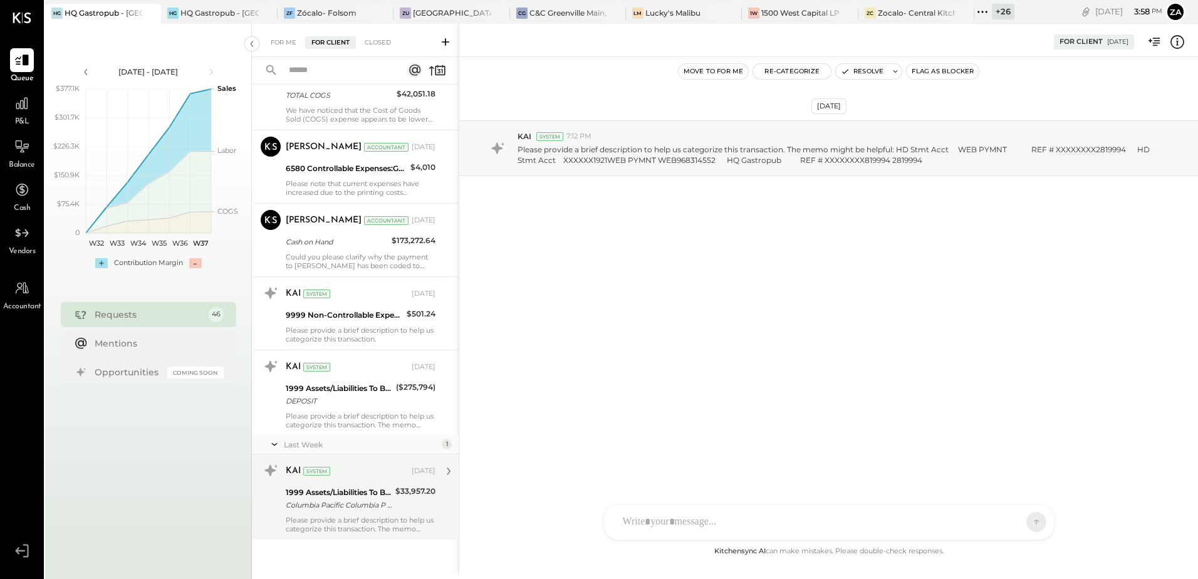
click at [342, 492] on div "1999 Assets/Liabilities To Be Classified" at bounding box center [339, 492] width 106 height 13
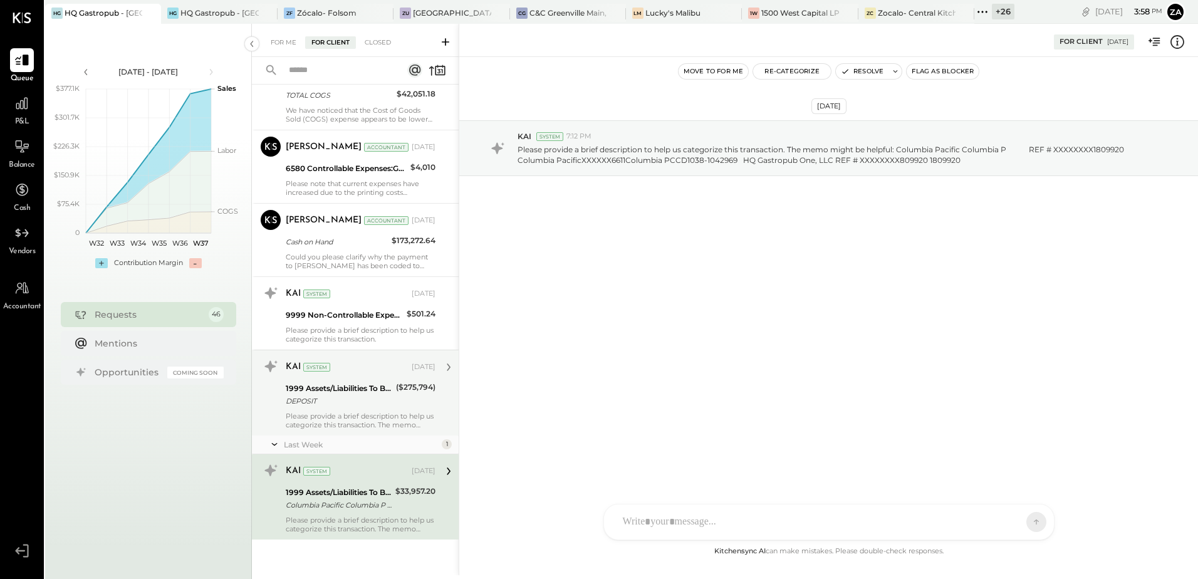
click at [355, 412] on div "Please provide a brief description to help us categorize this transaction. The …" at bounding box center [361, 421] width 150 height 18
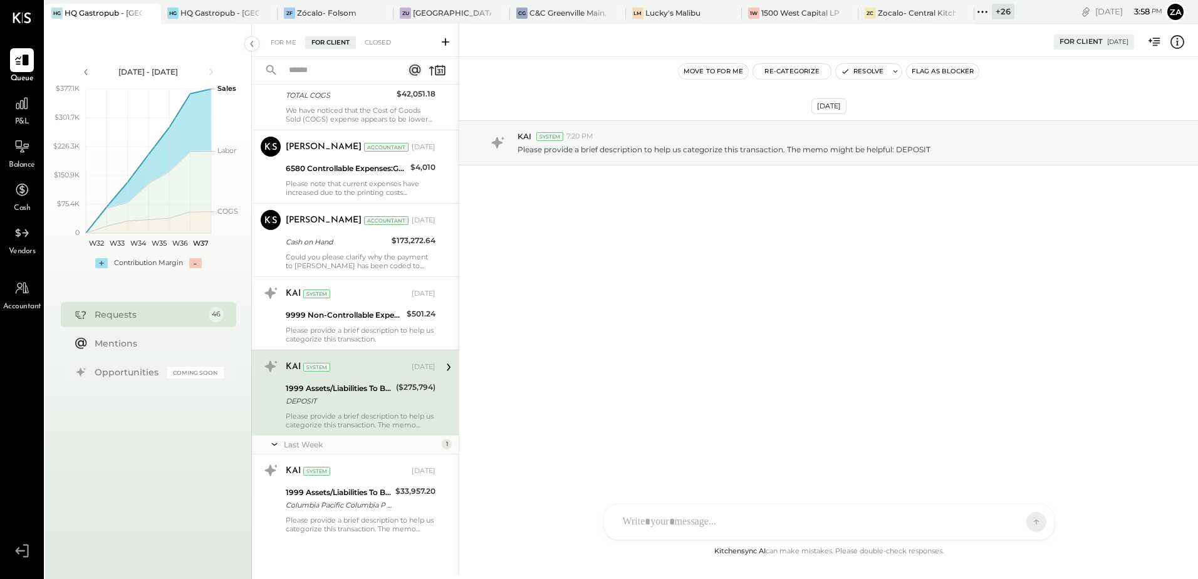
scroll to position [3309, 0]
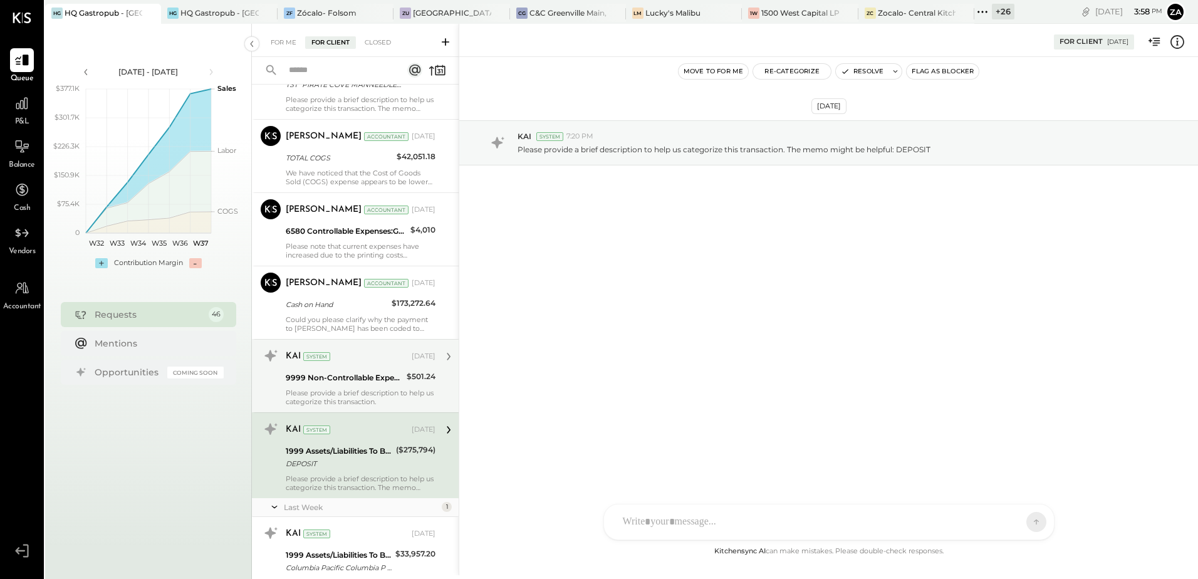
click at [342, 387] on div "KAI System Aug 21, 2025 9999 Non-Controllable Expenses:Other Income and Expense…" at bounding box center [361, 376] width 150 height 60
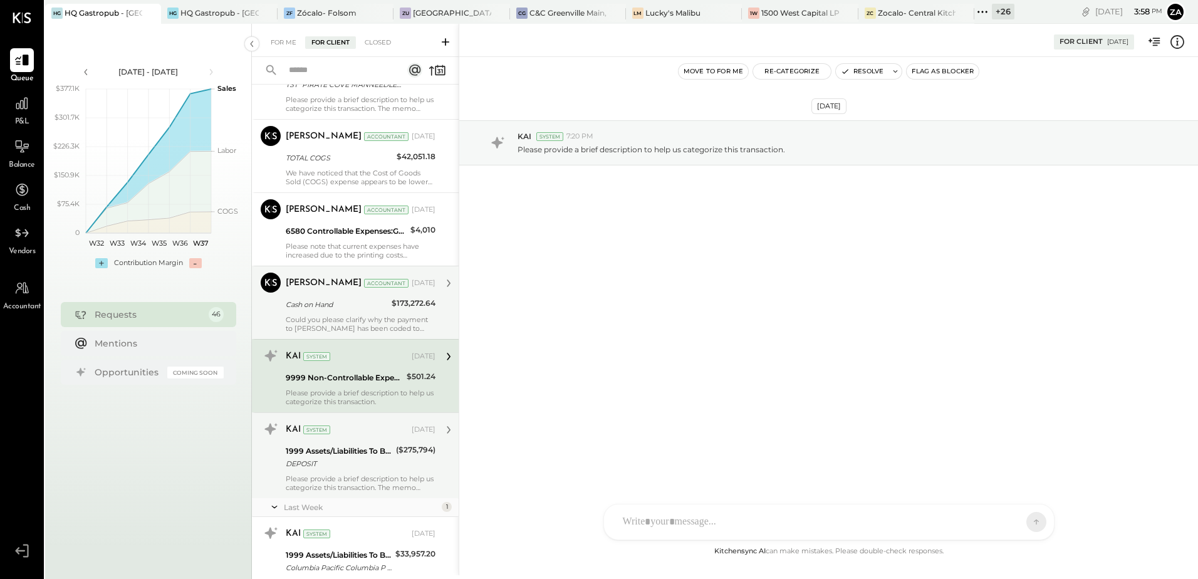
click at [351, 315] on div "Could you please clarify why the payment to [PERSON_NAME] has been coded to Cas…" at bounding box center [361, 324] width 150 height 18
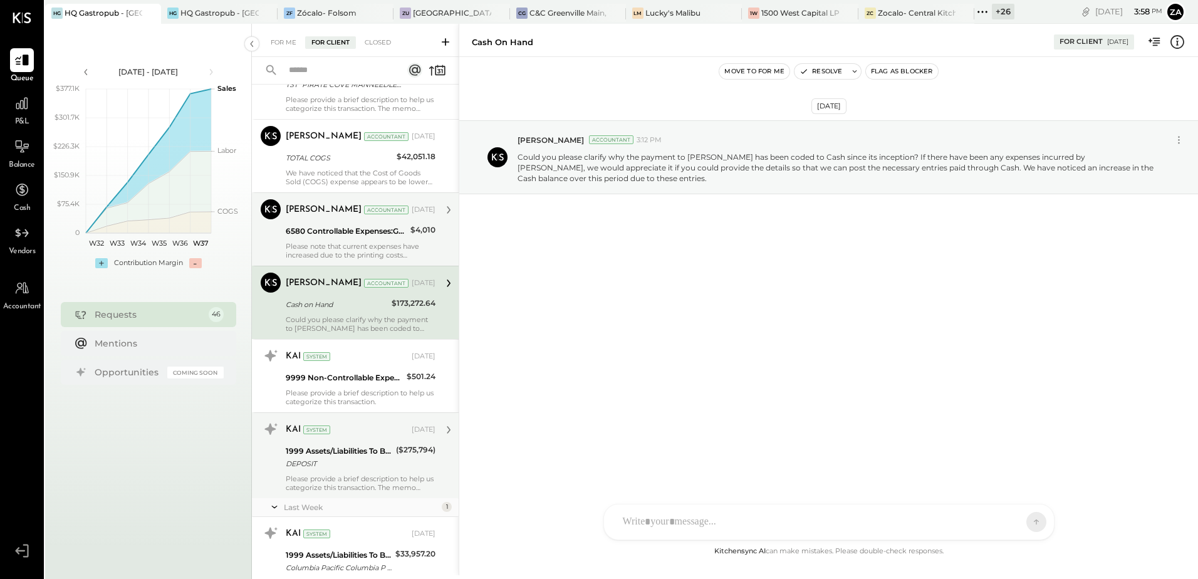
click at [338, 237] on div "6580 Controllable Expenses:General & Administrative Expenses:Stationary, Printi…" at bounding box center [346, 231] width 121 height 13
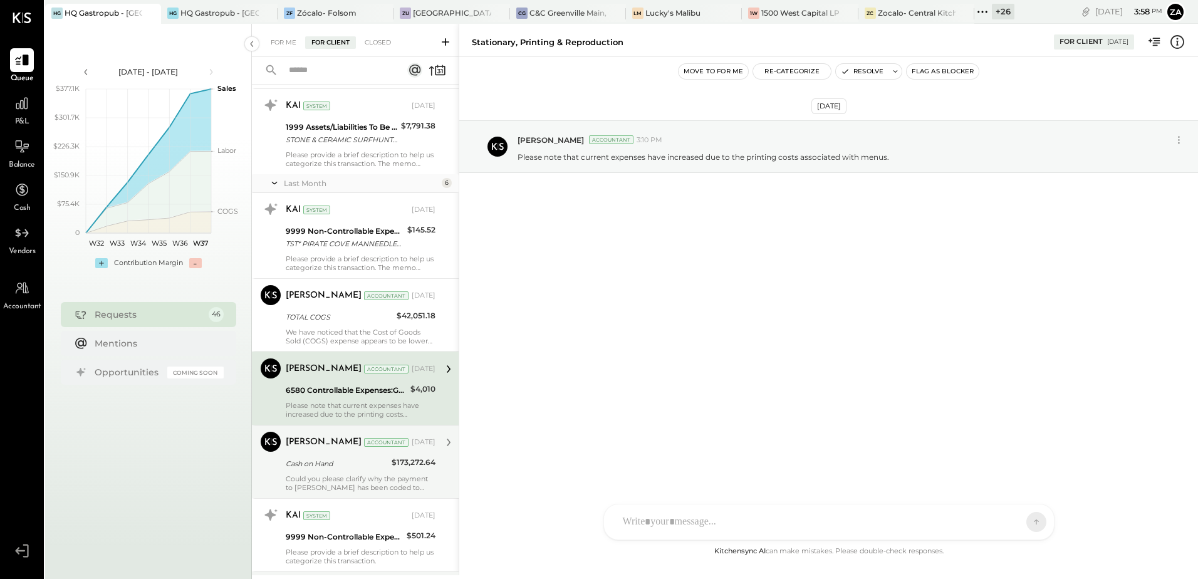
scroll to position [3121, 0]
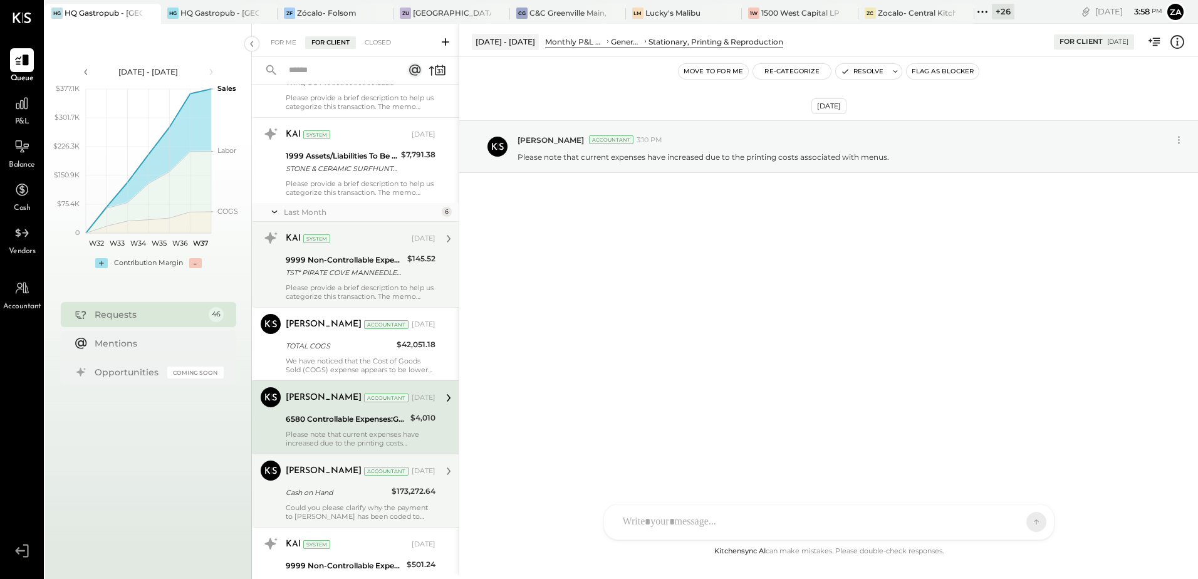
click at [335, 281] on div "KAI System Aug 08, 2025 9999 Non-Controllable Expenses:Other Income and Expense…" at bounding box center [361, 264] width 150 height 73
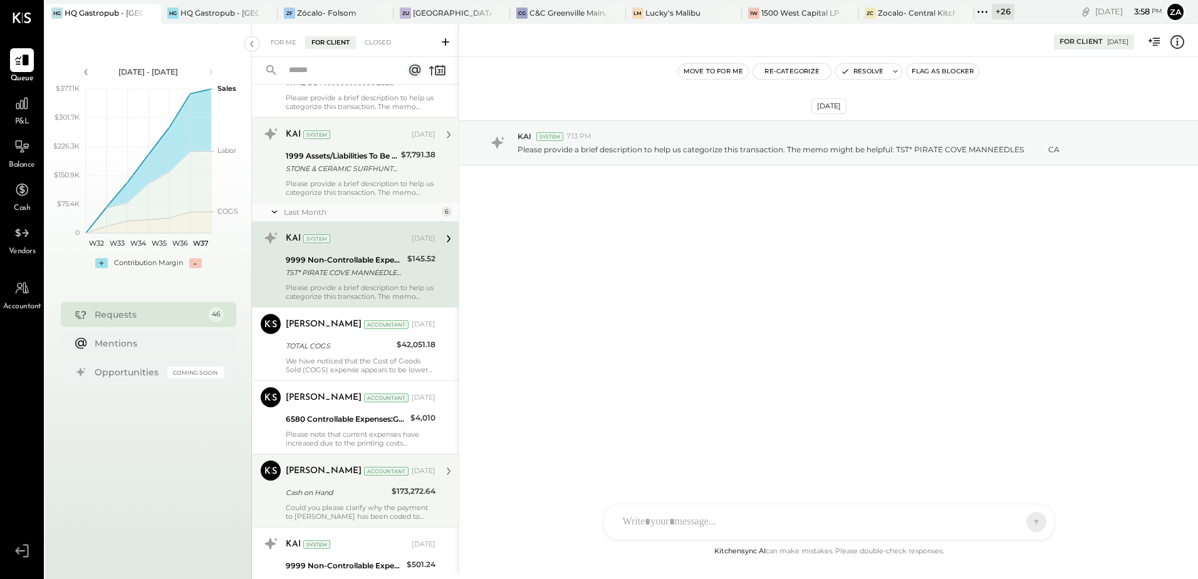
click at [341, 181] on div "Please provide a brief description to help us categorize this transaction. The …" at bounding box center [361, 188] width 150 height 18
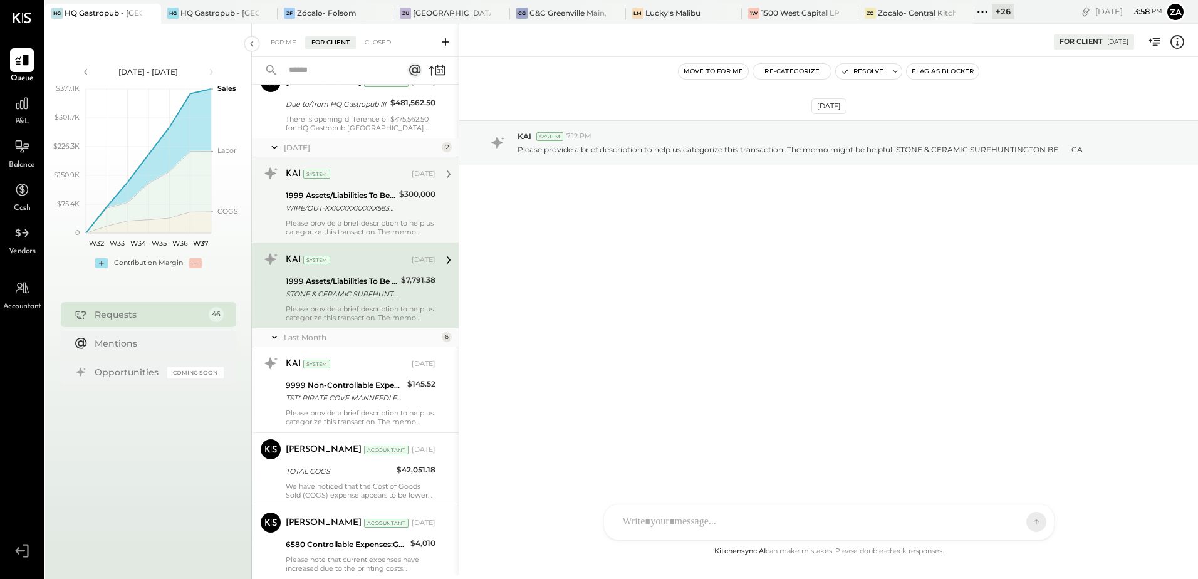
click at [328, 219] on div "Please provide a brief description to help us categorize this transaction. The …" at bounding box center [361, 228] width 150 height 18
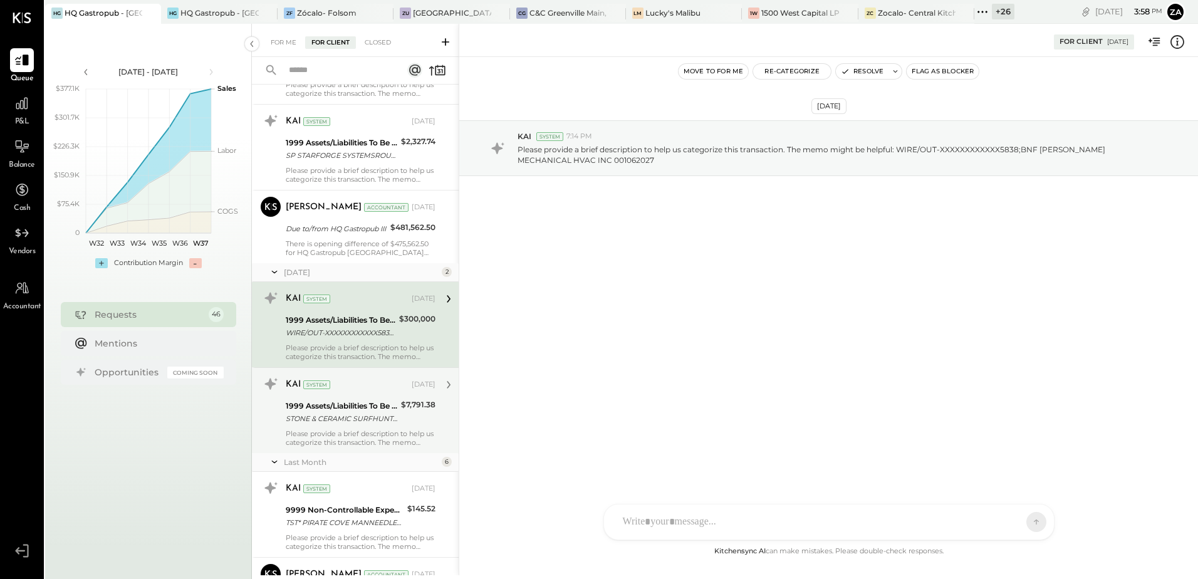
scroll to position [2871, 0]
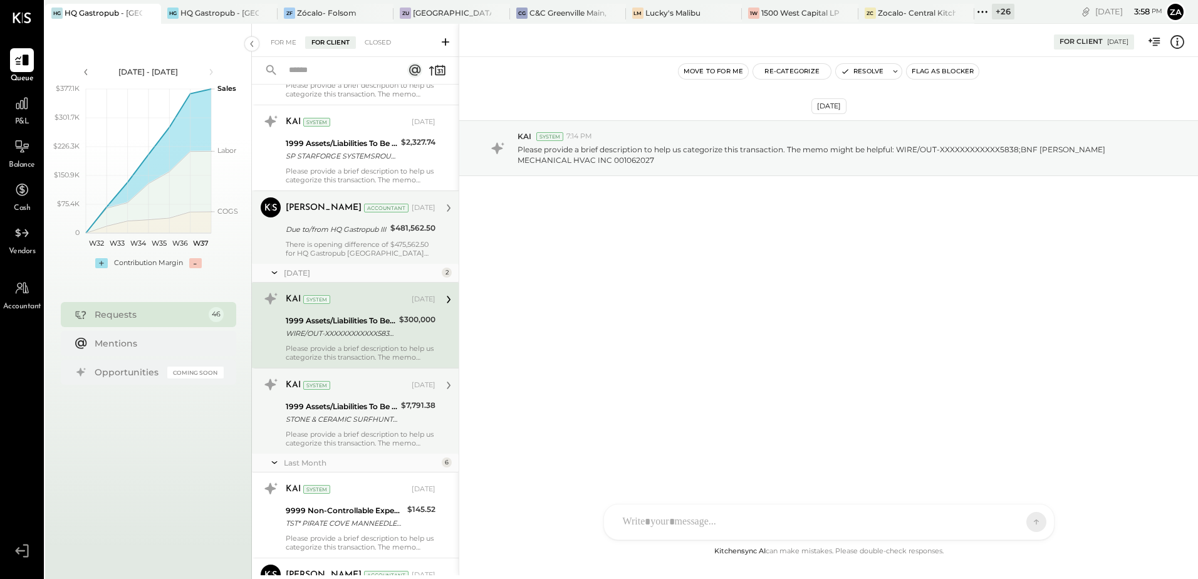
click at [340, 242] on div "There is opening difference of $475,562.50 for HQ Gastropub [GEOGRAPHIC_DATA] l…" at bounding box center [361, 249] width 150 height 18
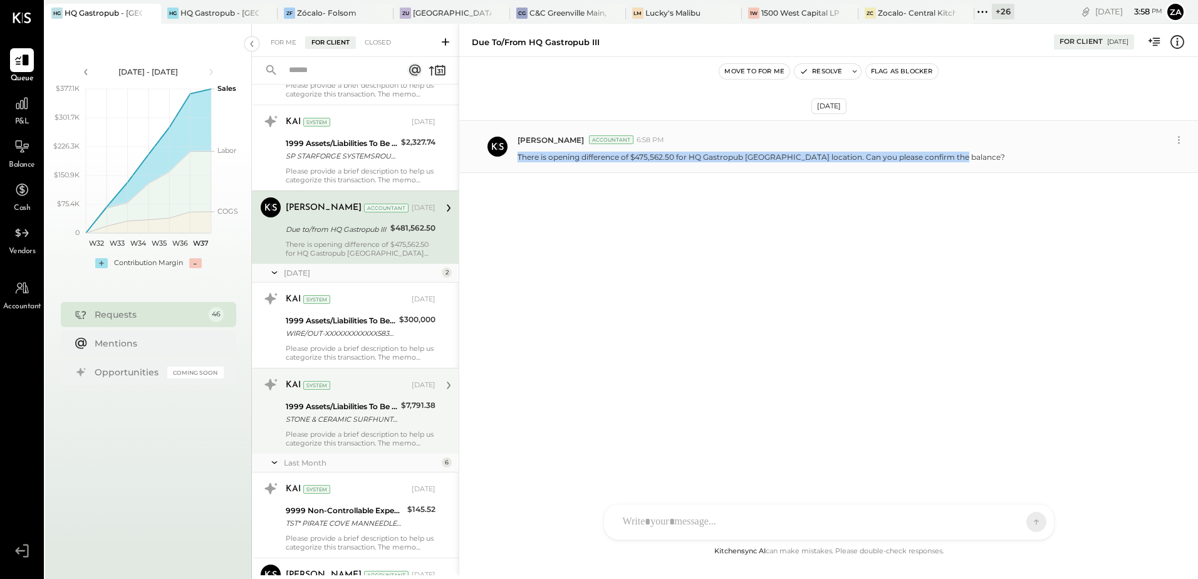
drag, startPoint x: 516, startPoint y: 154, endPoint x: 974, endPoint y: 160, distance: 458.1
click at [974, 160] on div "[PERSON_NAME] Accountant 6:58 PM There is opening difference of $475,562.50 for…" at bounding box center [828, 146] width 739 height 53
copy p "There is opening difference of $475,562.50 for HQ Gastropub [GEOGRAPHIC_DATA] l…"
click at [571, 162] on p "There is opening difference of $475,562.50 for HQ Gastropub [GEOGRAPHIC_DATA] l…" at bounding box center [762, 157] width 488 height 11
drag, startPoint x: 821, startPoint y: 156, endPoint x: 962, endPoint y: 161, distance: 141.1
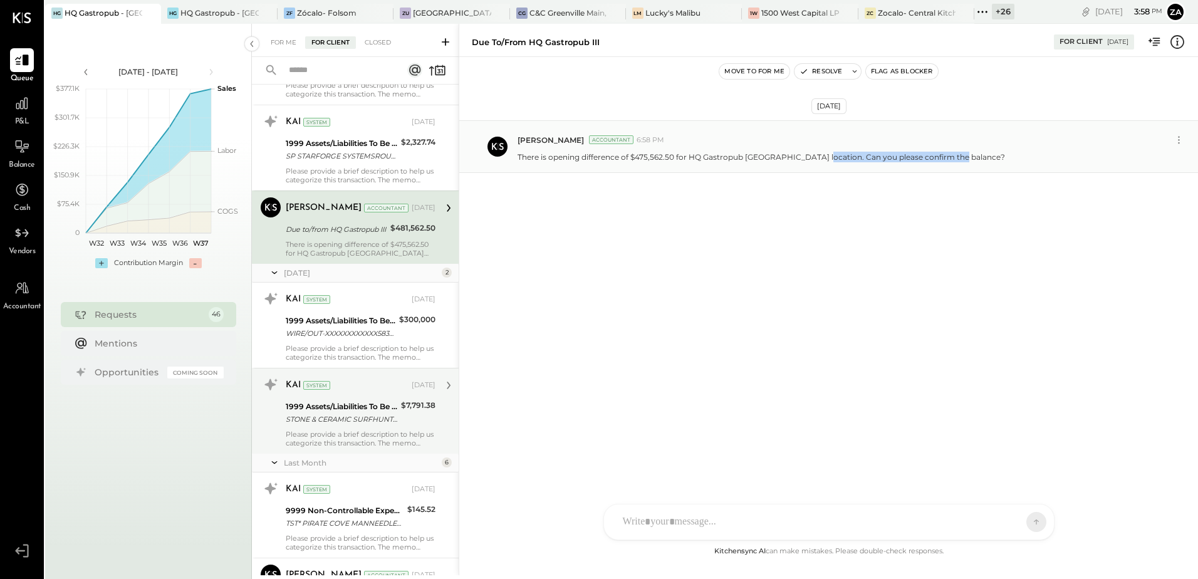
click at [962, 161] on div "There is opening difference of $475,562.50 for HQ Gastropub [GEOGRAPHIC_DATA] l…" at bounding box center [853, 155] width 670 height 13
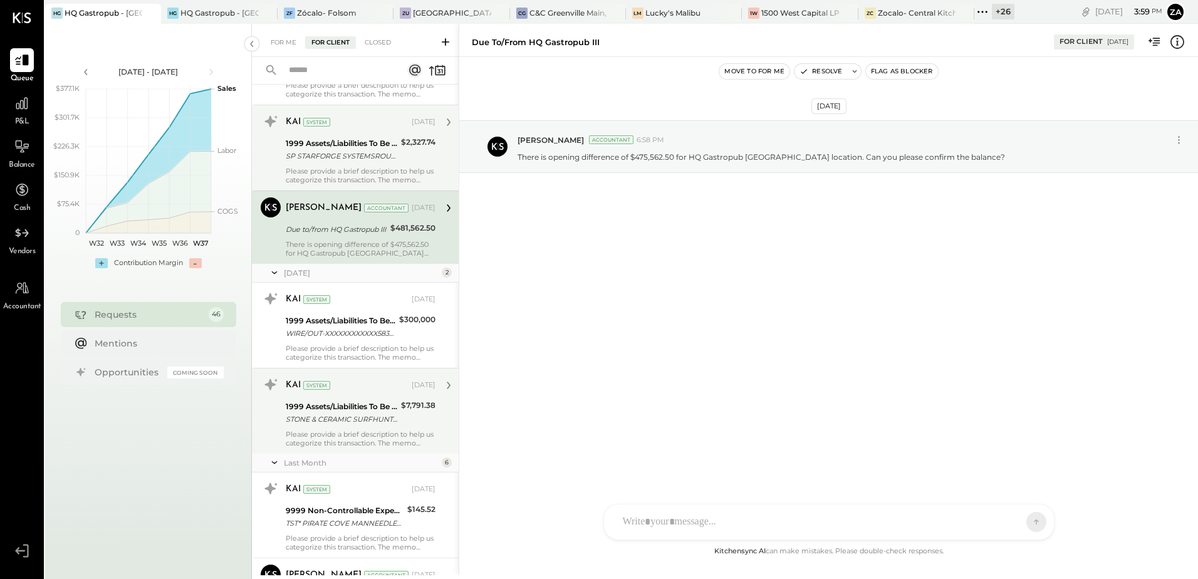
click at [343, 167] on div "Please provide a brief description to help us categorize this transaction. The …" at bounding box center [361, 176] width 150 height 18
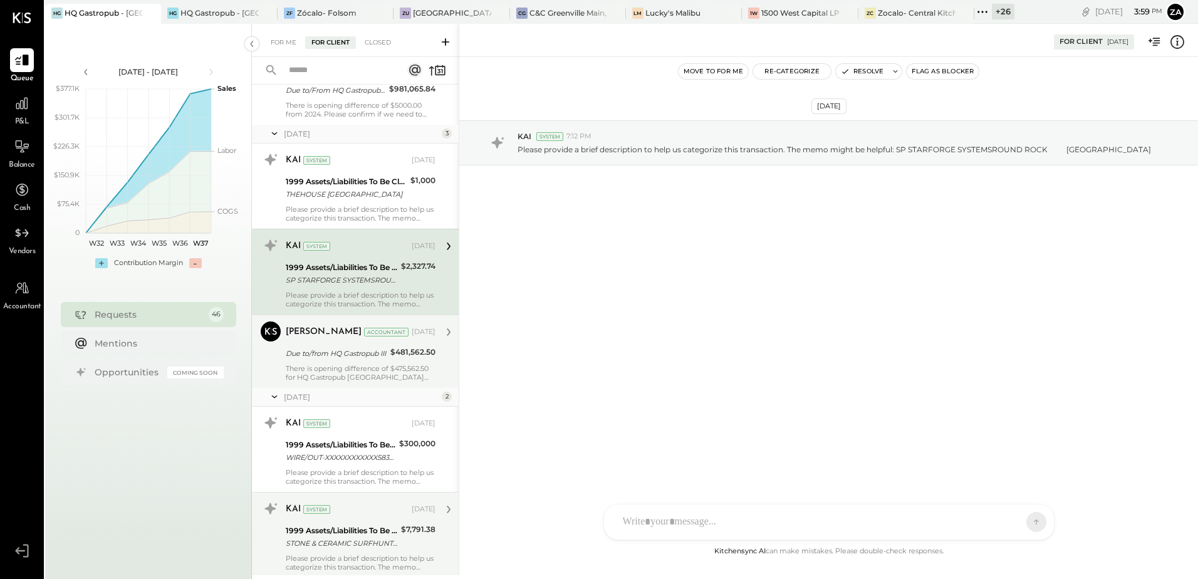
scroll to position [2745, 0]
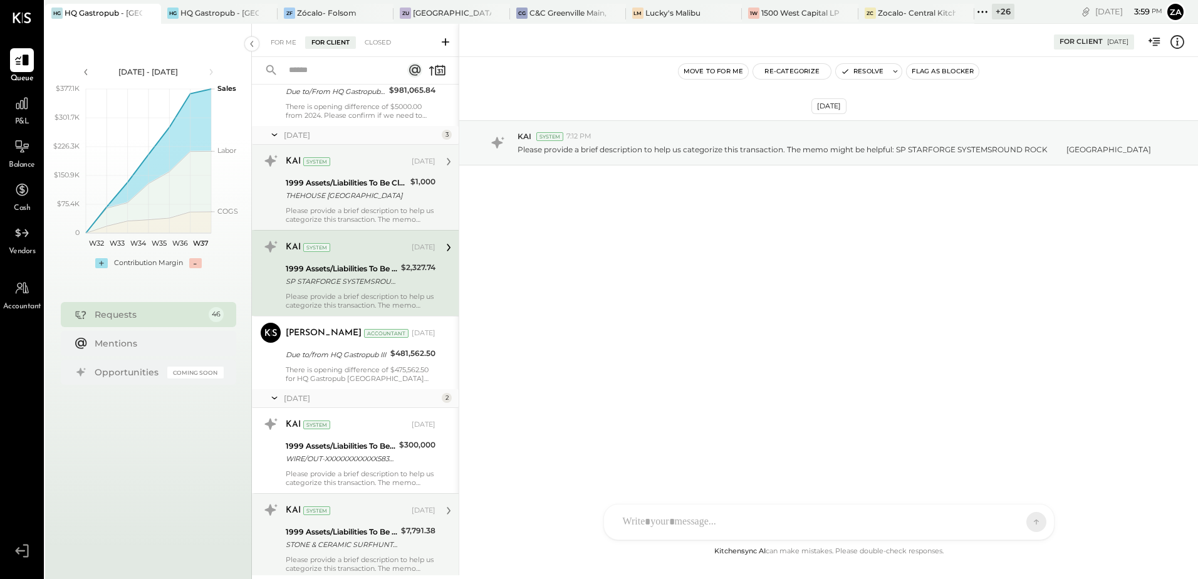
click at [345, 206] on div "Please provide a brief description to help us categorize this transaction. The …" at bounding box center [361, 215] width 150 height 18
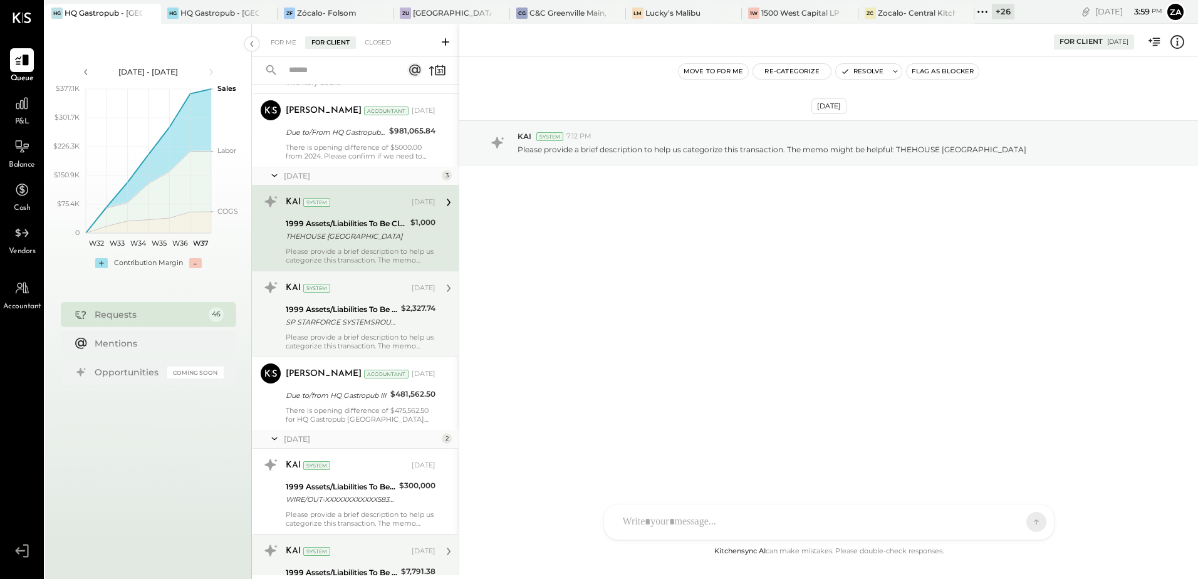
scroll to position [2683, 0]
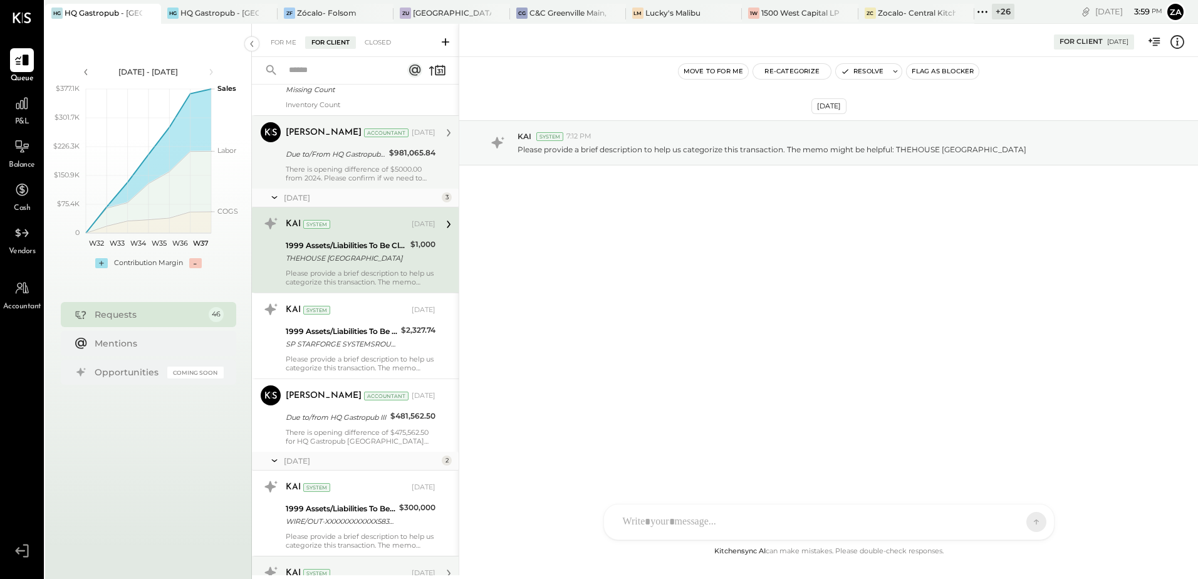
click at [349, 171] on div "There is opening difference of $5000.00 from 2024. Please confirm if we need to…" at bounding box center [361, 174] width 150 height 18
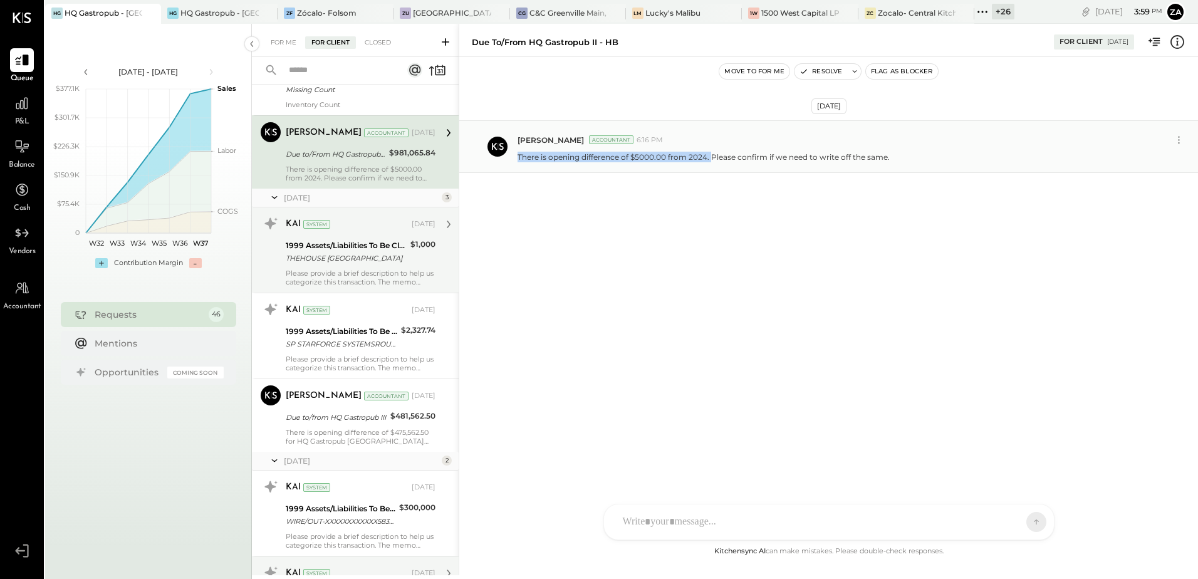
drag, startPoint x: 517, startPoint y: 157, endPoint x: 710, endPoint y: 164, distance: 193.1
click at [710, 164] on div "Zankhana Vyas Accountant 6:16 PM There is opening difference of $5000.00 from 2…" at bounding box center [828, 146] width 739 height 53
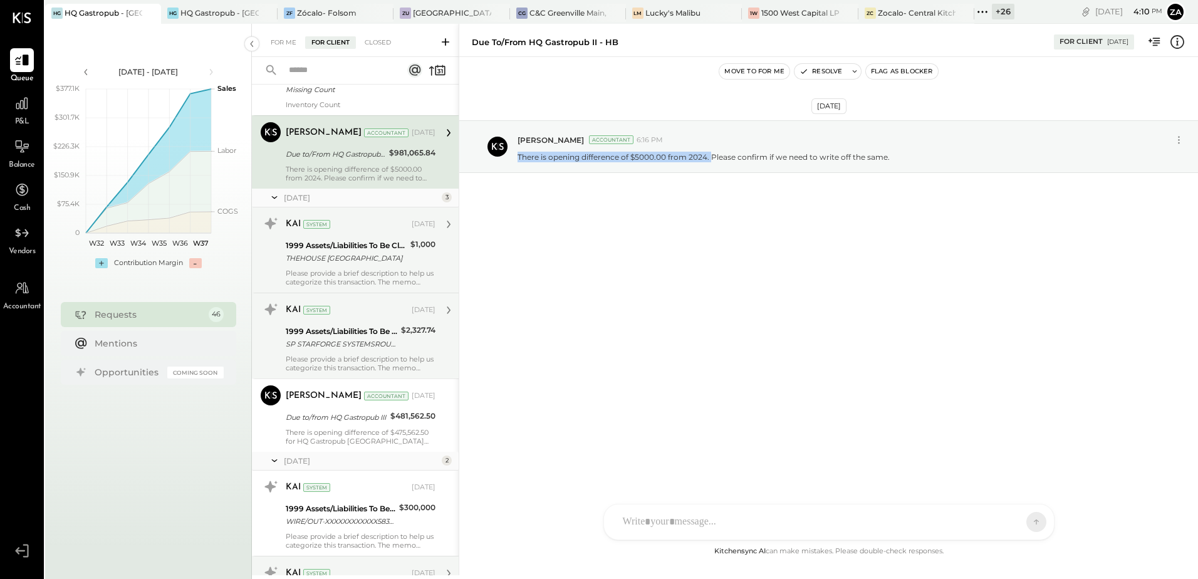
click at [347, 365] on div "Please provide a brief description to help us categorize this transaction. The …" at bounding box center [361, 364] width 150 height 18
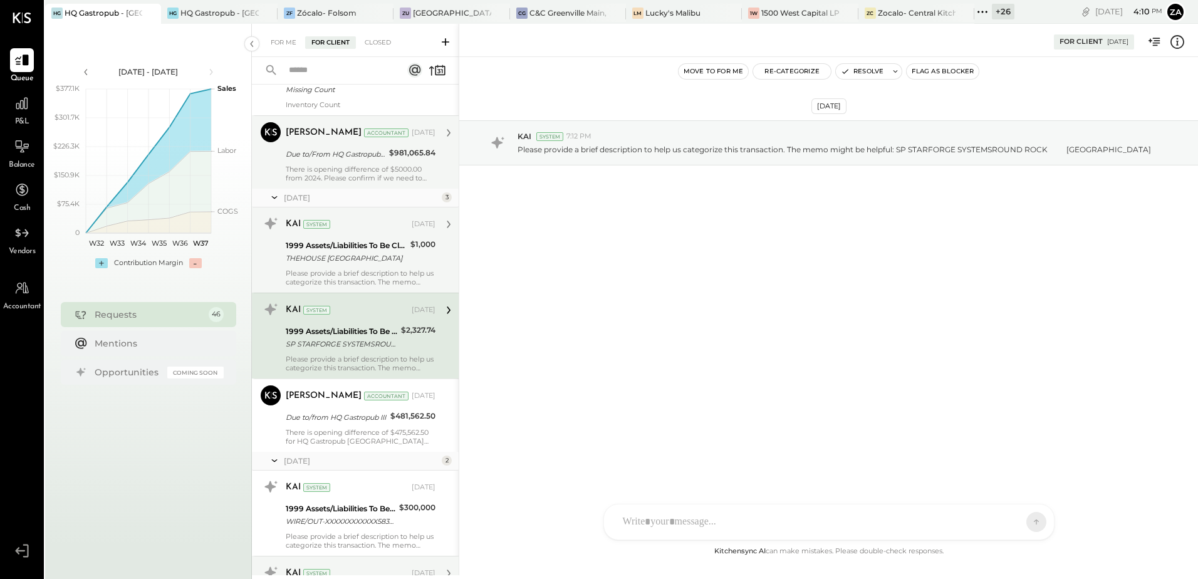
click at [360, 271] on div "Please provide a brief description to help us categorize this transaction. The …" at bounding box center [361, 278] width 150 height 18
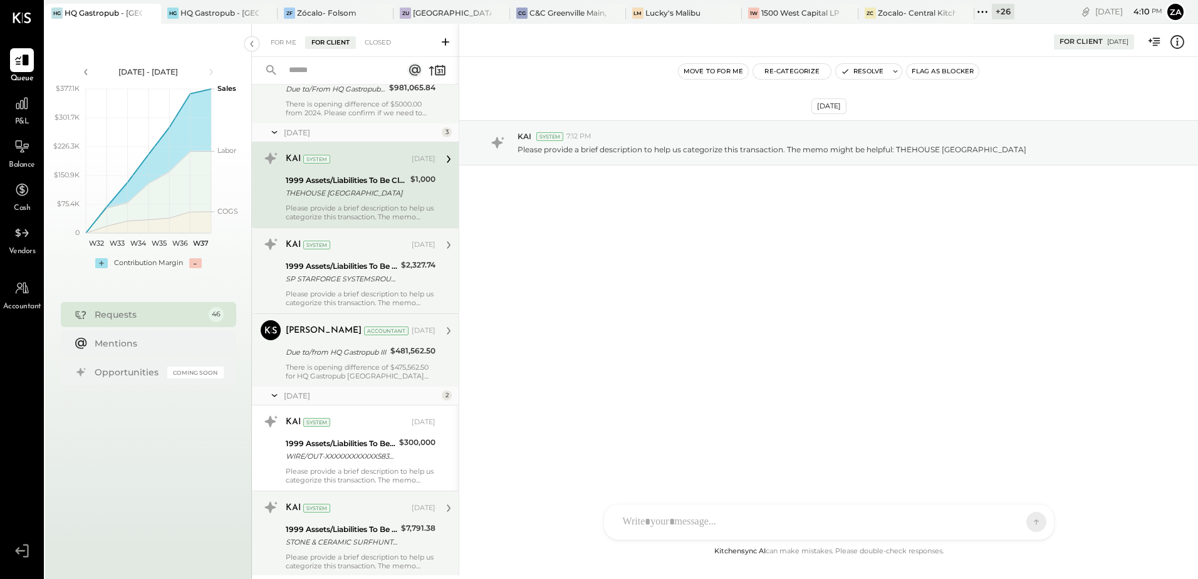
scroll to position [2808, 0]
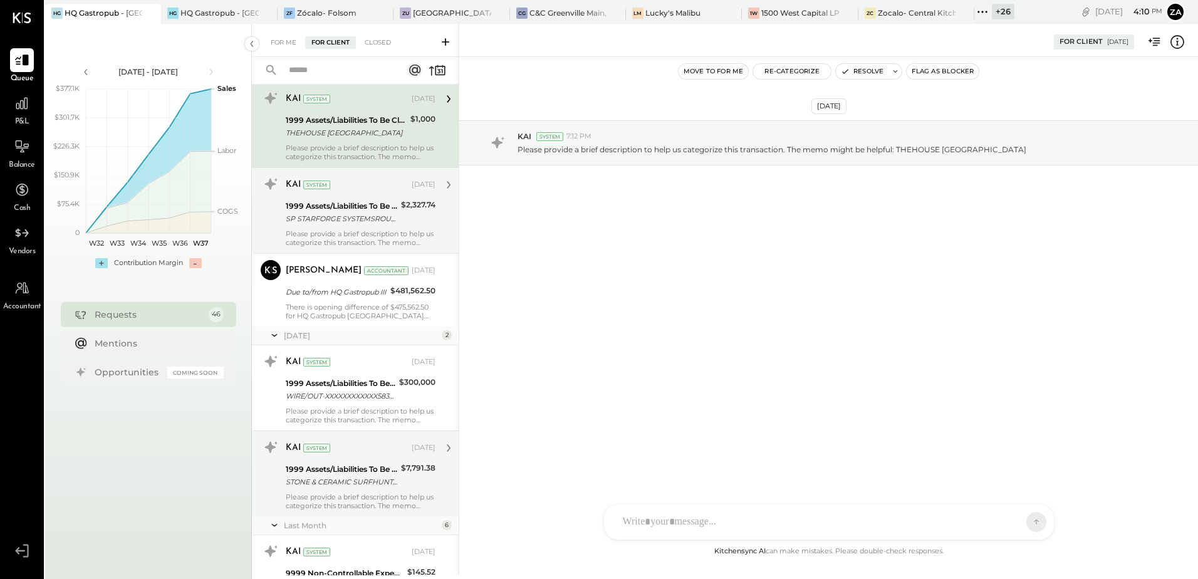
click at [372, 392] on div "WIRE/OUT-XXXXXXXXXXXX5838;BNF [PERSON_NAME] MECHANICAL HVAC INC 001062027" at bounding box center [341, 396] width 110 height 13
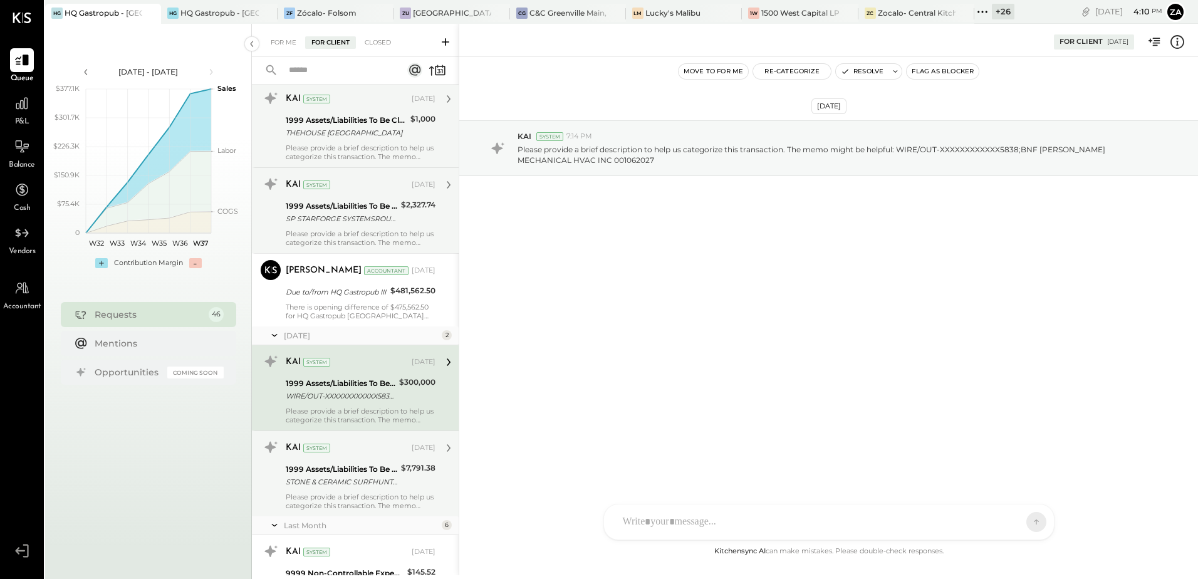
click at [367, 465] on div "1999 Assets/Liabilities To Be Classified" at bounding box center [342, 469] width 112 height 13
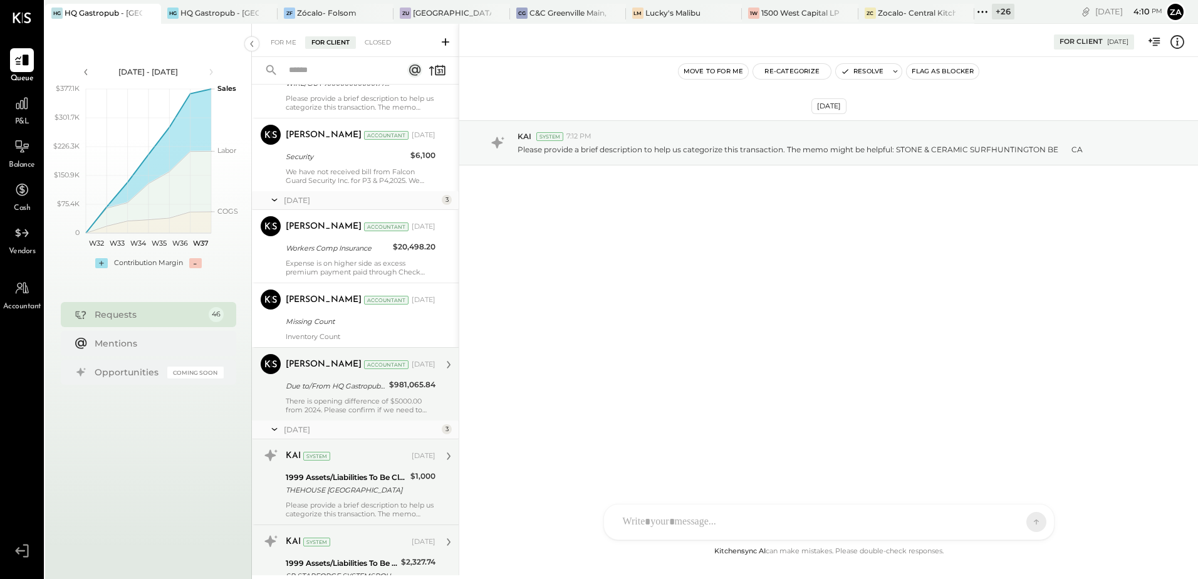
scroll to position [2432, 0]
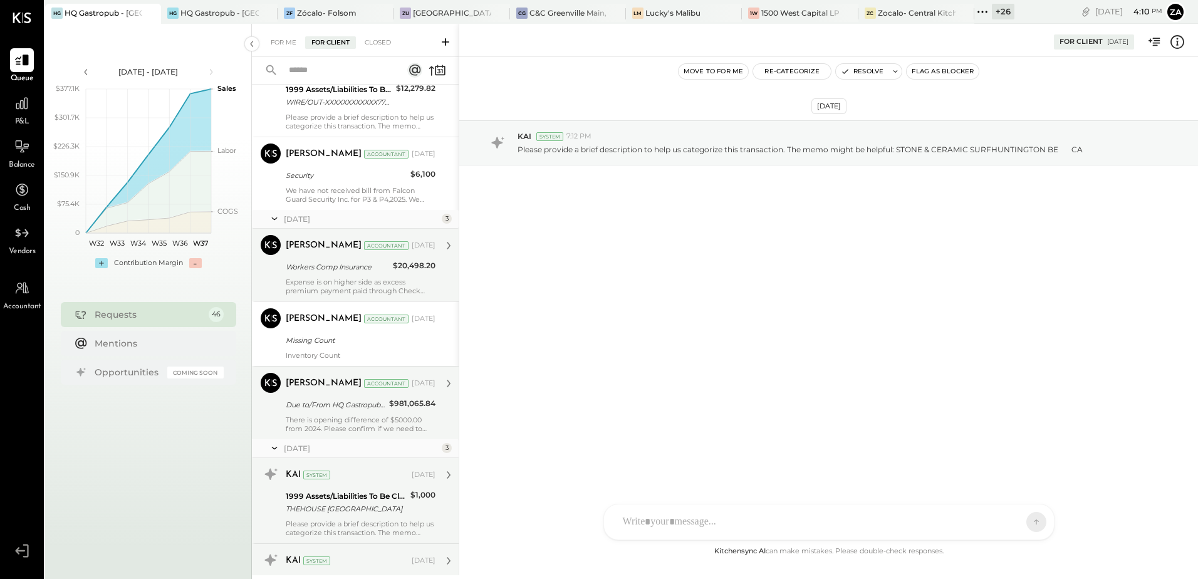
click at [352, 268] on div "Workers Comp Insurance" at bounding box center [337, 267] width 103 height 13
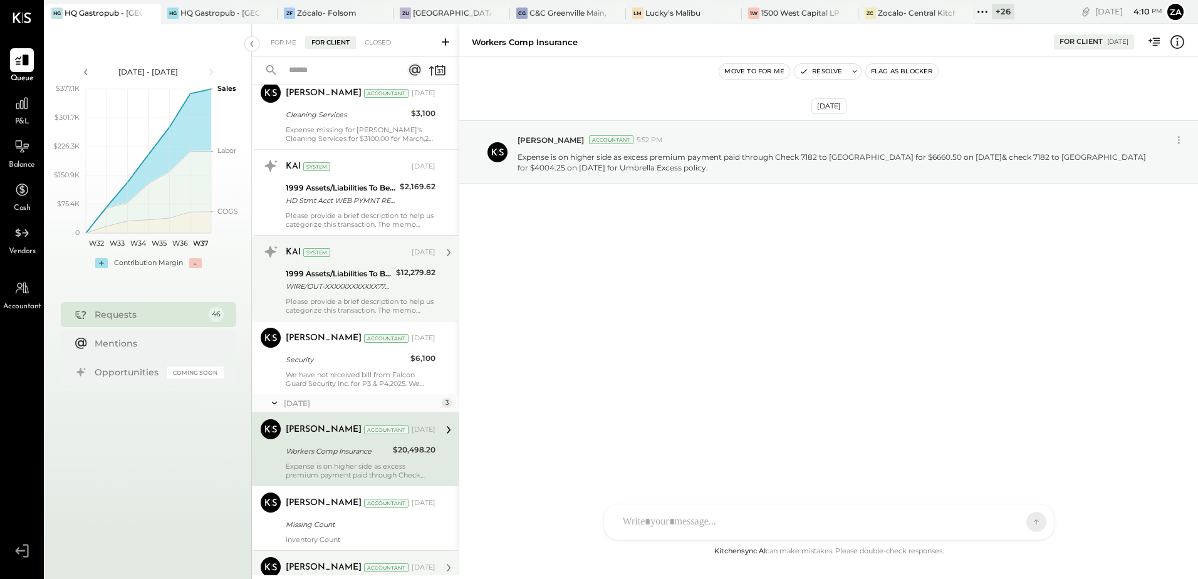
scroll to position [2119, 0]
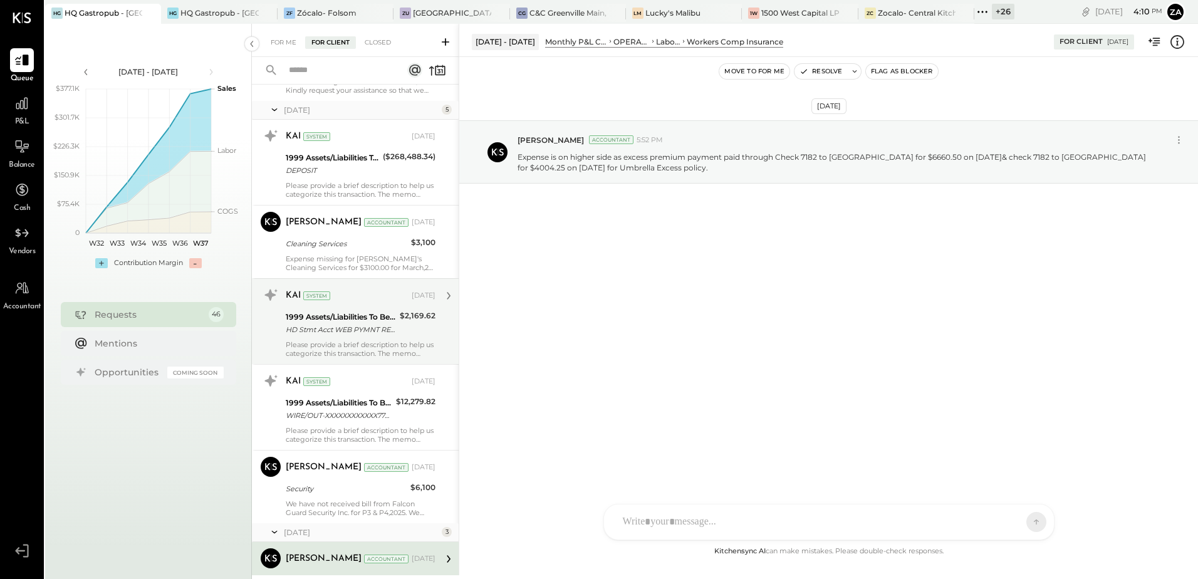
click at [359, 345] on div "Please provide a brief description to help us categorize this transaction. The …" at bounding box center [361, 349] width 150 height 18
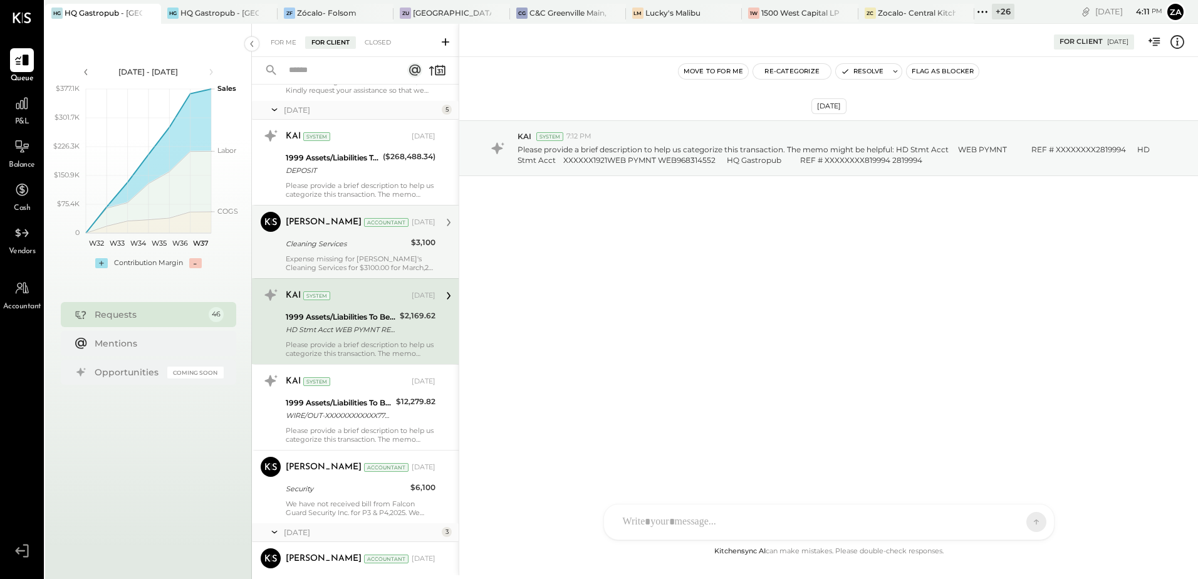
click at [361, 262] on div "Expense missing for [PERSON_NAME]'s Cleaning Services for $3100.00 for March,25…" at bounding box center [361, 263] width 150 height 18
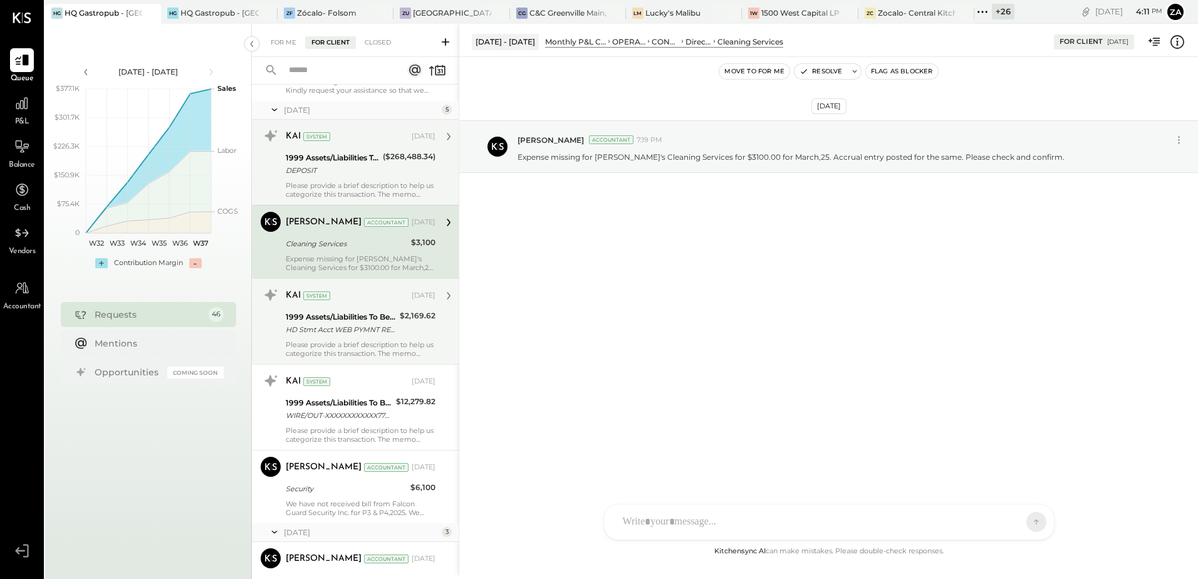
click at [367, 179] on div "KAI System Apr 02, 2025 1999 Assets/Liabilities To Be Classified DEPOSIT ($268,…" at bounding box center [361, 162] width 150 height 73
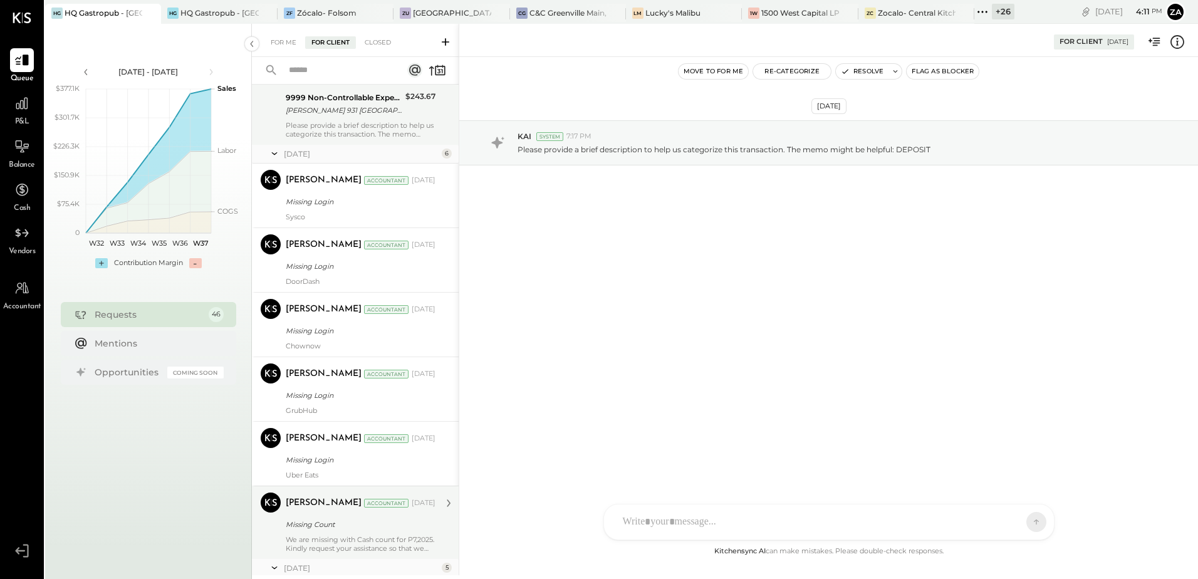
scroll to position [1429, 0]
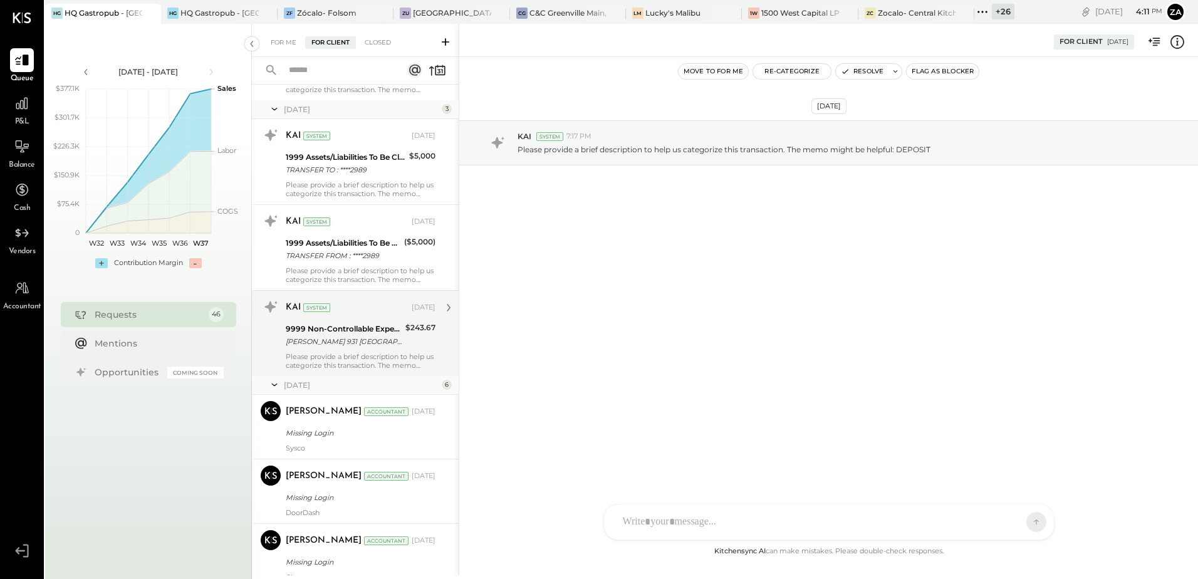
click at [361, 350] on div "KAI System Feb 07, 2025 9999 Non-Controllable Expenses:Other Income and Expense…" at bounding box center [361, 333] width 150 height 73
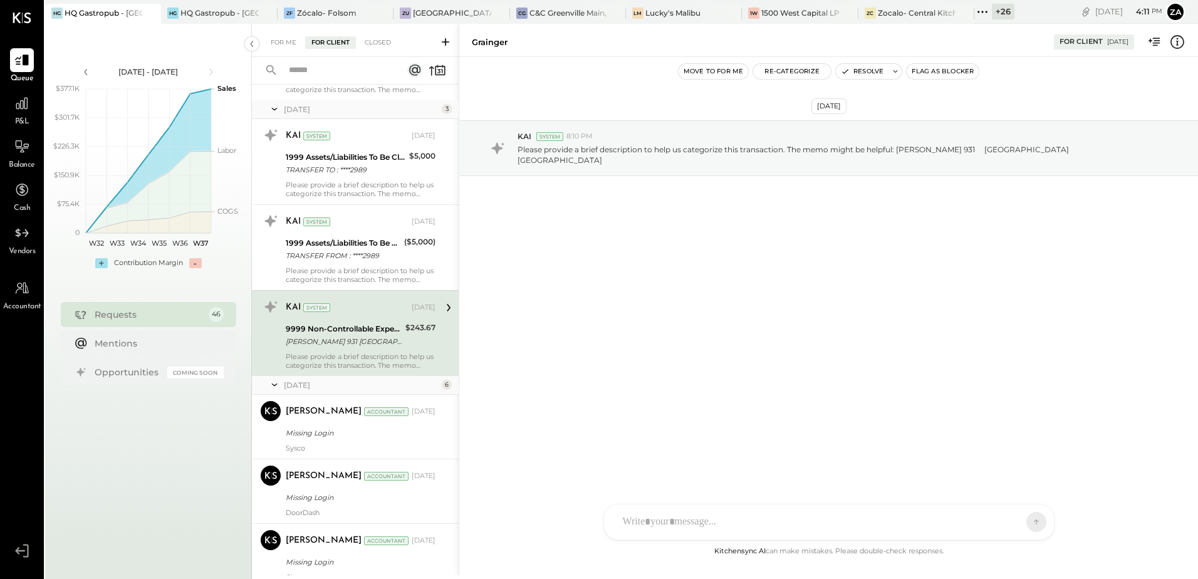
scroll to position [1304, 0]
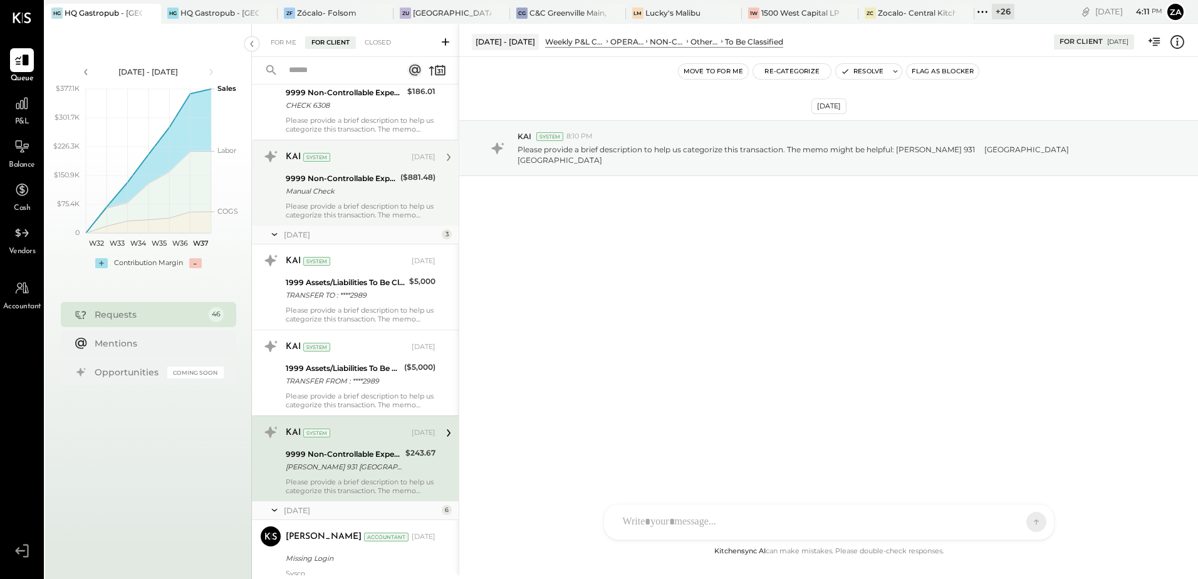
click at [348, 209] on div "Please provide a brief description to help us categorize this transaction. The …" at bounding box center [361, 211] width 150 height 18
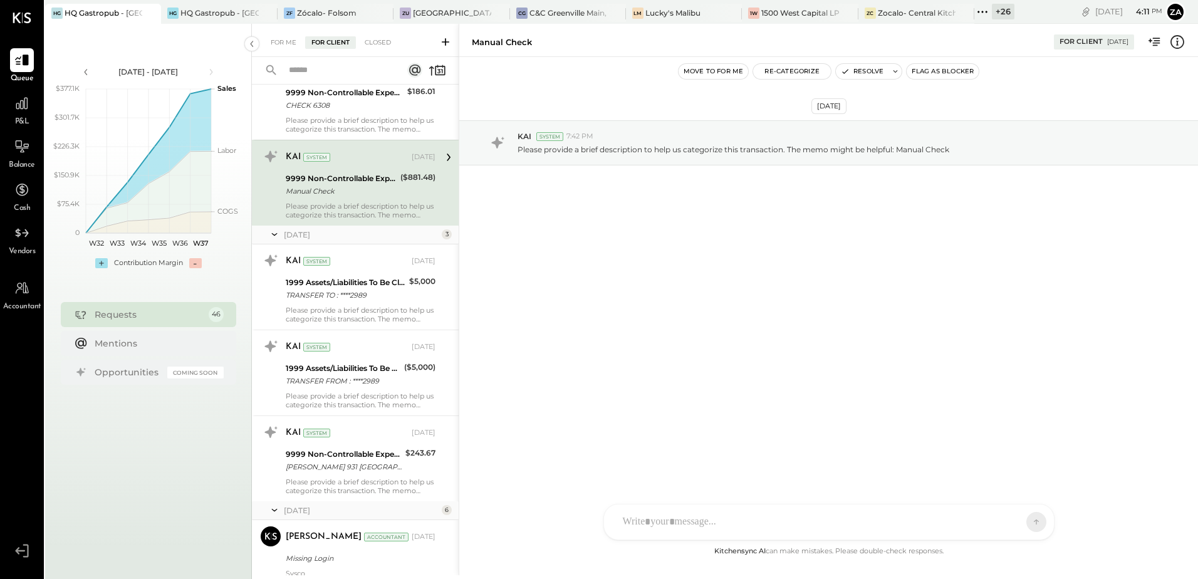
scroll to position [1179, 0]
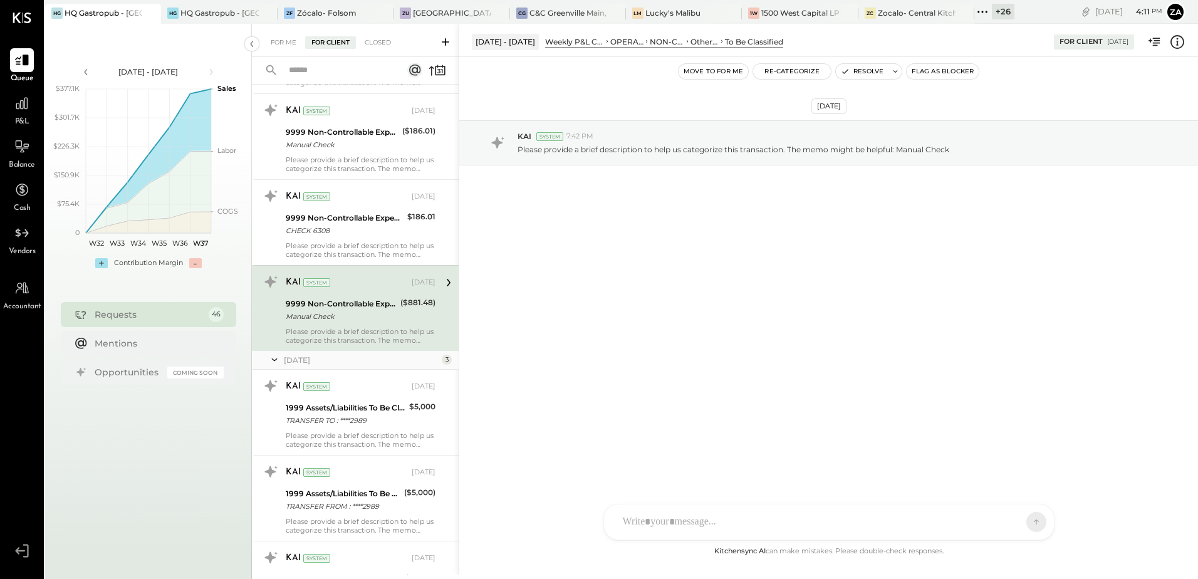
click at [312, 69] on input "text" at bounding box center [337, 70] width 113 height 21
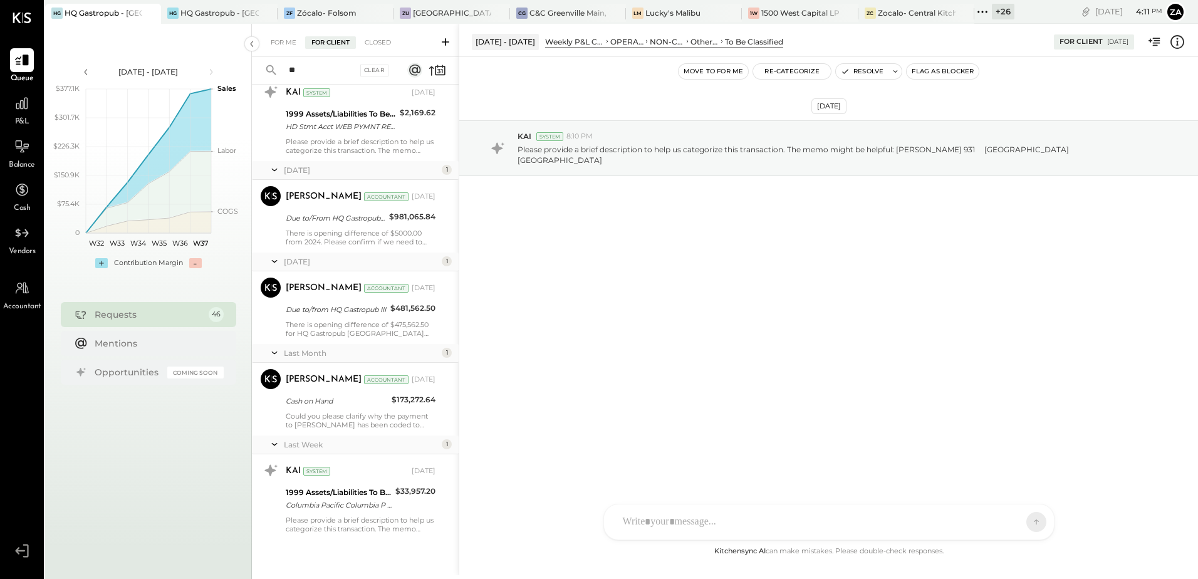
scroll to position [149, 0]
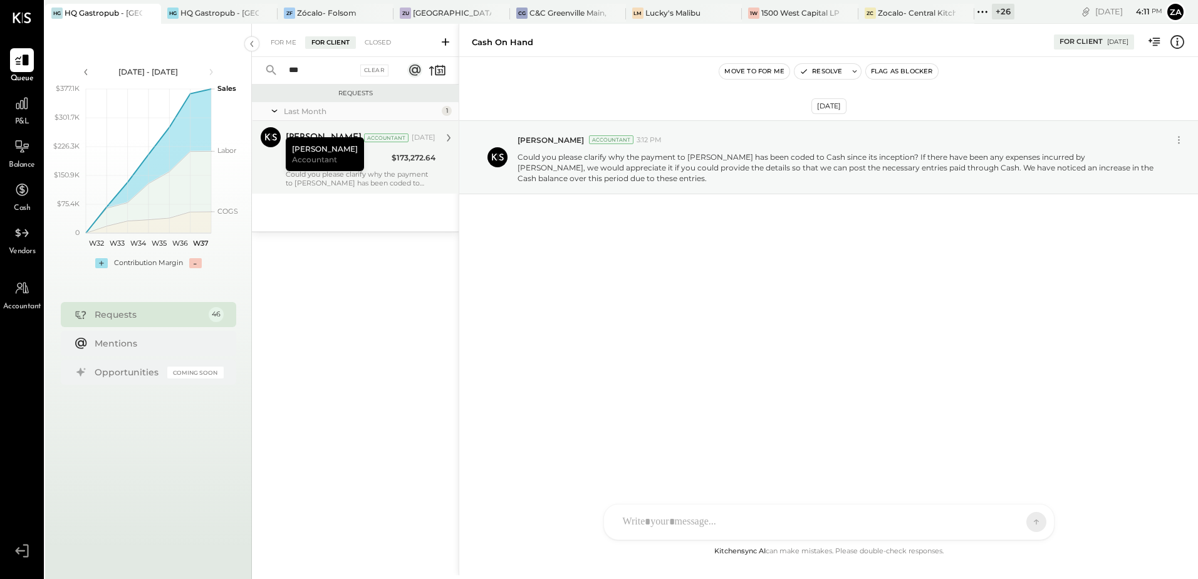
type input "***"
click at [316, 169] on div "Zankhana Vyas Accountant" at bounding box center [325, 154] width 78 height 34
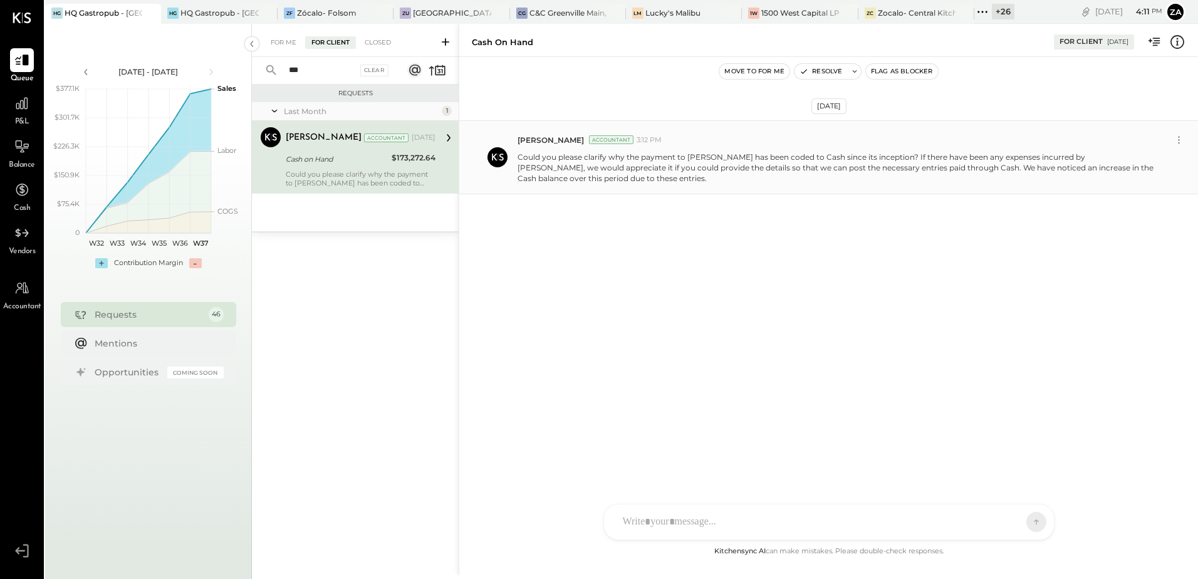
click at [608, 182] on p "Could you please clarify why the payment to [PERSON_NAME] has been coded to Cas…" at bounding box center [836, 168] width 637 height 32
drag, startPoint x: 713, startPoint y: 157, endPoint x: 1030, endPoint y: 153, distance: 317.1
click at [1030, 153] on p "Could you please clarify why the payment to [PERSON_NAME] has been coded to Cas…" at bounding box center [836, 168] width 637 height 32
click at [740, 166] on p "Could you please clarify why the payment to [PERSON_NAME] has been coded to Cas…" at bounding box center [836, 168] width 637 height 32
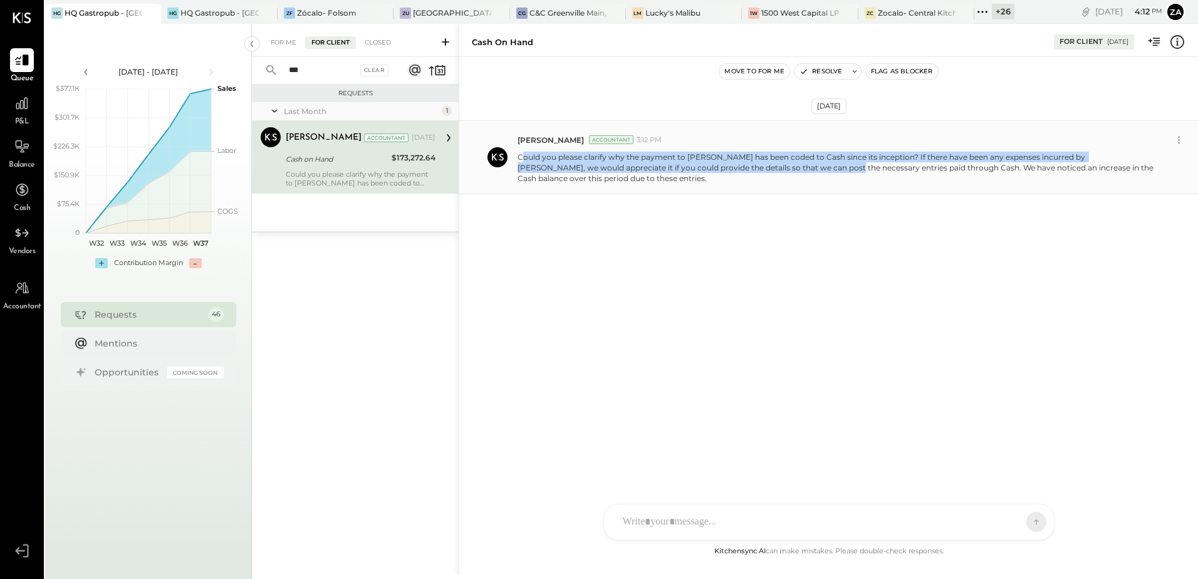
drag, startPoint x: 523, startPoint y: 161, endPoint x: 774, endPoint y: 168, distance: 251.4
click at [774, 168] on p "Could you please clarify why the payment to [PERSON_NAME] has been coded to Cas…" at bounding box center [836, 168] width 637 height 32
drag, startPoint x: 774, startPoint y: 168, endPoint x: 721, endPoint y: 169, distance: 53.3
click at [721, 169] on p "Could you please clarify why the payment to [PERSON_NAME] has been coded to Cas…" at bounding box center [836, 168] width 637 height 32
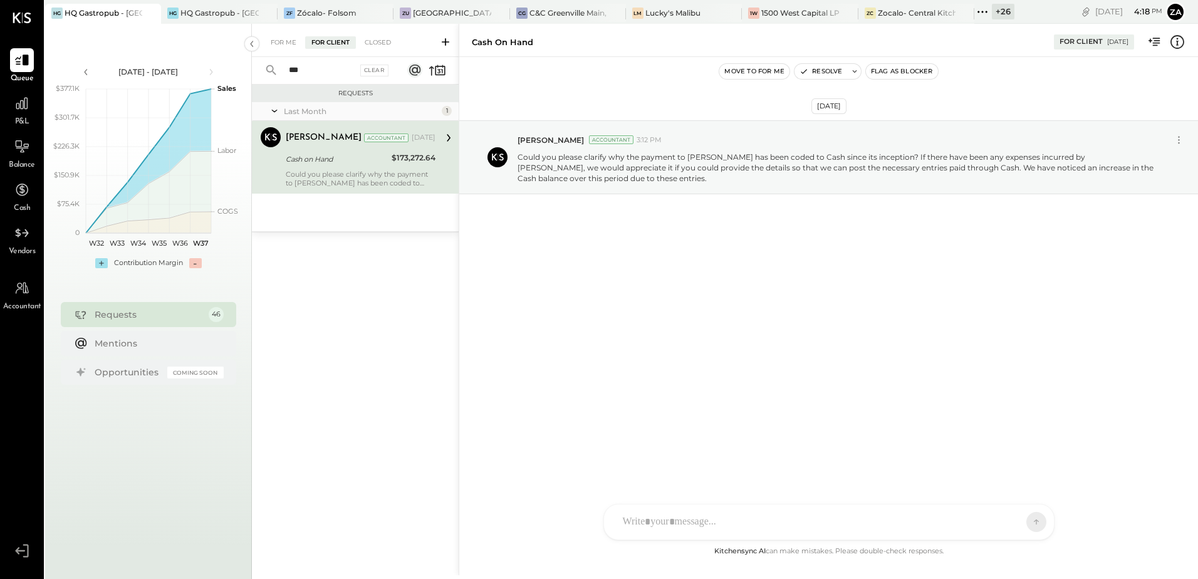
drag, startPoint x: 518, startPoint y: 159, endPoint x: 662, endPoint y: 196, distance: 148.8
click at [662, 196] on div "Aug 11th, 2025 Zankhana Vyas Accountant 3:12 PM Could you please clarify why th…" at bounding box center [828, 188] width 739 height 200
drag, startPoint x: 623, startPoint y: 322, endPoint x: 488, endPoint y: 339, distance: 136.4
click at [623, 322] on div "Aug 11th, 2025 Zankhana Vyas Accountant 3:12 PM Could you please clarify why th…" at bounding box center [828, 300] width 739 height 487
